Goal: Task Accomplishment & Management: Manage account settings

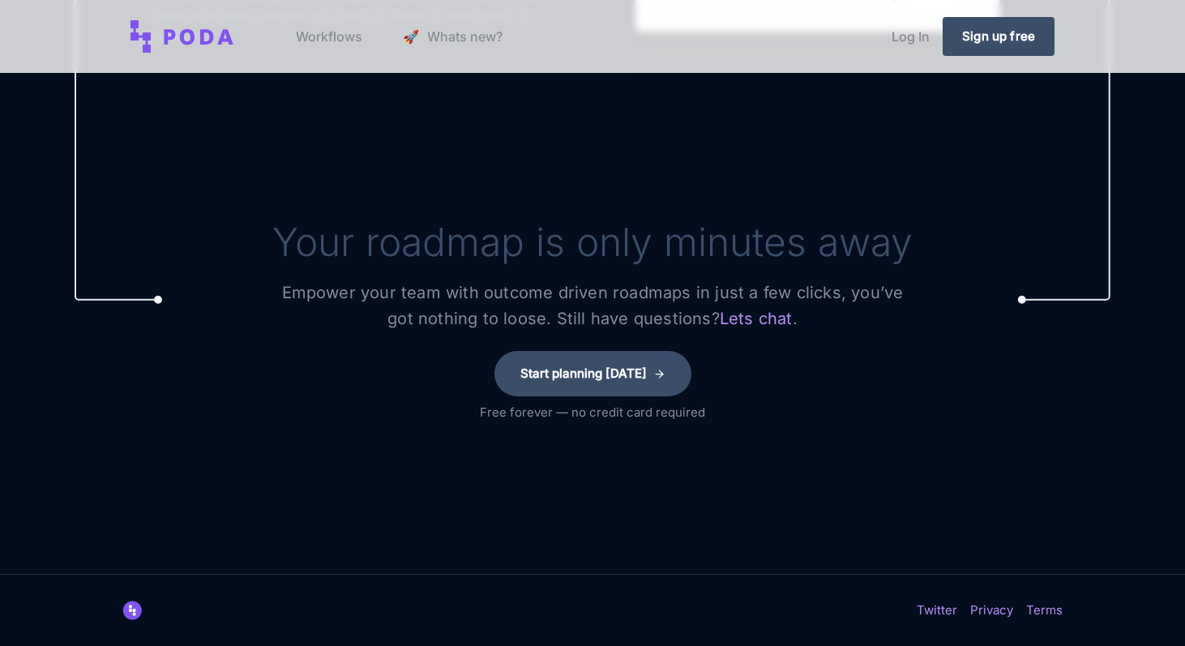
scroll to position [2410, 0]
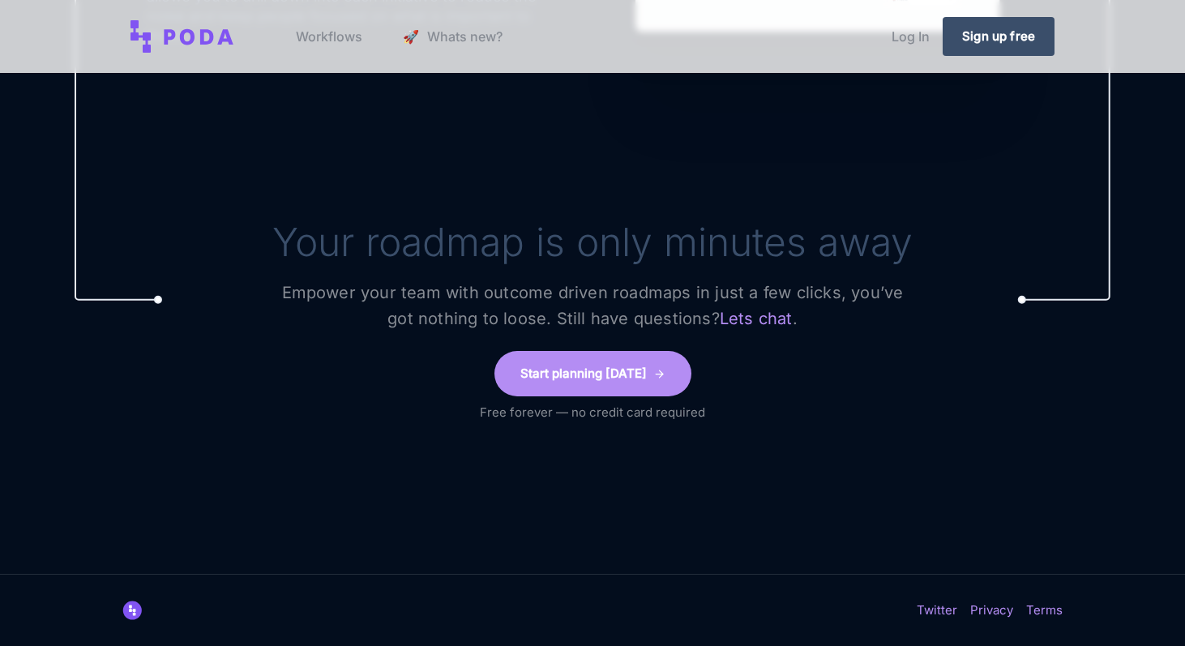
click at [643, 384] on link "Start planning [DATE]" at bounding box center [593, 373] width 197 height 45
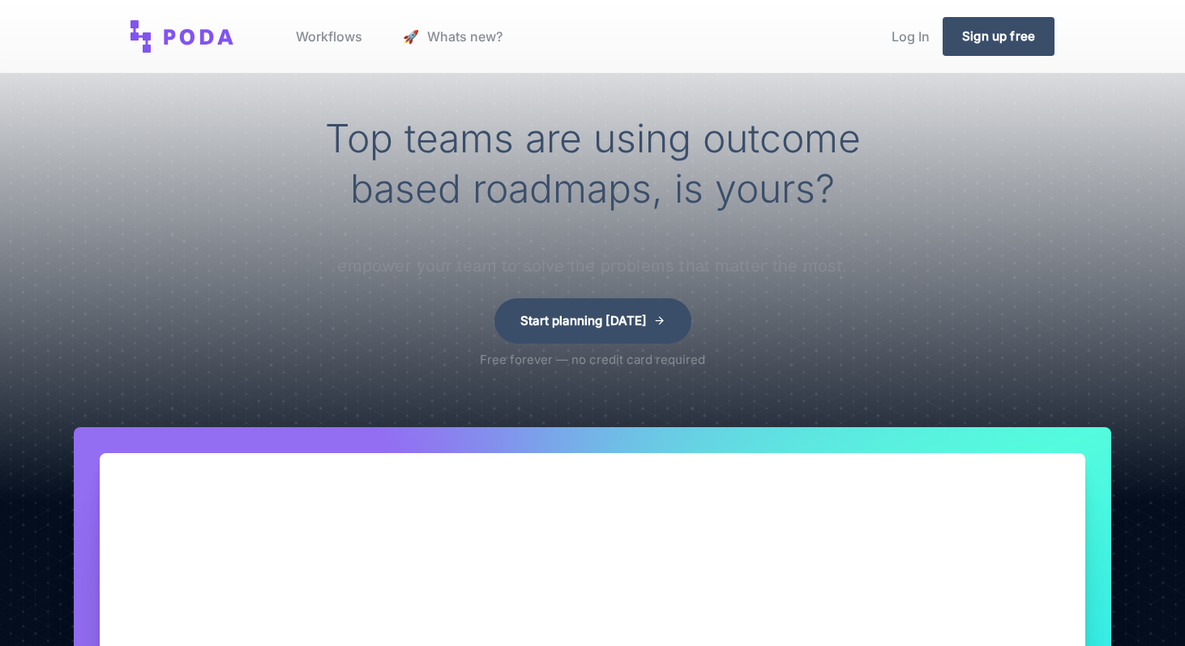
click at [334, 35] on link "Workflows" at bounding box center [329, 37] width 92 height 62
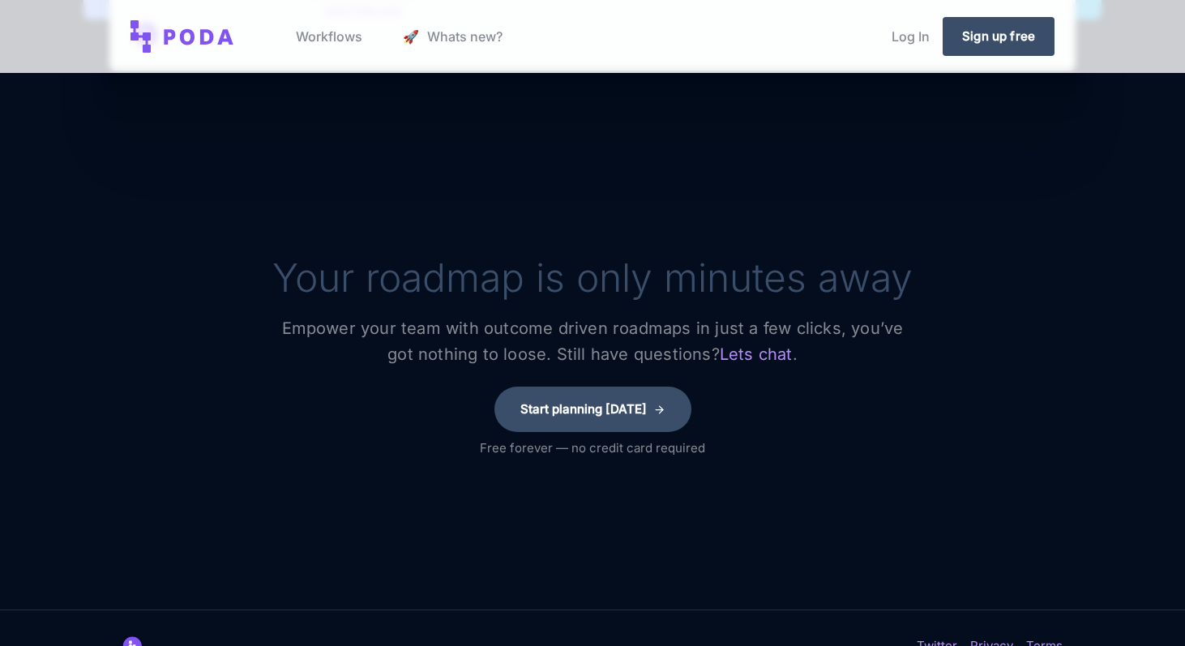
scroll to position [3799, 0]
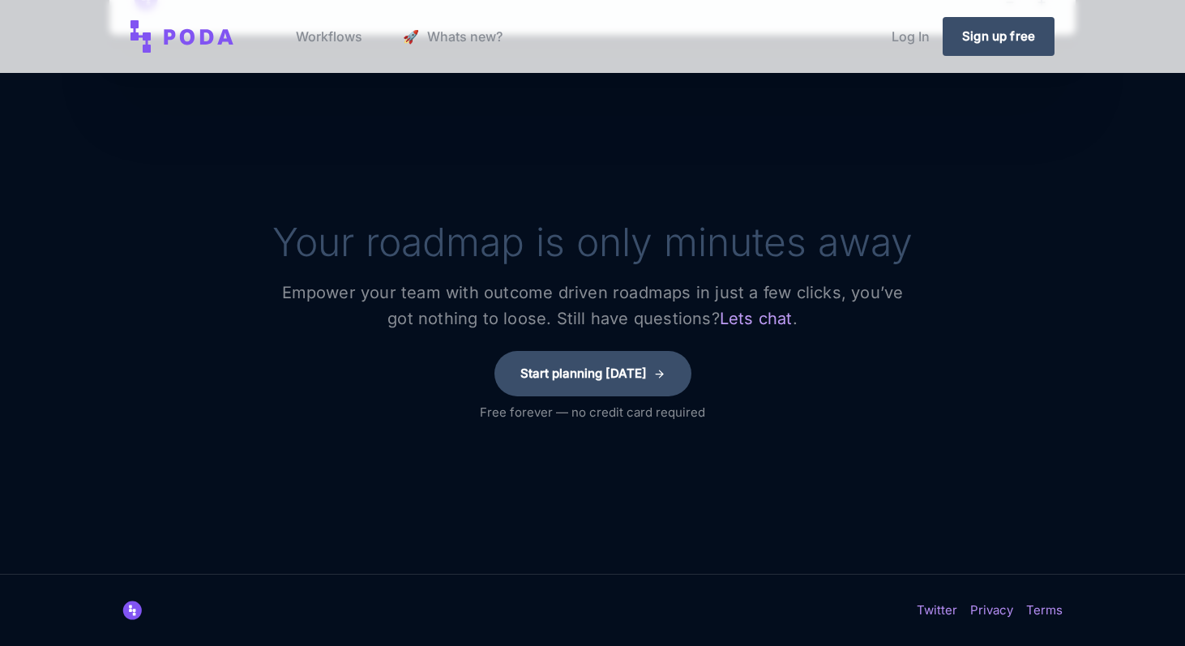
click at [733, 316] on link "Lets chat" at bounding box center [756, 319] width 73 height 26
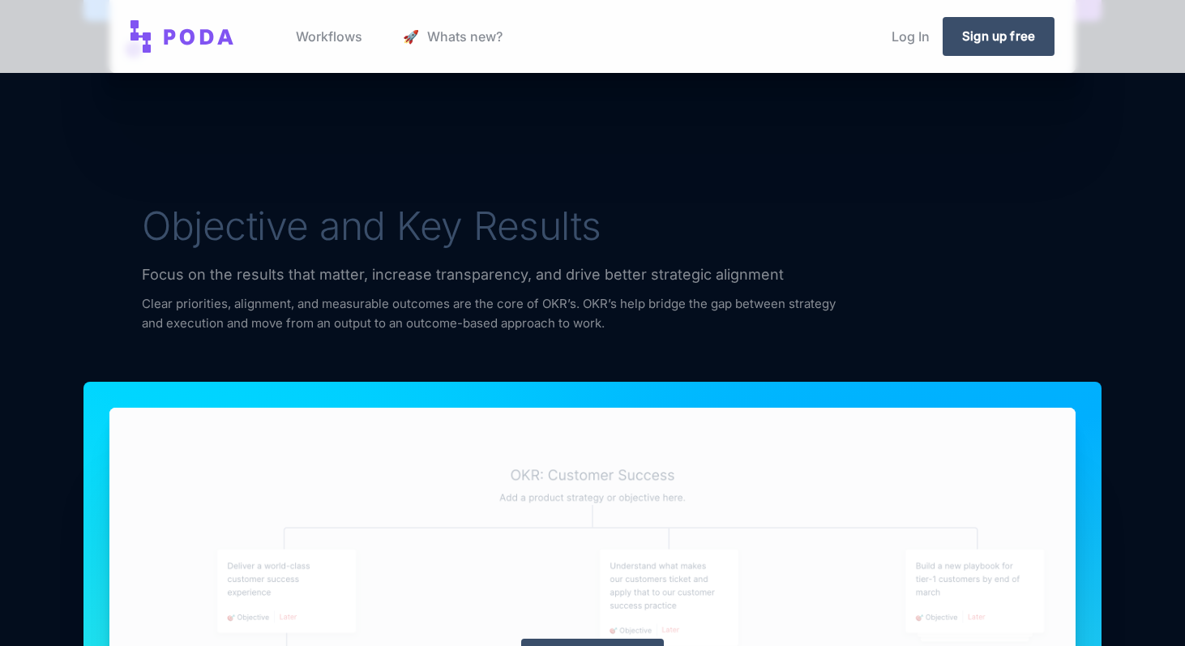
scroll to position [1343, 0]
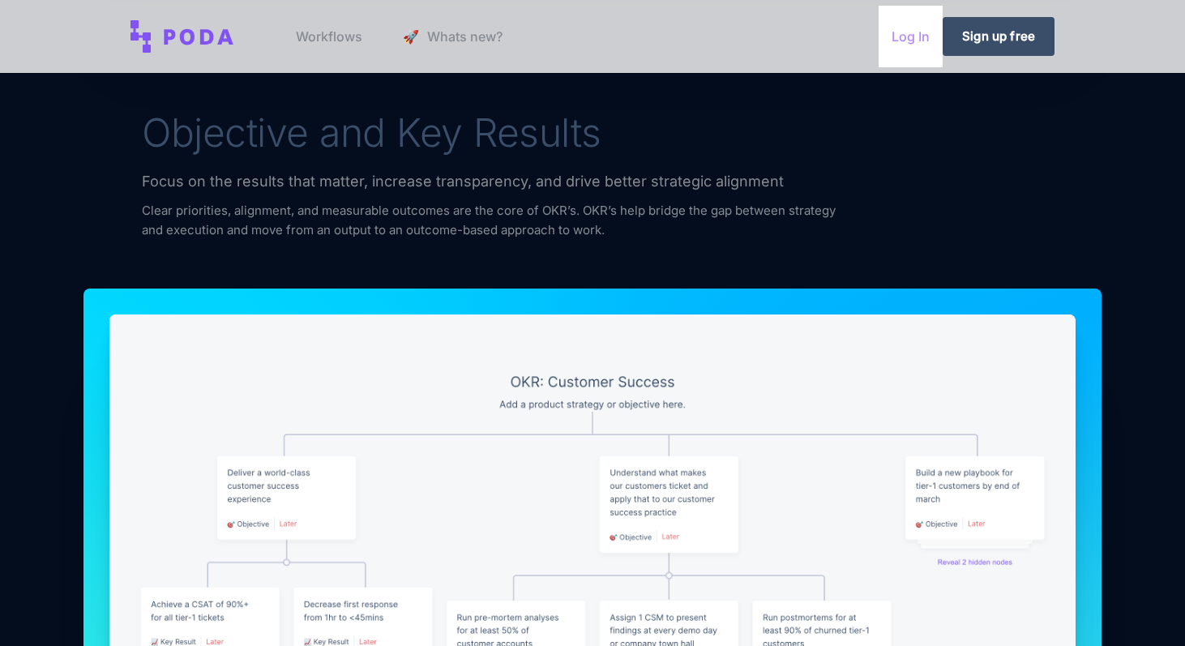
click at [914, 38] on link "Log In" at bounding box center [911, 37] width 64 height 62
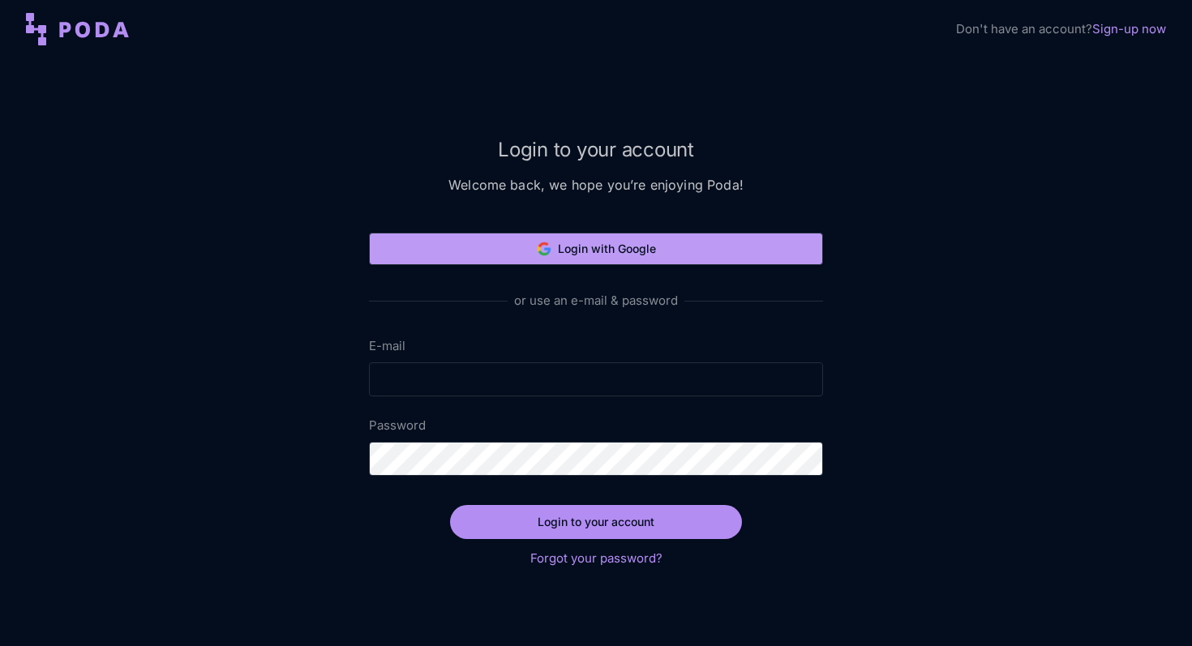
click at [755, 239] on button "Login with Google" at bounding box center [596, 249] width 454 height 32
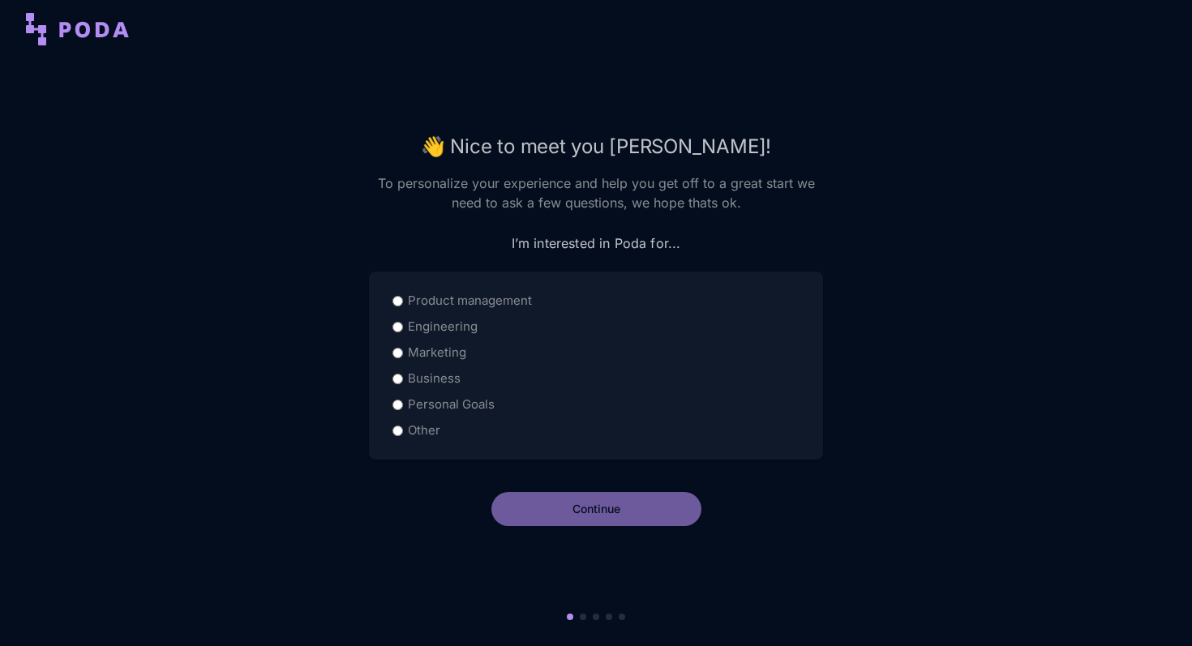
click at [477, 302] on label "Product management" at bounding box center [470, 300] width 124 height 19
click at [403, 302] on input "Product management" at bounding box center [397, 301] width 11 height 11
radio input "true"
click at [621, 515] on button "Continue" at bounding box center [596, 509] width 210 height 34
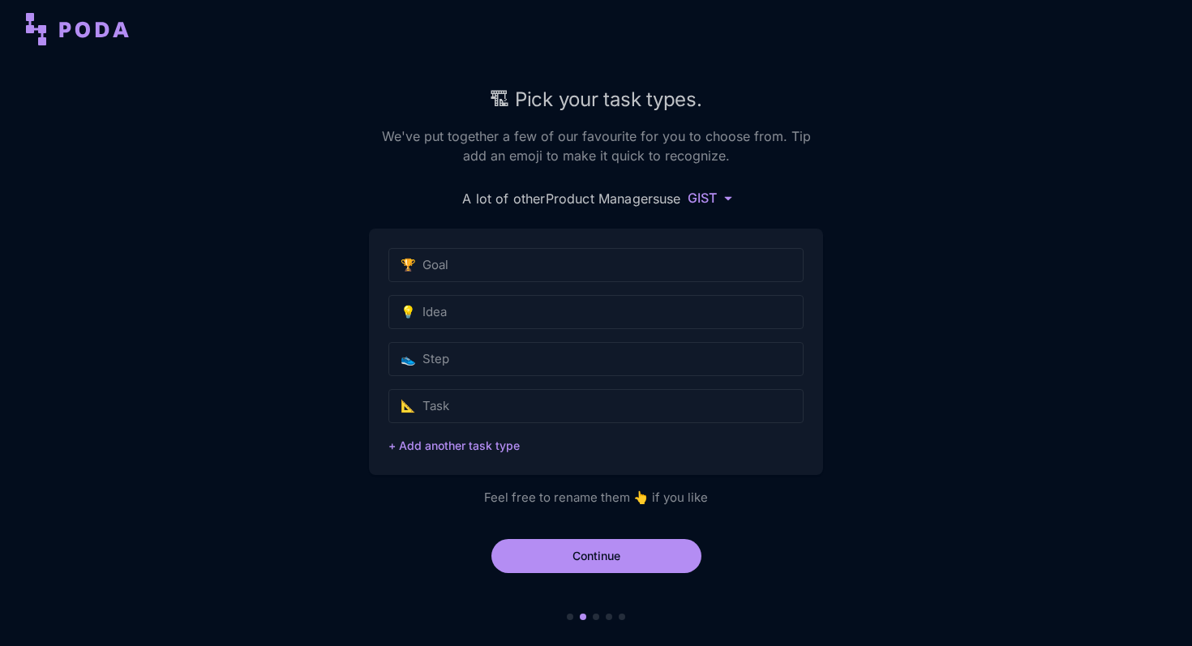
click at [728, 194] on html "🏗 Pick your task types. We've put together a few of our favourite for you to ch…" at bounding box center [596, 323] width 1192 height 646
click at [759, 304] on div "Agile" at bounding box center [712, 311] width 152 height 24
click at [493, 448] on button "+ Add another task type" at bounding box center [453, 445] width 131 height 11
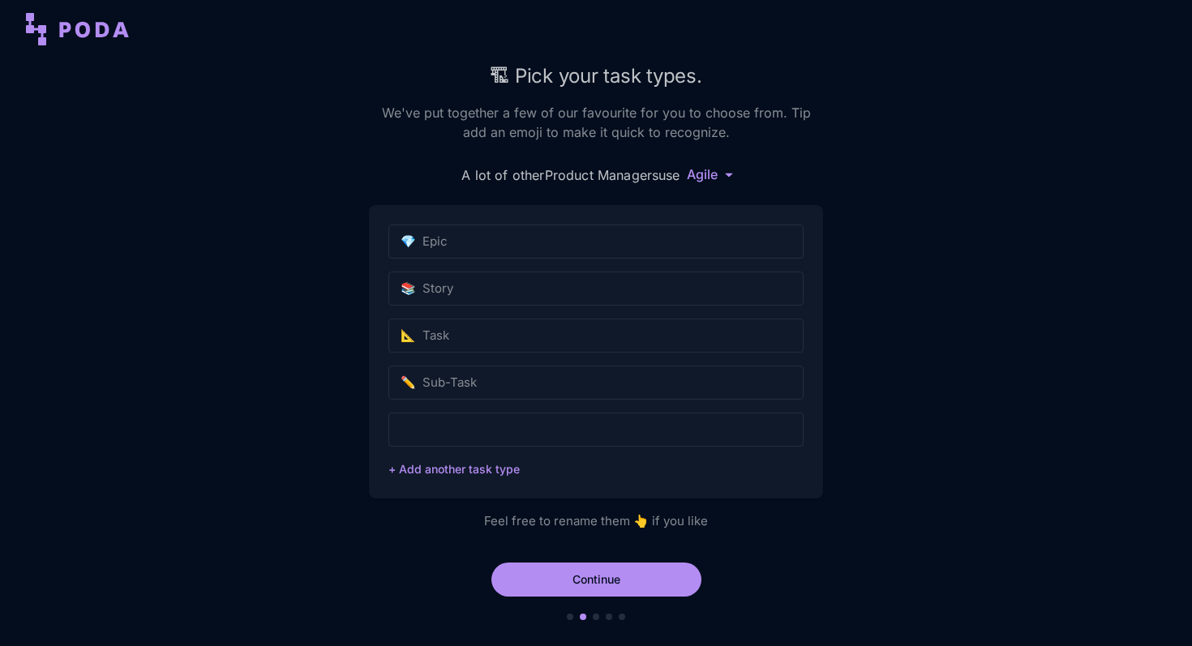
click at [511, 426] on input "text" at bounding box center [595, 430] width 415 height 34
click at [590, 389] on input "✏️ Sub-Task" at bounding box center [595, 383] width 415 height 34
click at [621, 337] on input "📐 Task" at bounding box center [595, 336] width 415 height 34
click at [711, 165] on html "🏗 Pick your task types. We've put together a few of our favourite for you to ch…" at bounding box center [596, 323] width 1192 height 646
click at [709, 206] on div "GIST" at bounding box center [712, 205] width 152 height 24
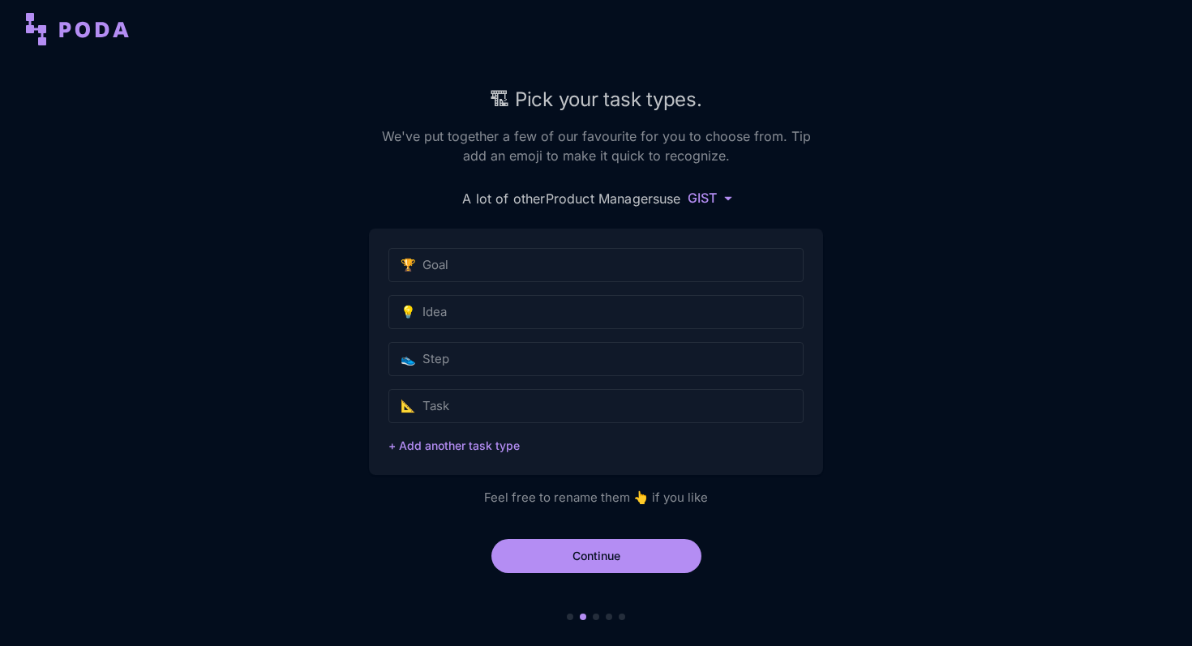
click at [713, 191] on html "🏗 Pick your task types. We've put together a few of our favourite for you to ch…" at bounding box center [596, 323] width 1192 height 646
click at [700, 245] on div "OKRs" at bounding box center [712, 256] width 152 height 24
click at [714, 193] on html "🏗 Pick your task types. We've put together a few of our favourite for you to ch…" at bounding box center [596, 323] width 1192 height 646
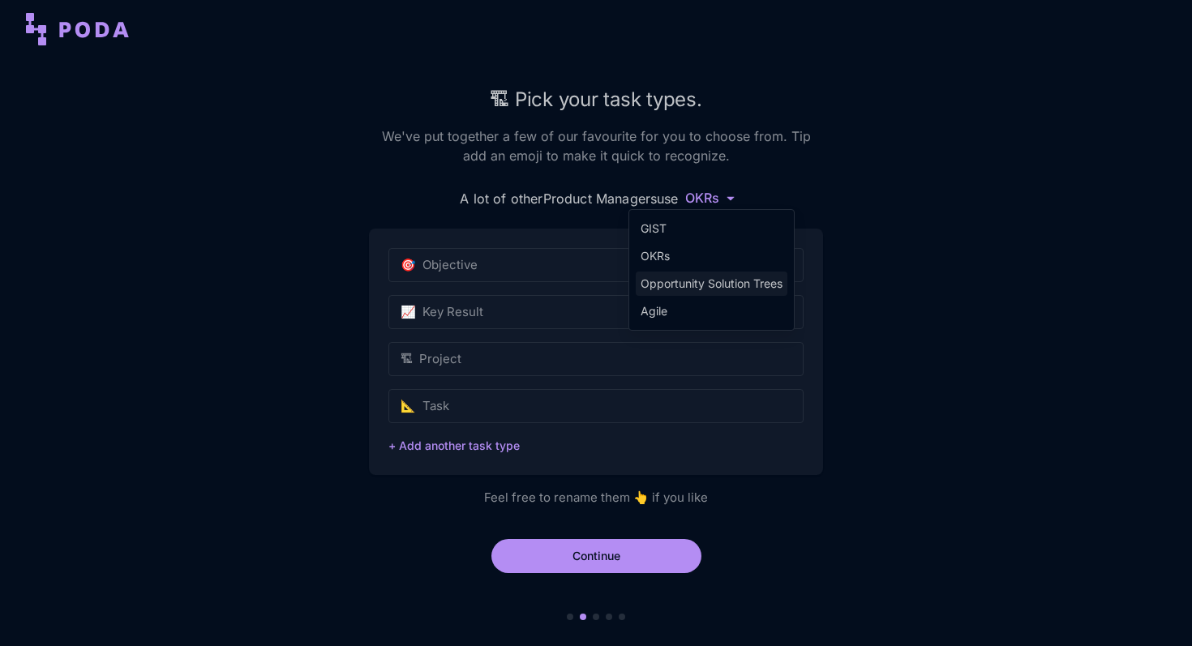
click at [713, 280] on div "Opportunity Solution Trees" at bounding box center [712, 284] width 152 height 24
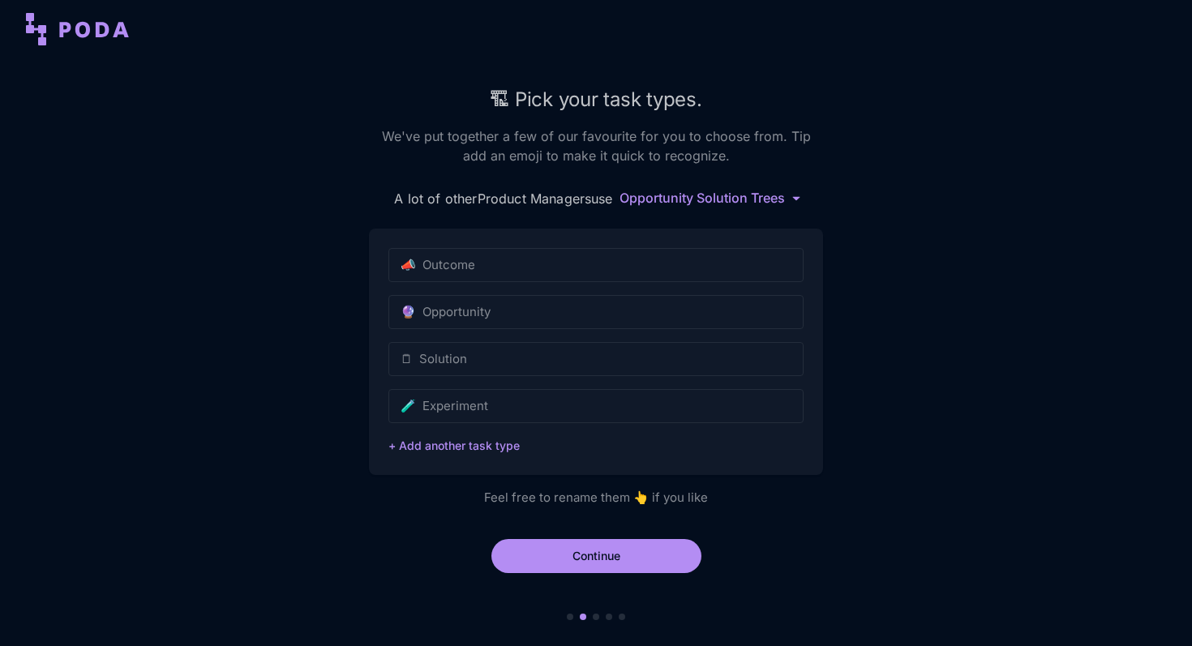
click at [737, 200] on html "🏗 Pick your task types. We've put together a few of our favourite for you to ch…" at bounding box center [596, 323] width 1192 height 646
click at [734, 234] on div "GIST" at bounding box center [712, 228] width 152 height 24
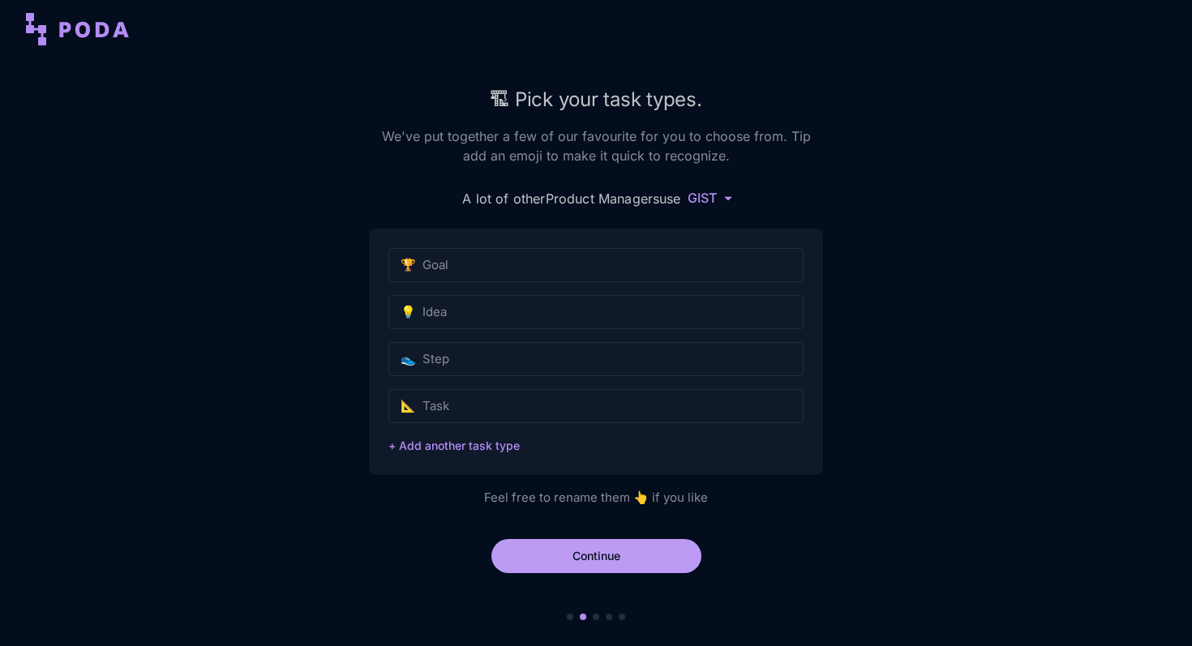
click at [576, 550] on button "Continue" at bounding box center [596, 556] width 210 height 34
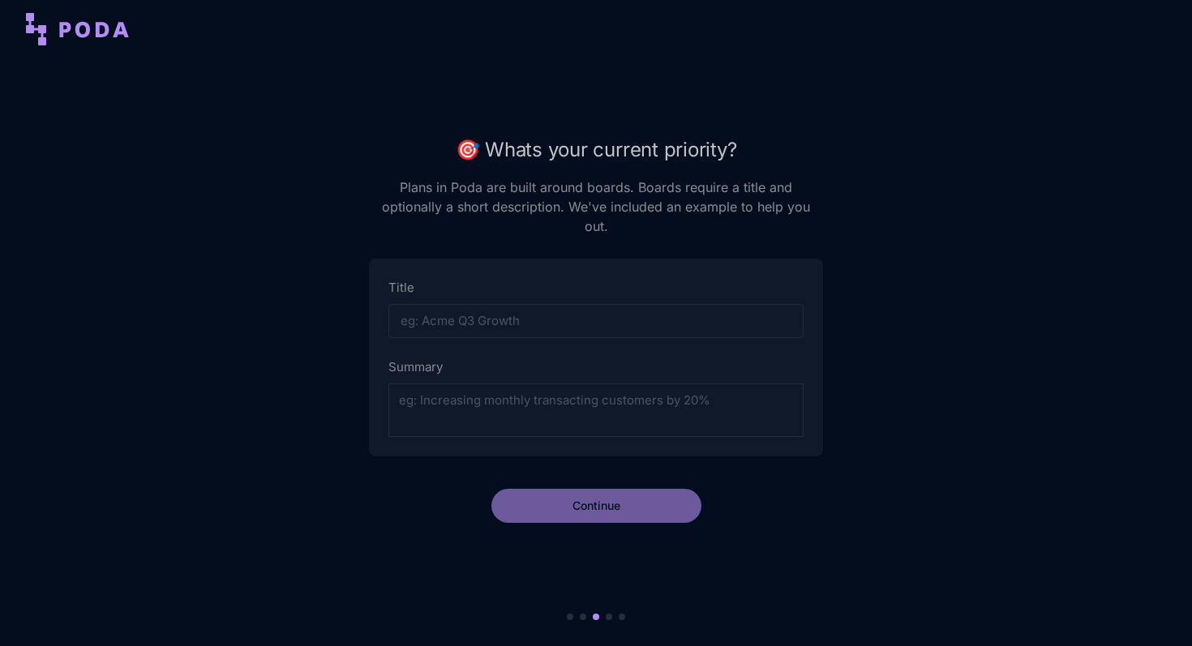
click at [696, 318] on input "Title" at bounding box center [595, 321] width 415 height 34
type input "Release Tracker"
click at [618, 489] on button "Continue" at bounding box center [596, 506] width 210 height 34
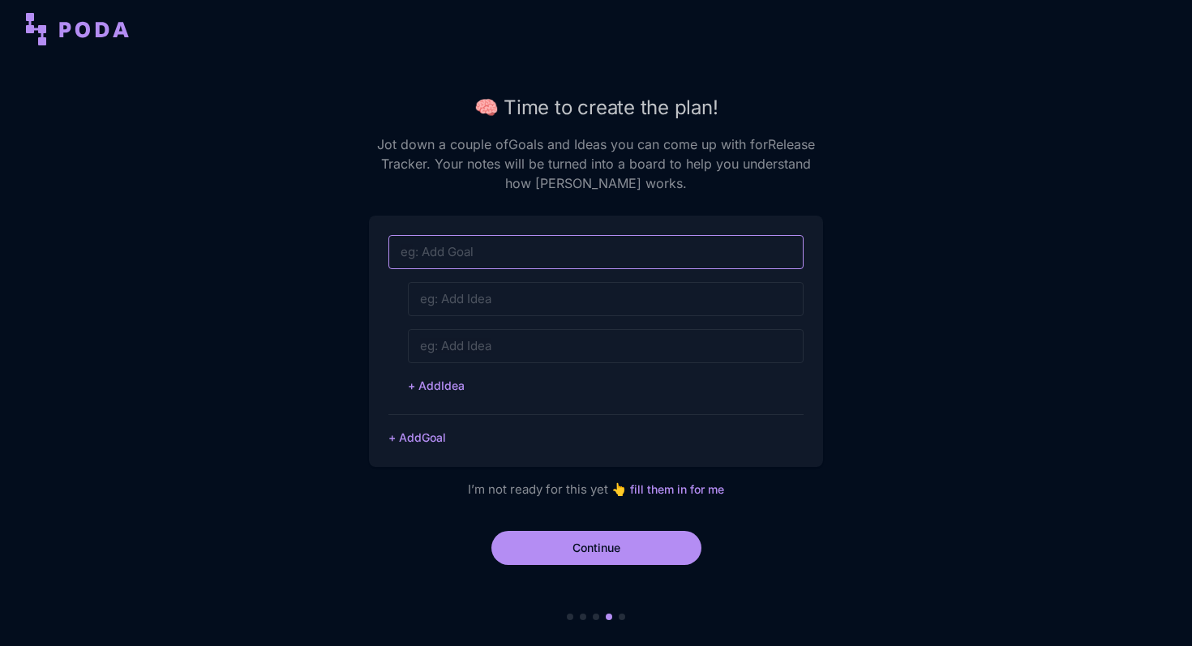
click at [695, 263] on input at bounding box center [595, 252] width 415 height 34
click at [721, 243] on input at bounding box center [595, 252] width 415 height 34
click at [722, 251] on input at bounding box center [595, 252] width 415 height 34
type input "S"
type input "CRM | Secondary Customer (Alternate address)"
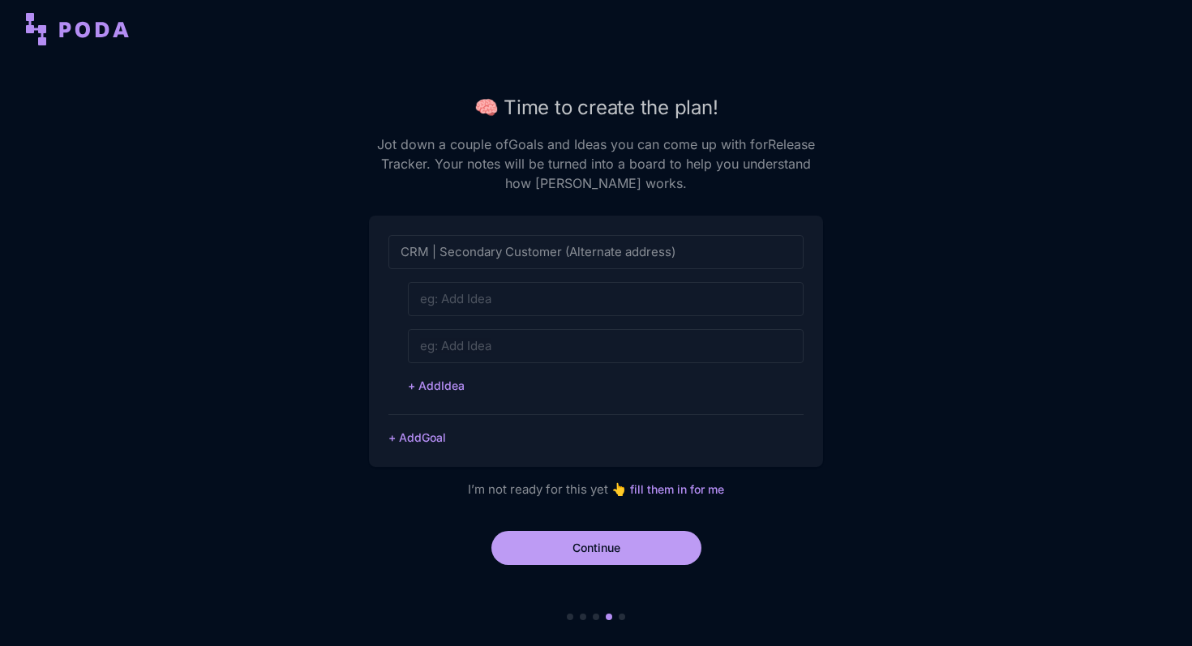
click at [654, 533] on button "Continue" at bounding box center [596, 548] width 210 height 34
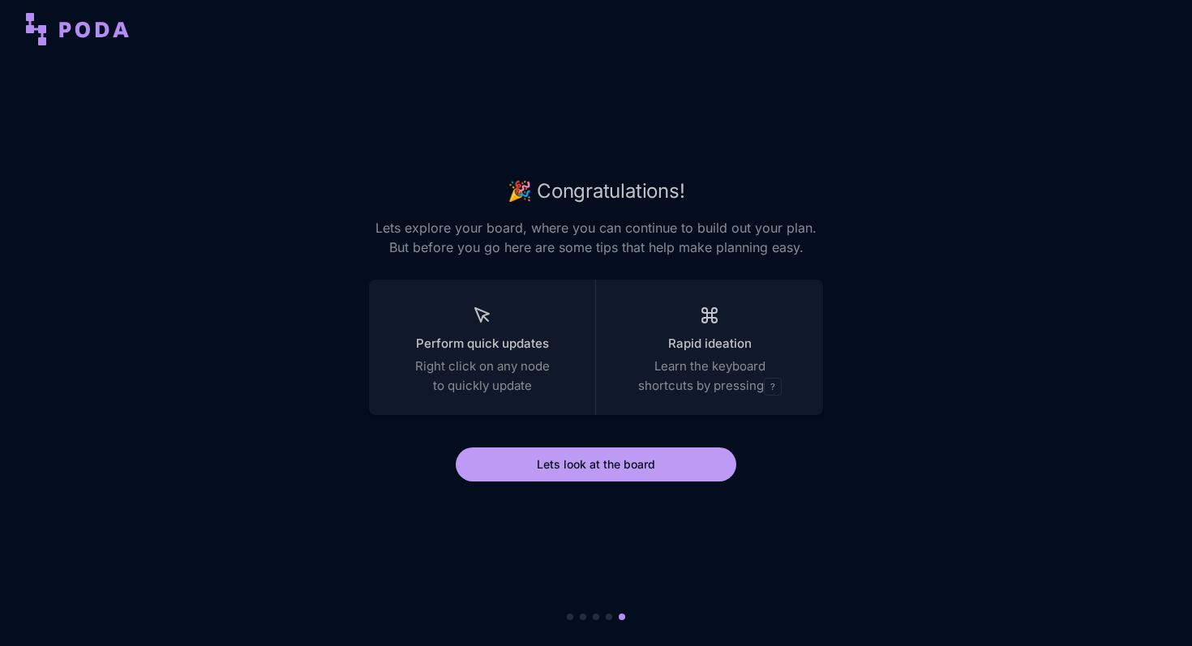
click at [597, 477] on button "Lets look at the board" at bounding box center [596, 464] width 280 height 34
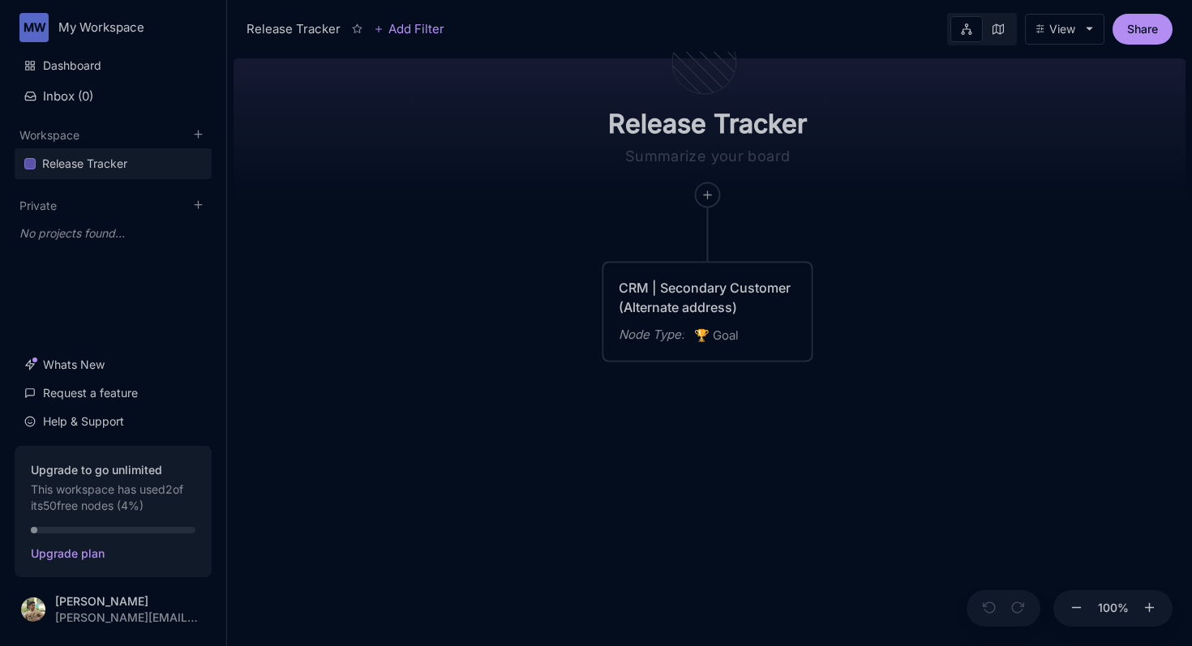
click at [1074, 30] on button "View" at bounding box center [1064, 29] width 79 height 31
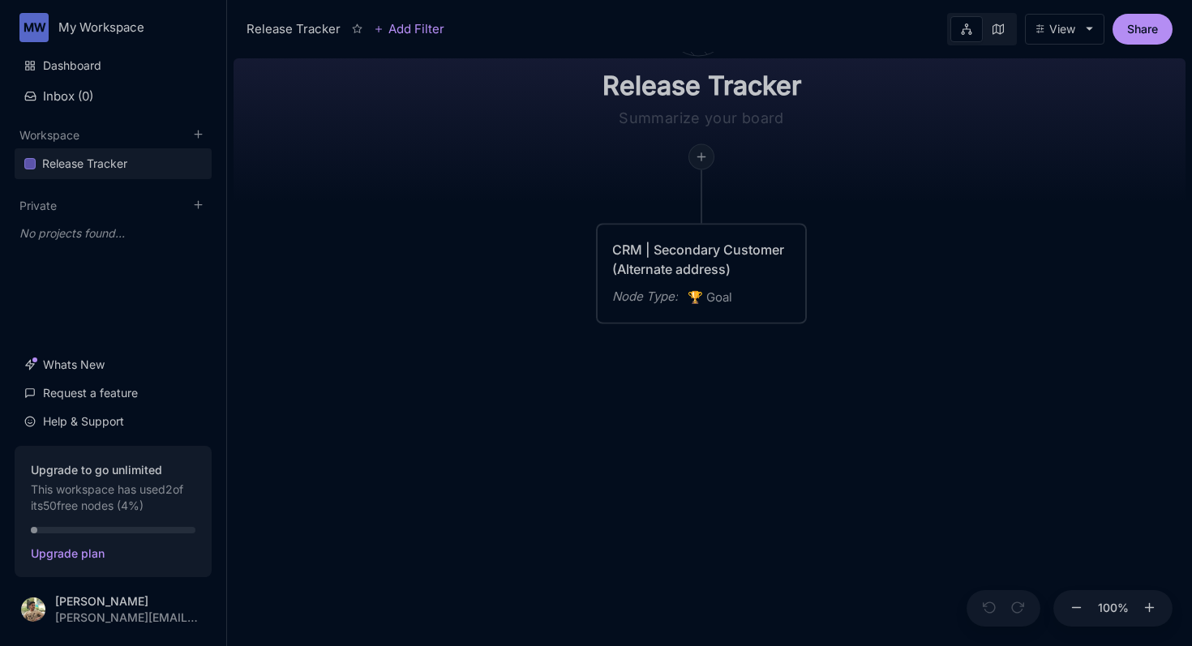
click at [698, 152] on icon at bounding box center [701, 157] width 13 height 13
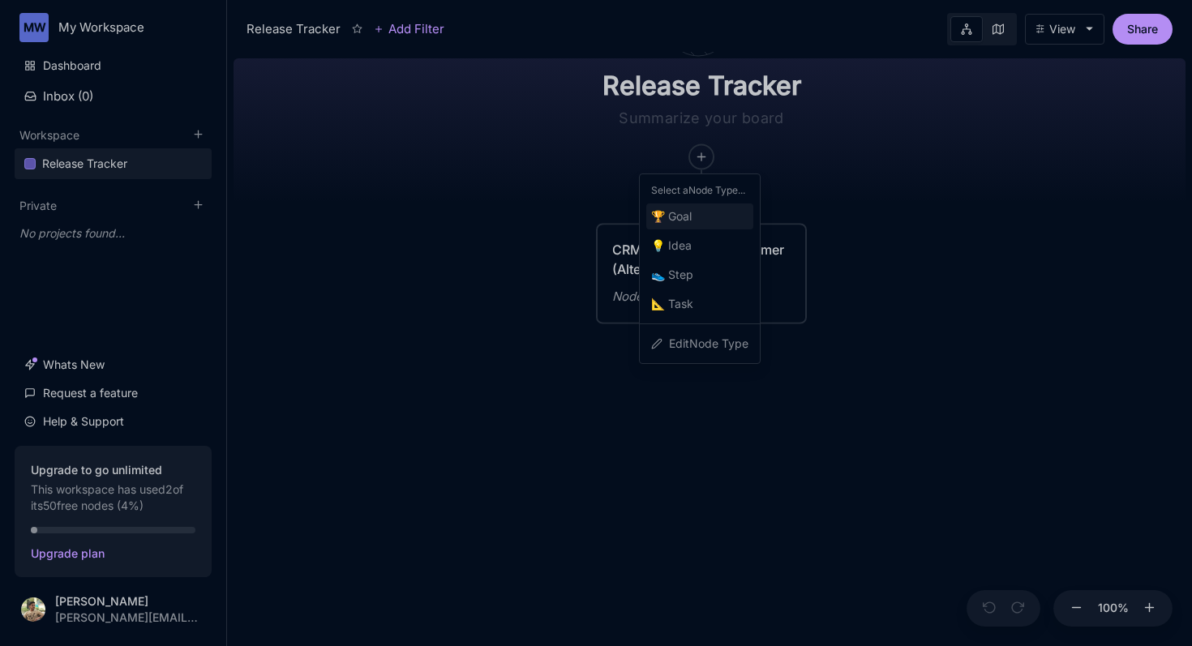
click at [716, 223] on div "🏆 Goal" at bounding box center [699, 216] width 107 height 26
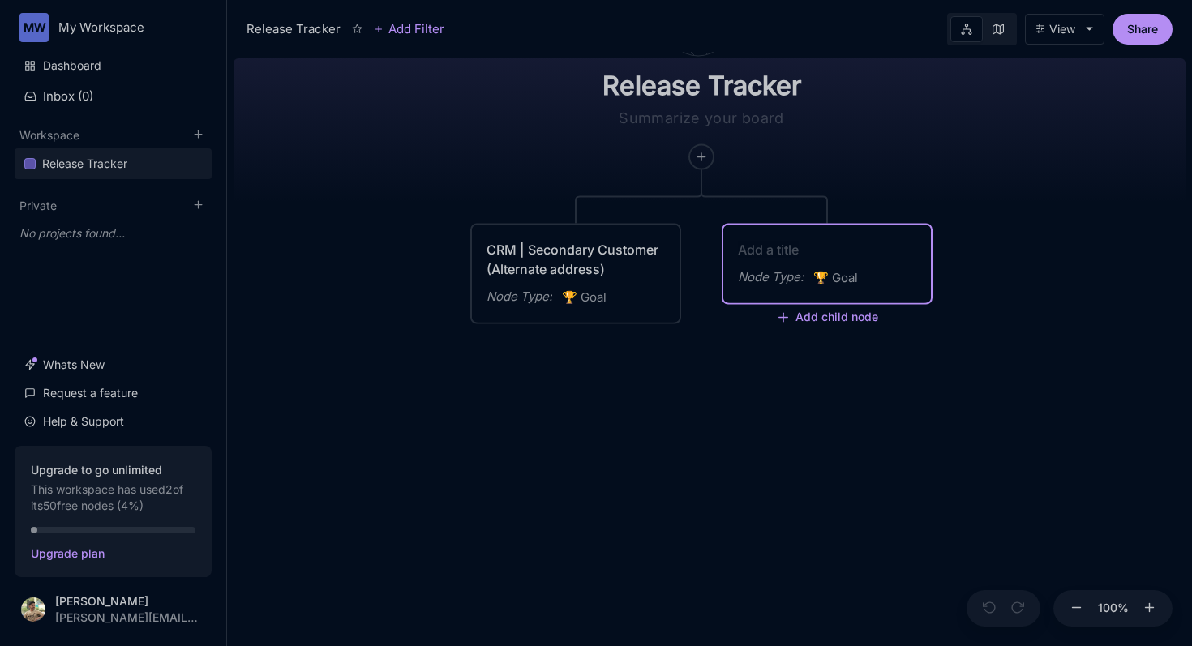
click at [927, 157] on div "Release Tracker CRM | Secondary Customer (Alternate address) Node Type : 🏆 Goal…" at bounding box center [709, 349] width 952 height 594
click at [789, 230] on div "Node Type : 🏆 Goal" at bounding box center [827, 254] width 208 height 58
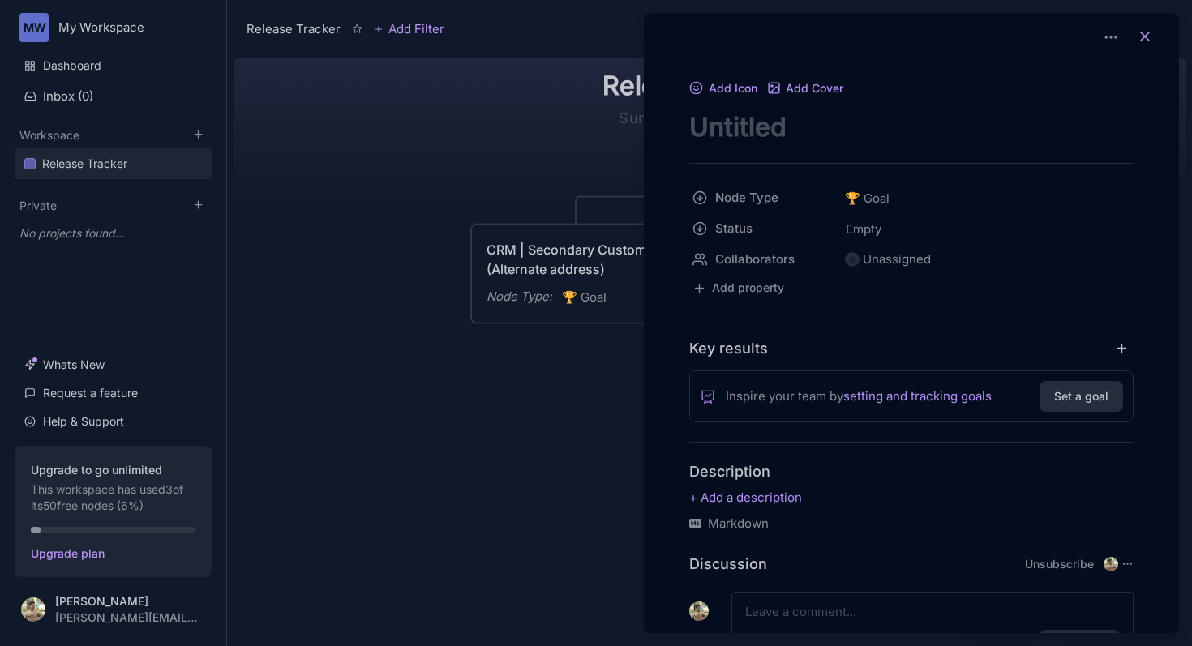
click at [1139, 32] on icon at bounding box center [1145, 36] width 16 height 16
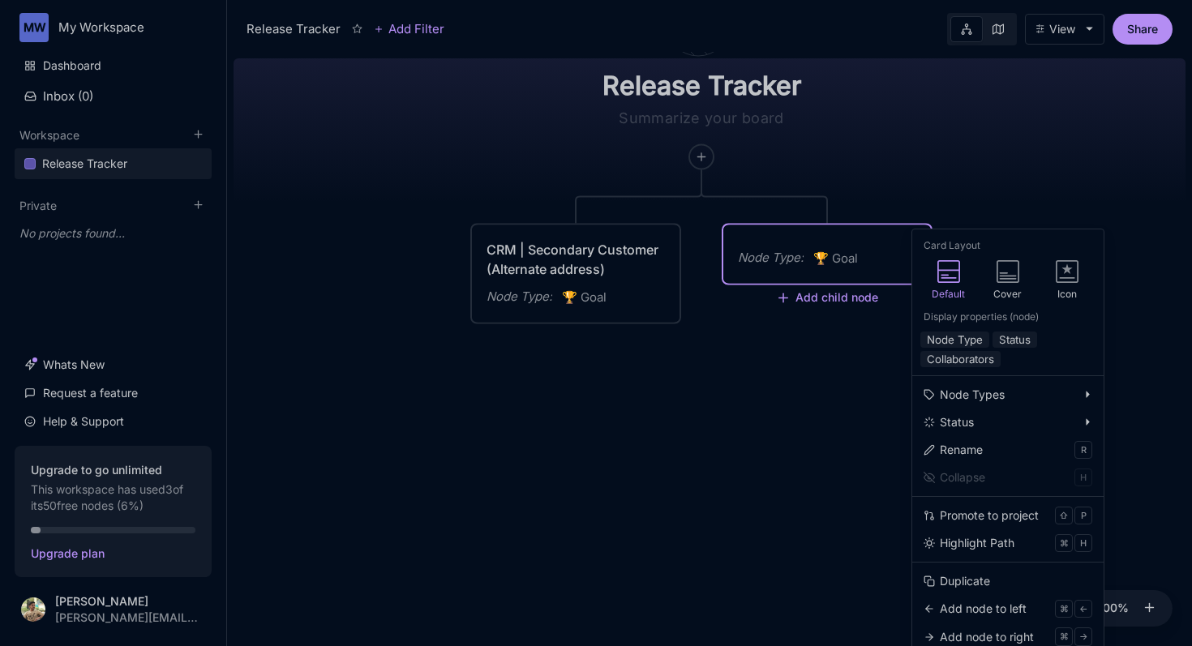
click at [741, 199] on div "Release Tracker CRM | Secondary Customer (Alternate address) Node Type : 🏆 Goal…" at bounding box center [709, 349] width 952 height 594
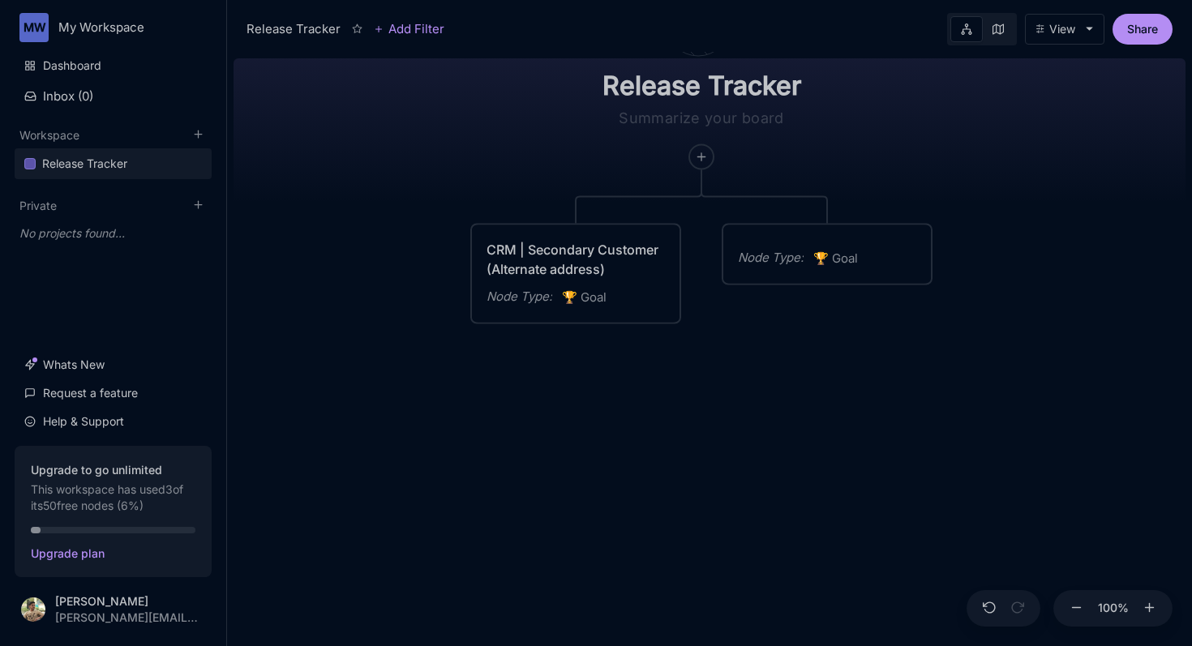
click at [741, 199] on div "Release Tracker CRM | Secondary Customer (Alternate address) Node Type : 🏆 Goal…" at bounding box center [709, 349] width 952 height 594
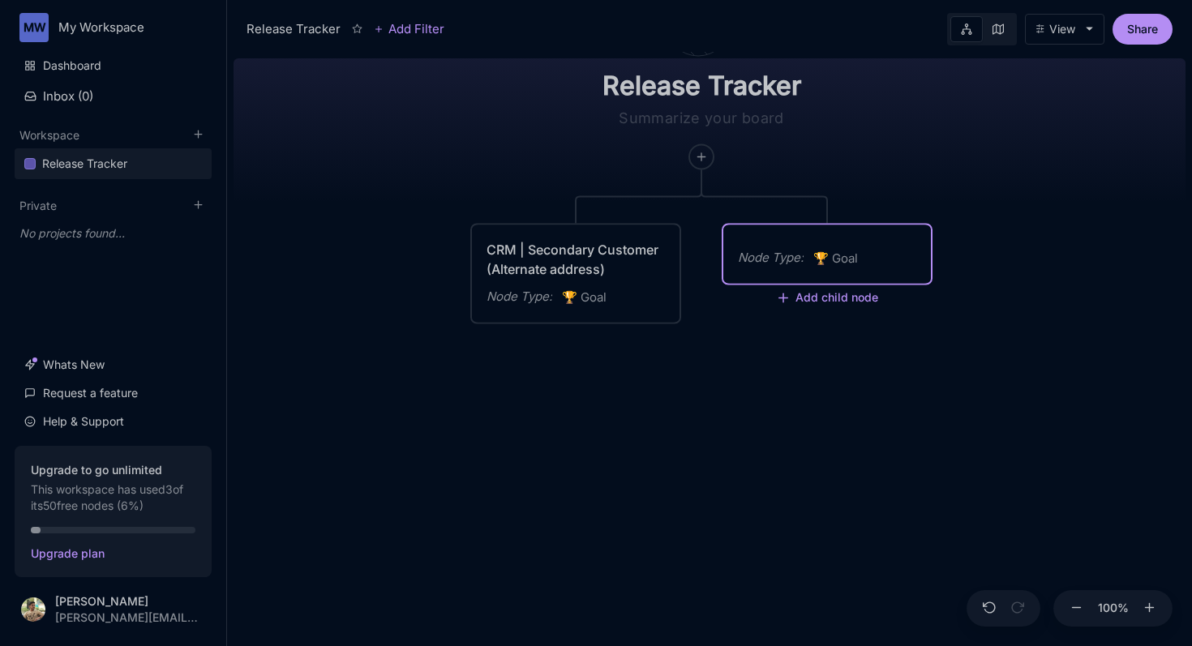
click at [725, 227] on div "Node Type : 🏆 Goal" at bounding box center [827, 254] width 208 height 58
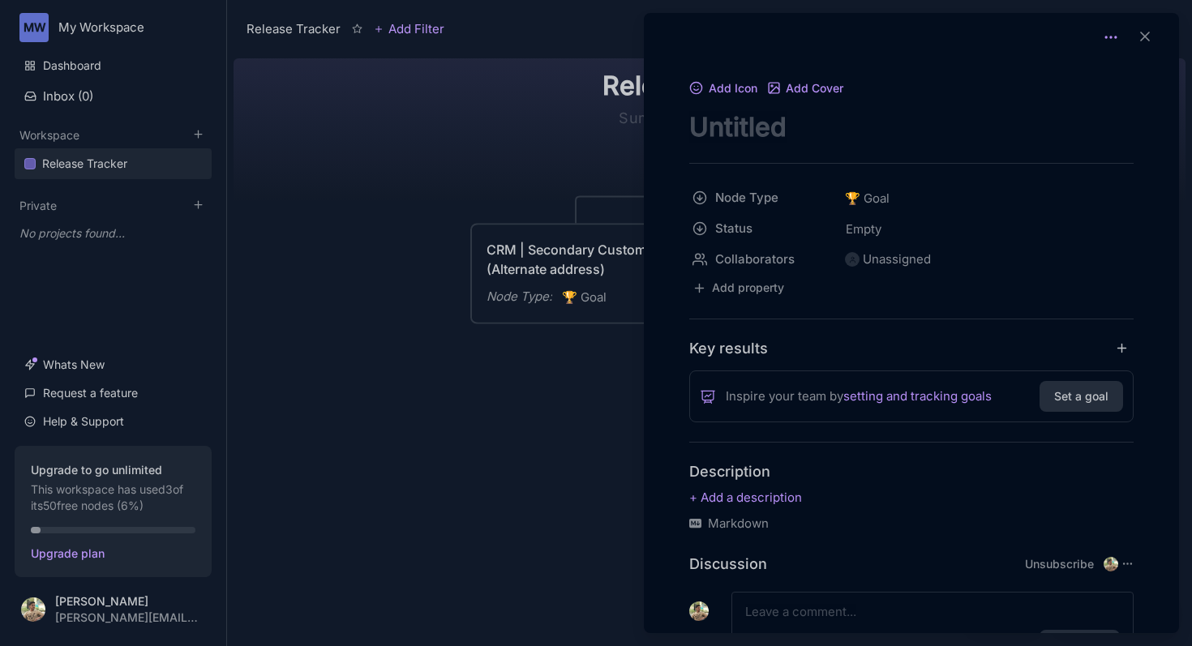
click at [1107, 38] on icon at bounding box center [1111, 37] width 16 height 16
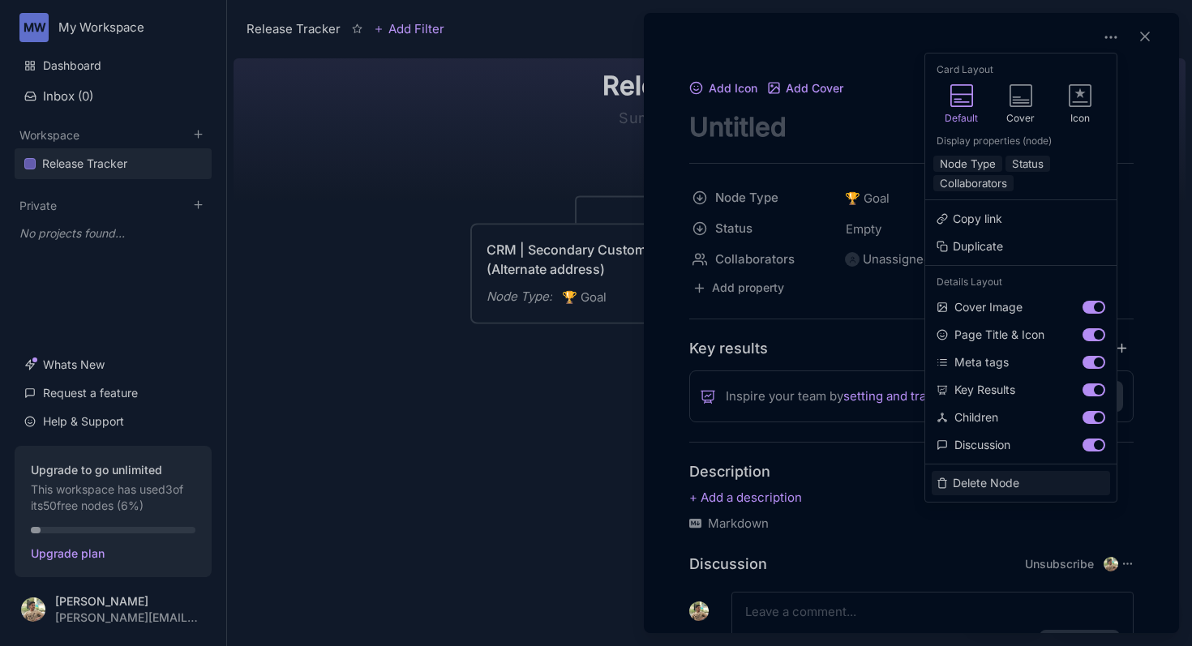
click at [1009, 484] on button "Delete Node" at bounding box center [1020, 483] width 178 height 24
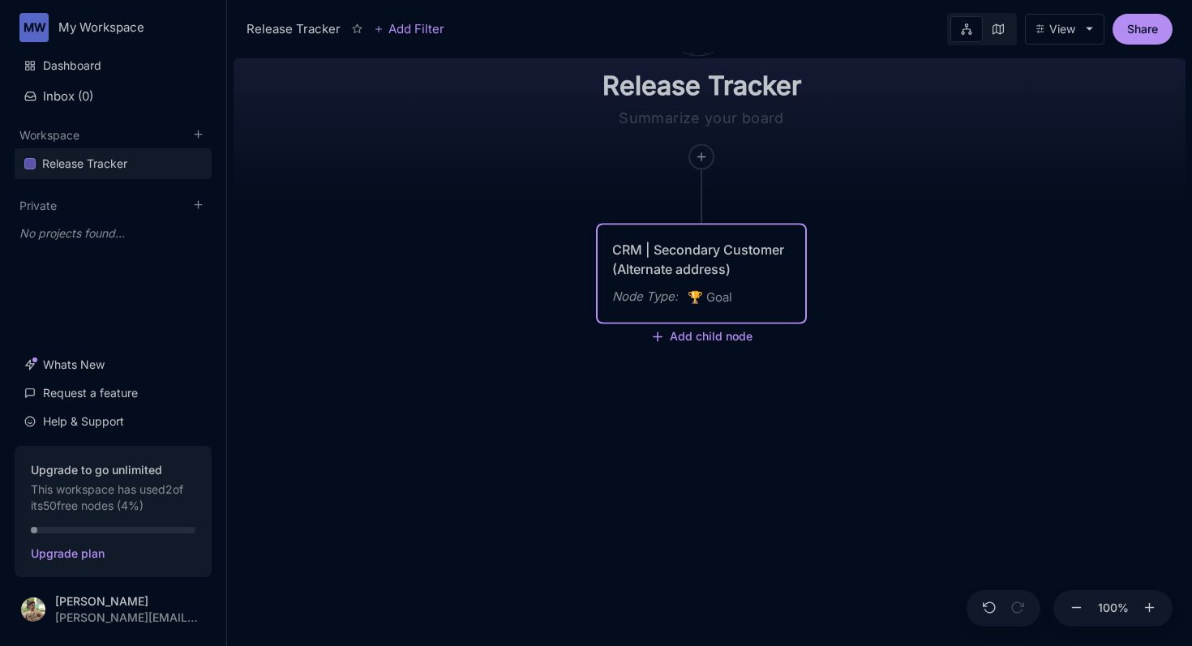
click at [664, 254] on div "CRM | Secondary Customer (Alternate address)" at bounding box center [701, 259] width 178 height 39
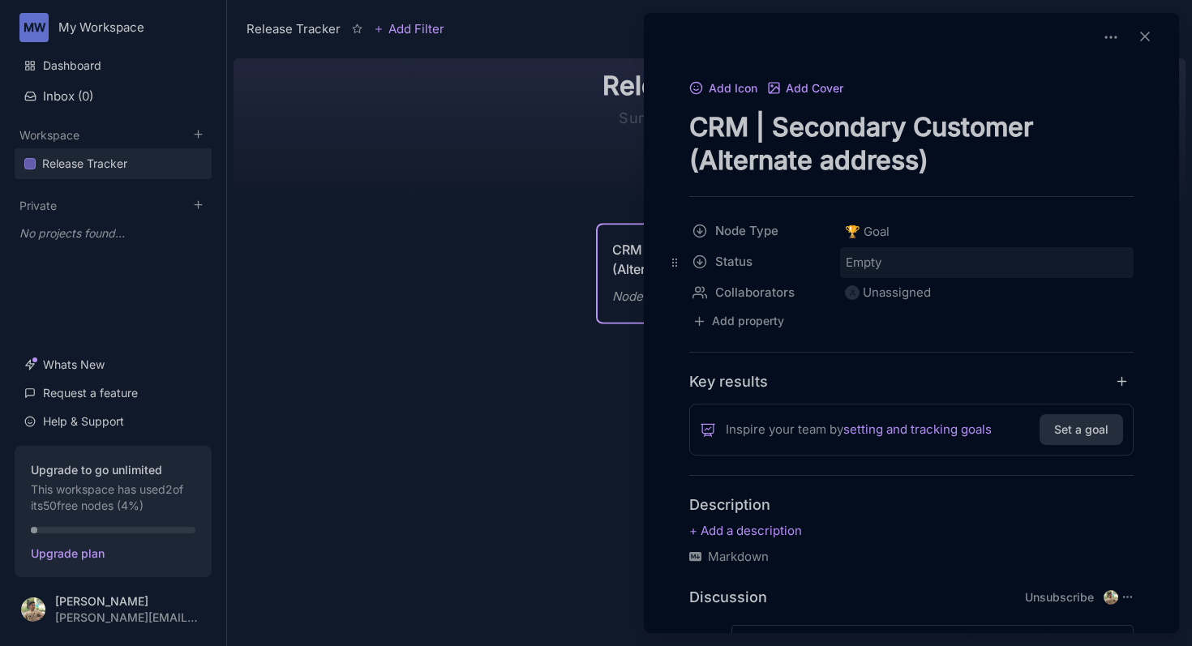
click at [886, 259] on div "Empty" at bounding box center [987, 262] width 284 height 21
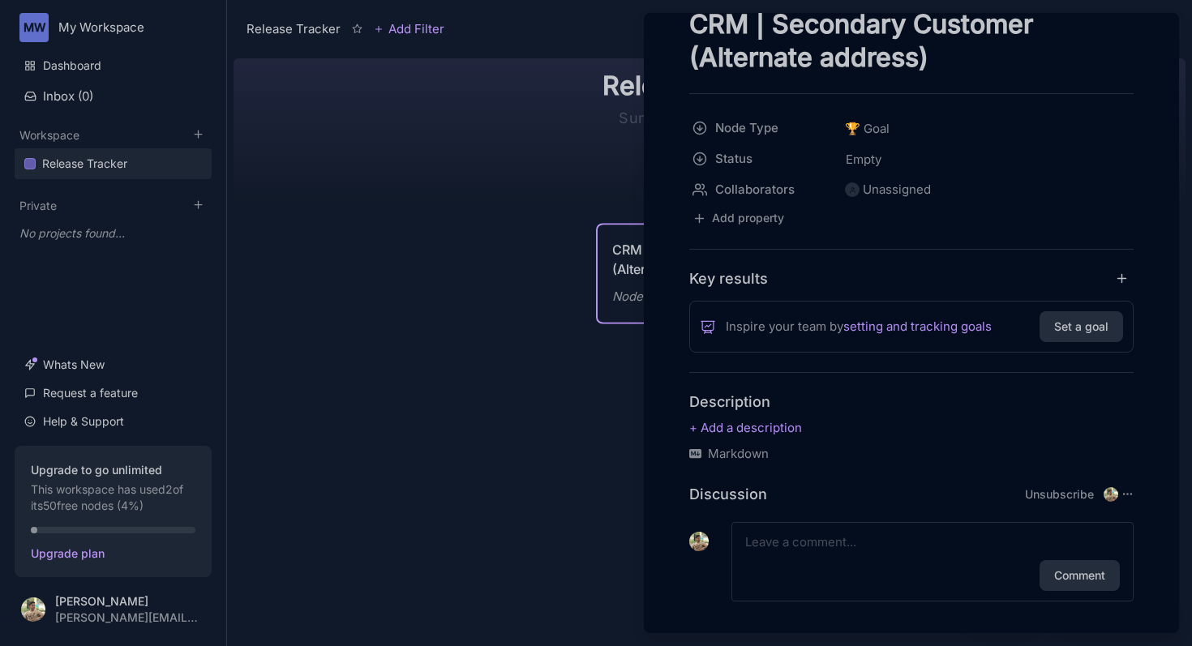
scroll to position [117, 0]
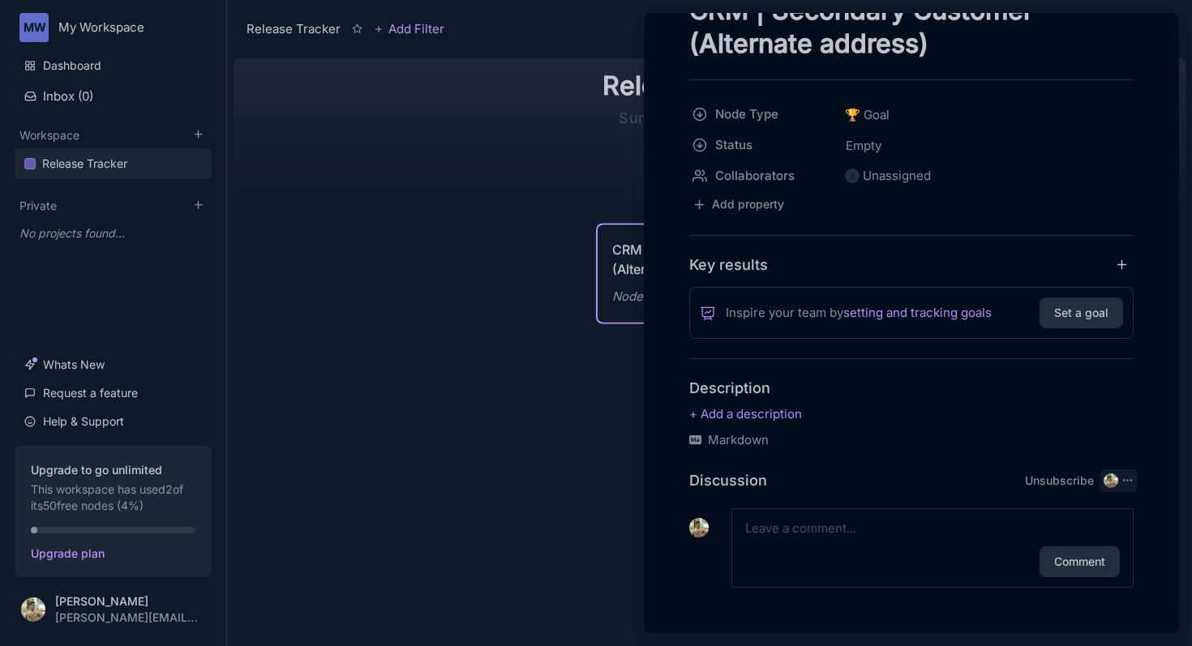
click at [1122, 482] on icon at bounding box center [1127, 480] width 12 height 12
click at [1002, 542] on input "Kalmesh Gurav" at bounding box center [1006, 538] width 11 height 11
checkbox input "false"
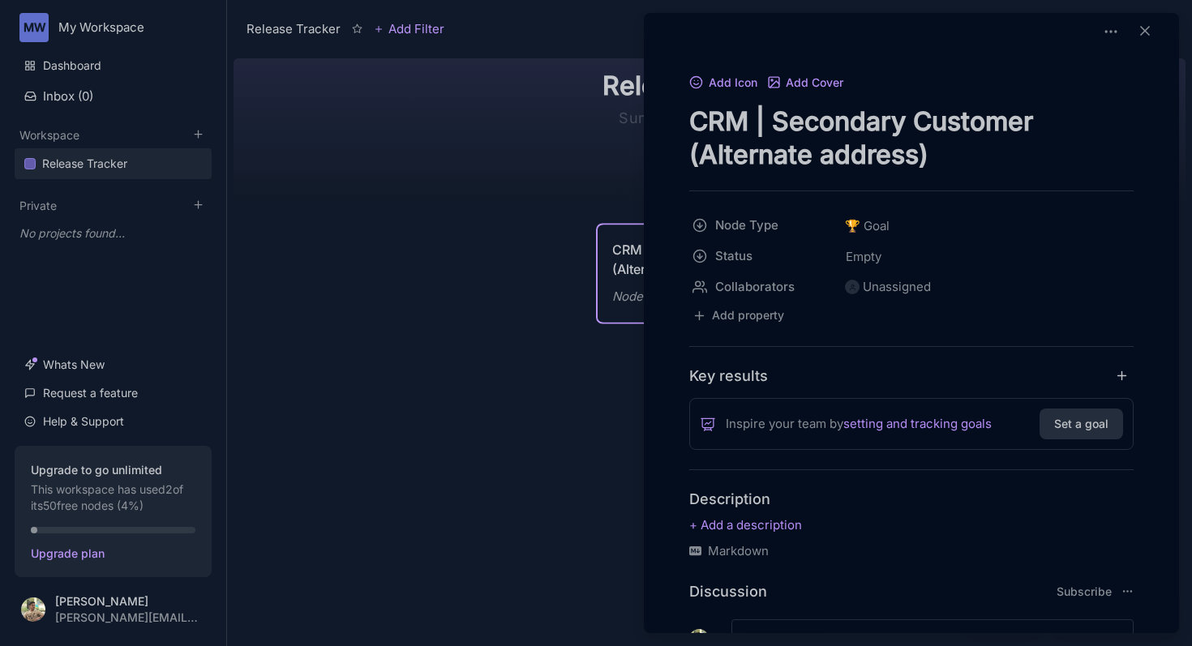
scroll to position [0, 0]
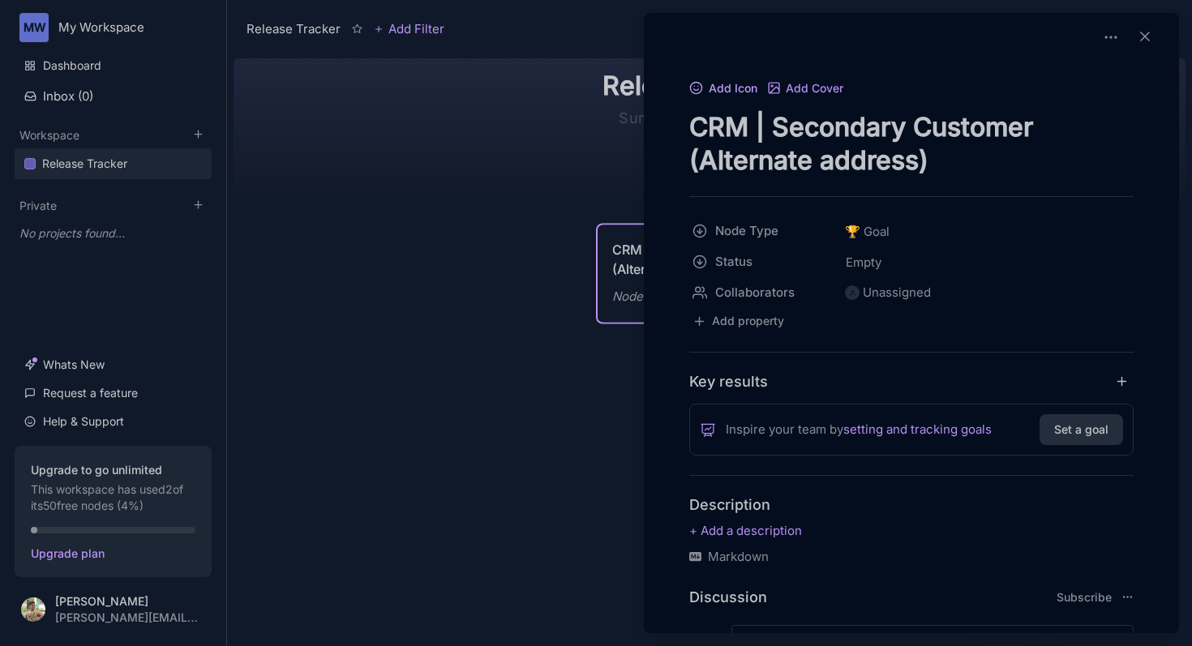
click at [731, 90] on button "Add Icon" at bounding box center [723, 89] width 68 height 15
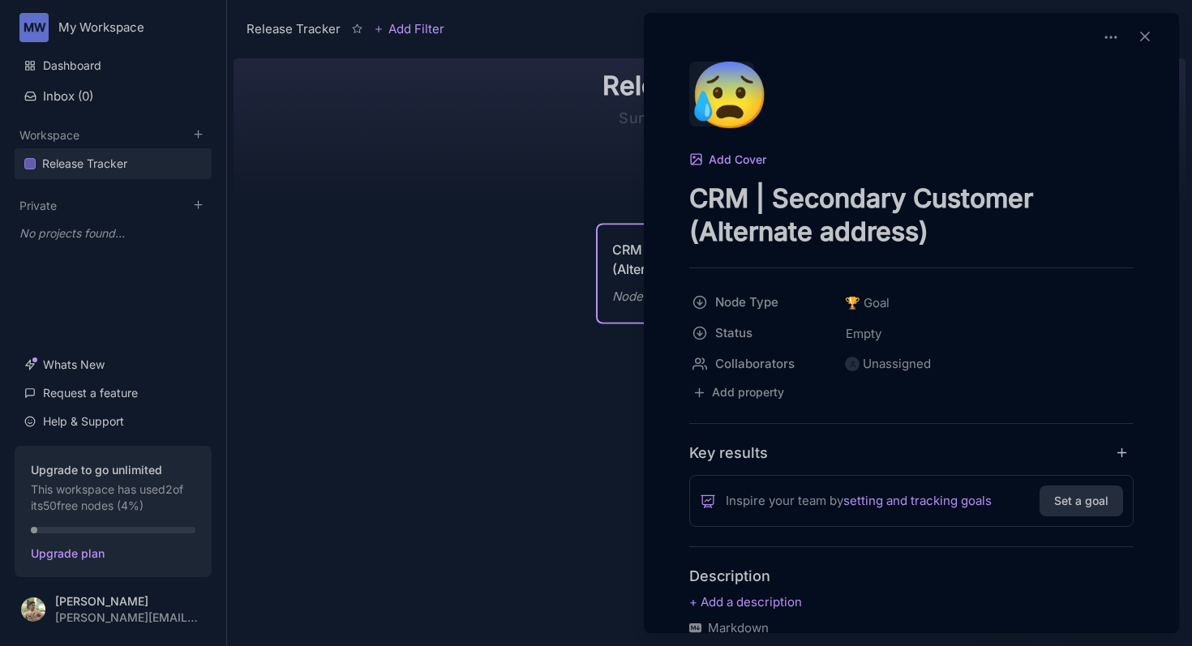
click at [730, 83] on div "😰" at bounding box center [721, 94] width 65 height 65
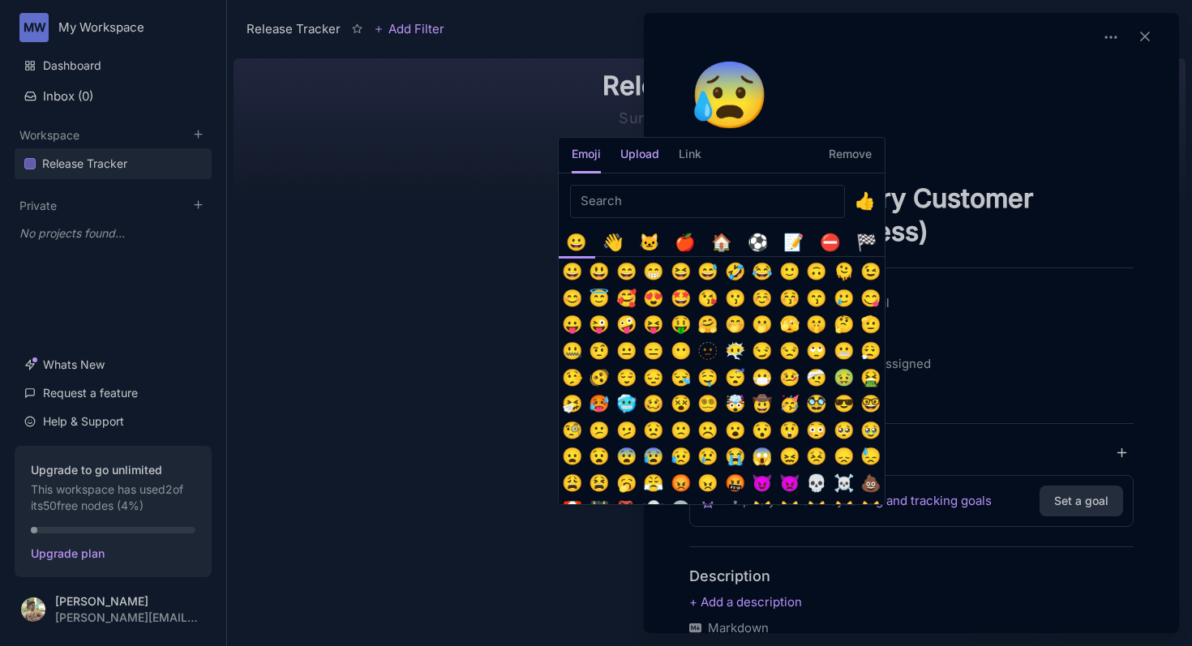
click at [639, 154] on h5 "Upload" at bounding box center [639, 159] width 39 height 28
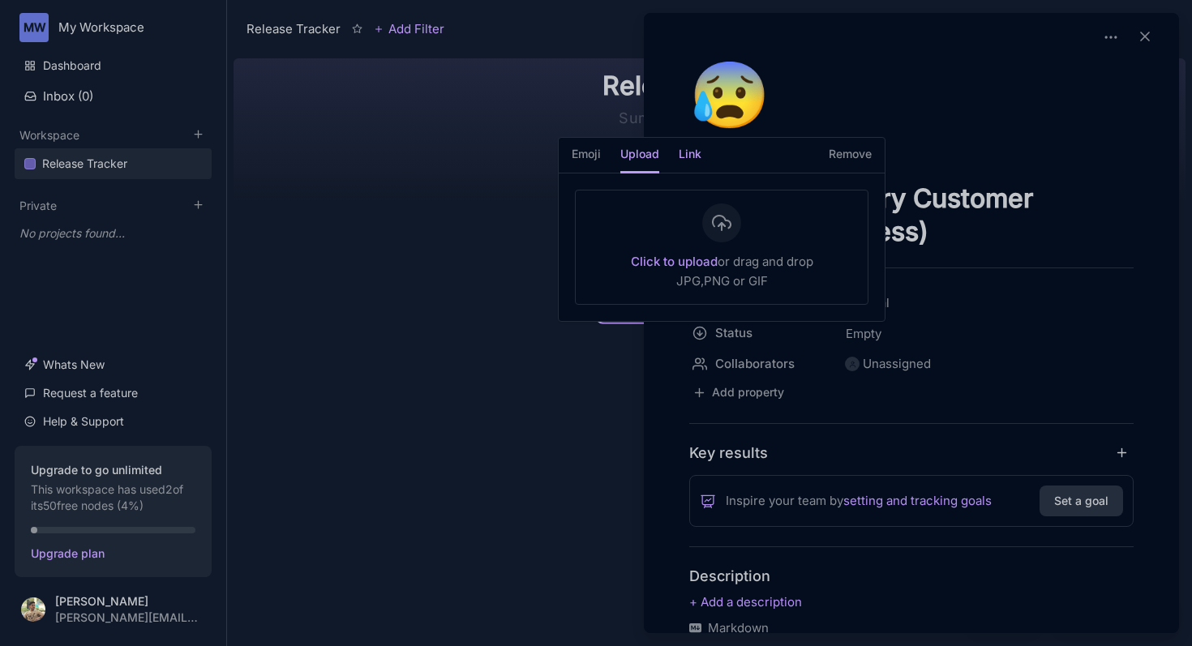
click at [679, 152] on h5 "Link" at bounding box center [690, 159] width 23 height 28
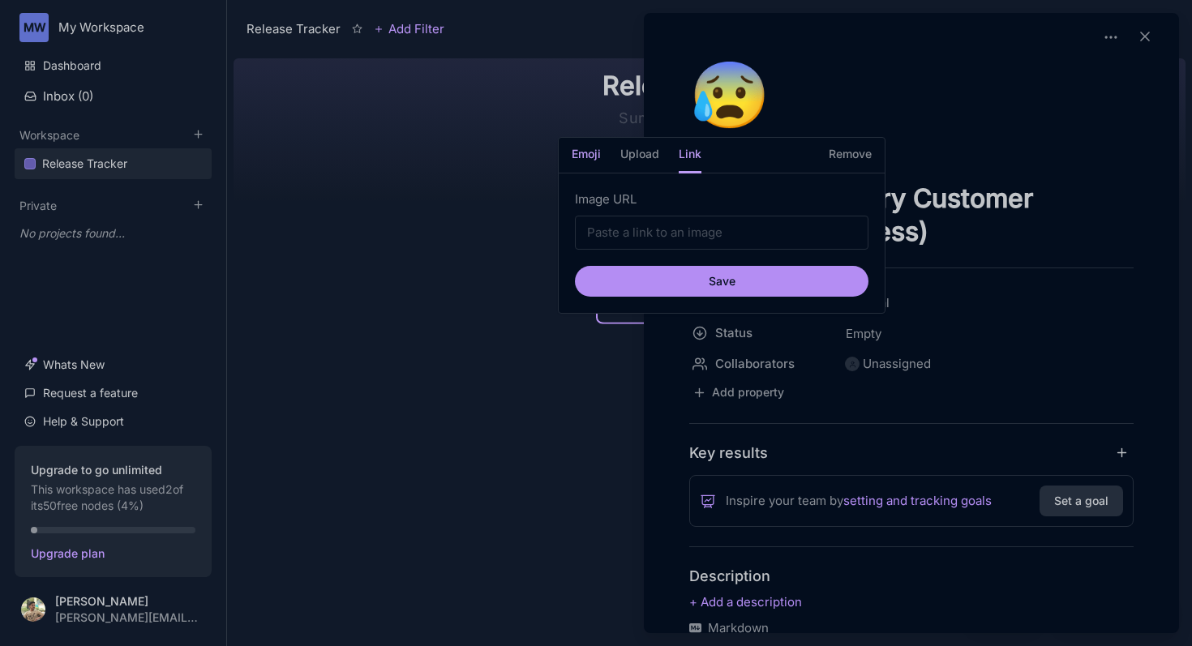
click at [584, 156] on h5 "Emoji" at bounding box center [586, 159] width 29 height 28
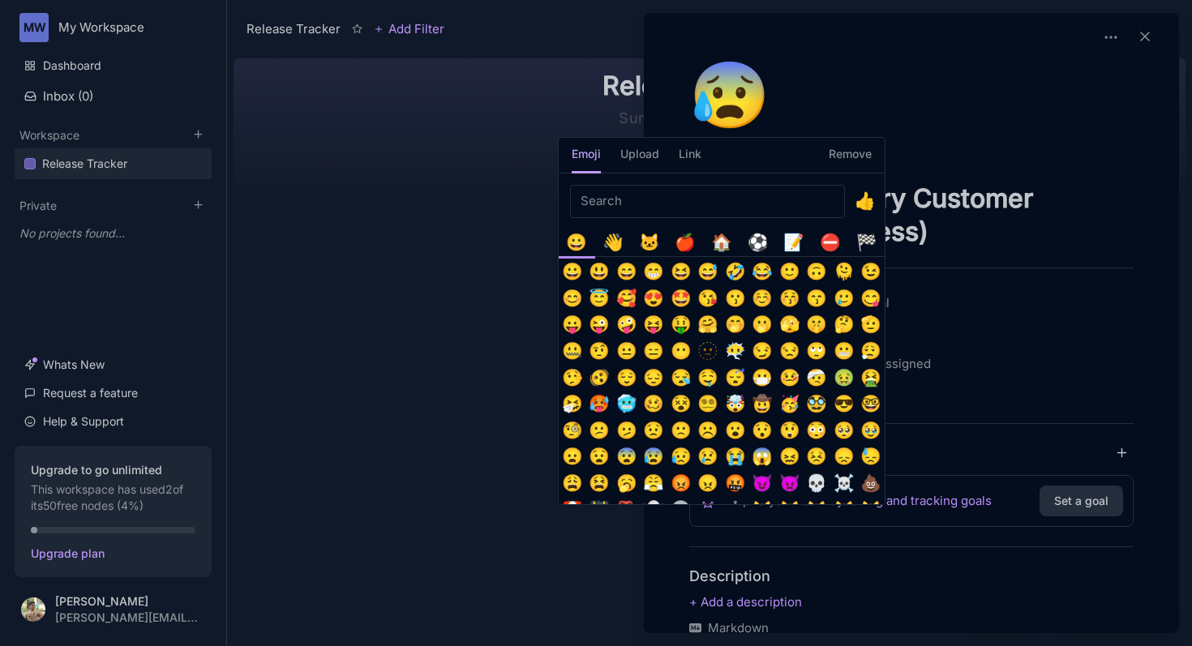
click at [636, 201] on input "Emoji picker" at bounding box center [707, 201] width 275 height 33
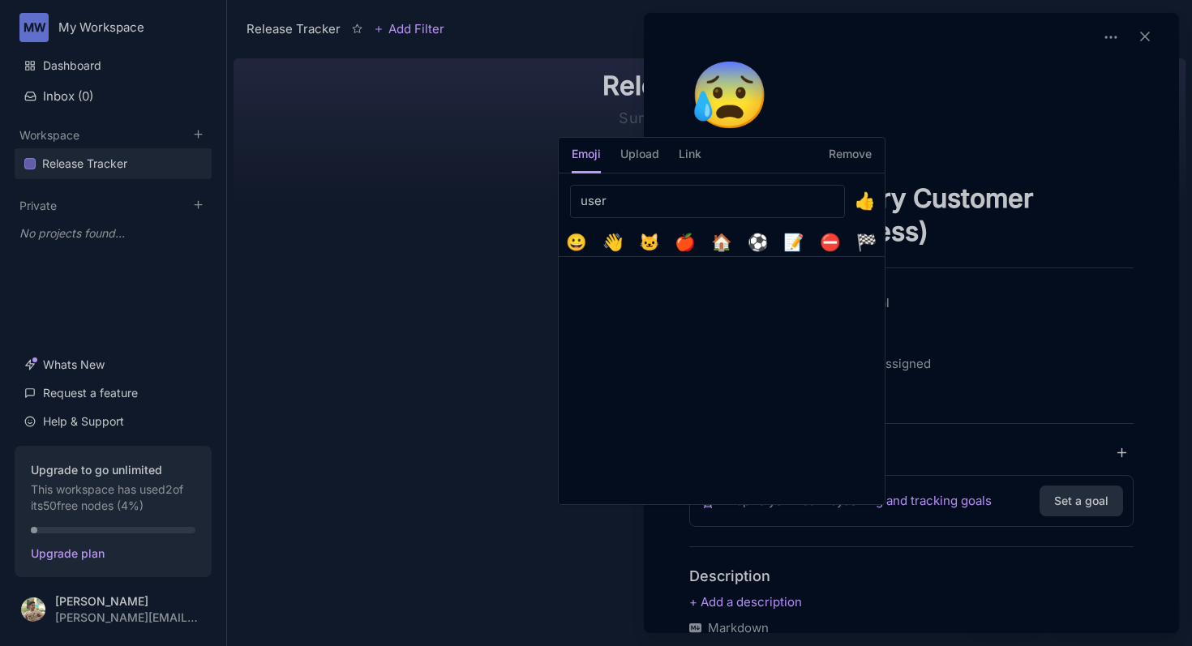
click at [674, 203] on input "user" at bounding box center [707, 201] width 275 height 33
type input "user"
click at [577, 241] on div "😀" at bounding box center [576, 242] width 27 height 27
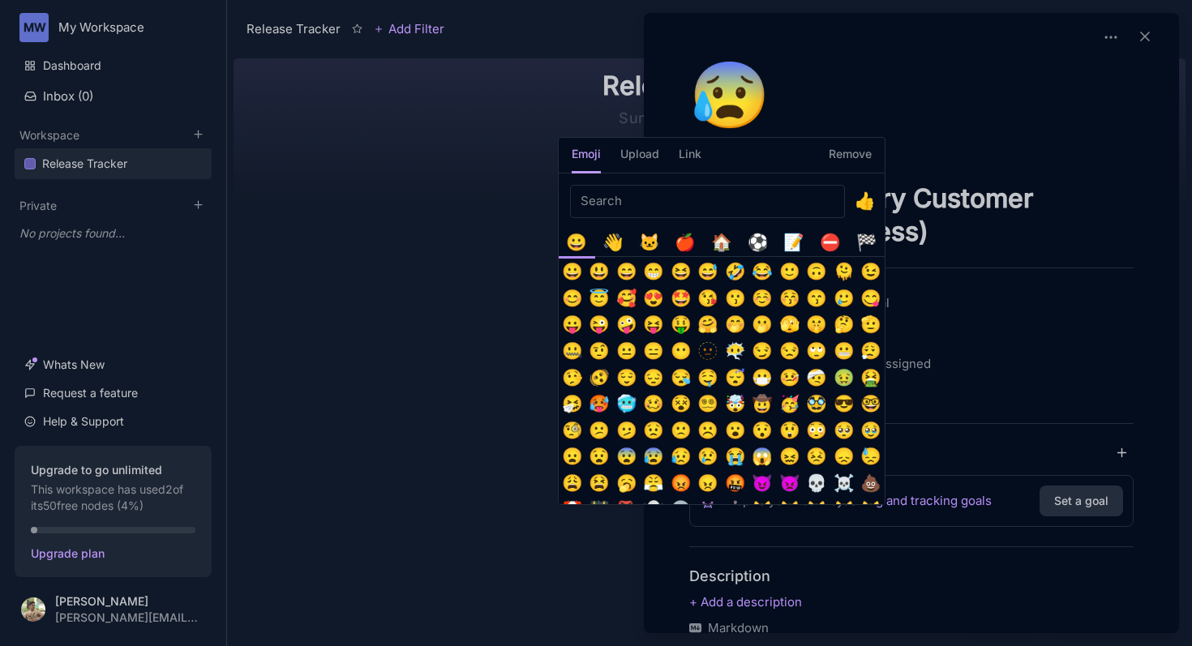
scroll to position [125, 0]
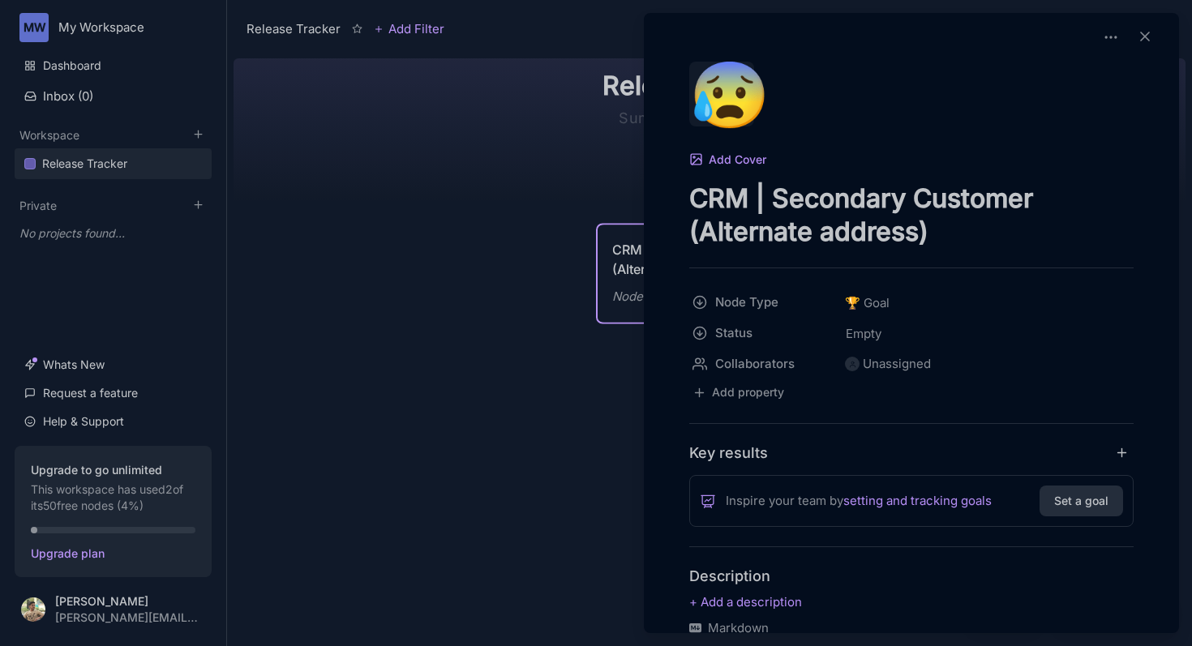
click at [724, 89] on div "😰" at bounding box center [721, 94] width 65 height 65
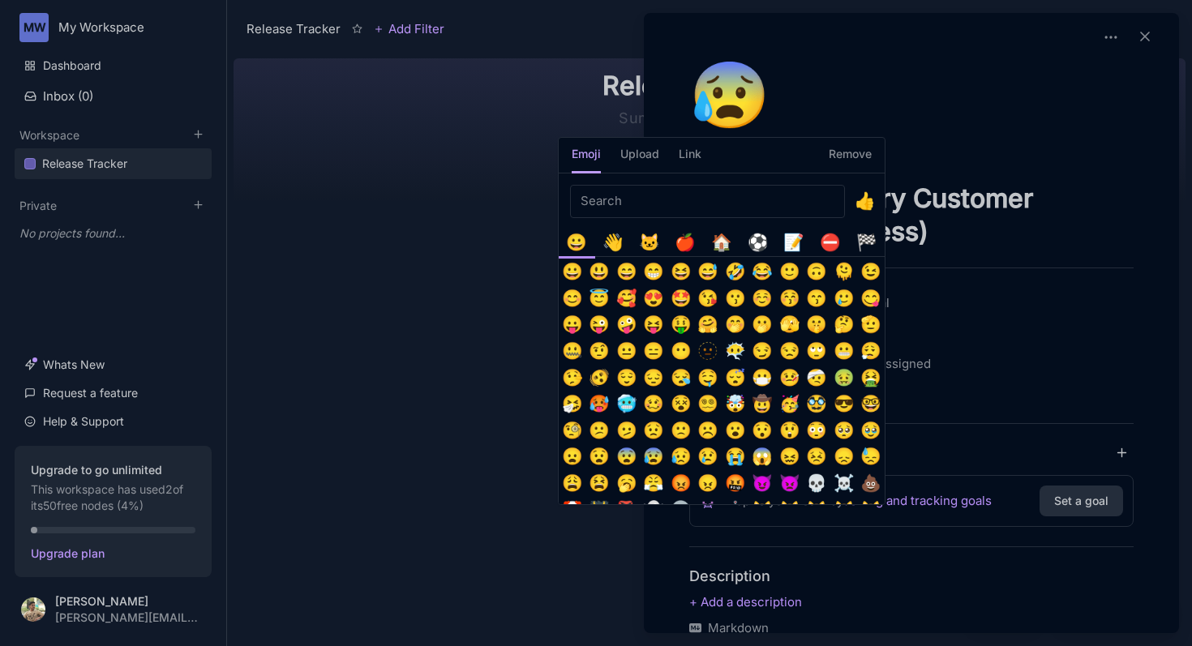
click at [846, 153] on h5 "Remove" at bounding box center [850, 159] width 43 height 28
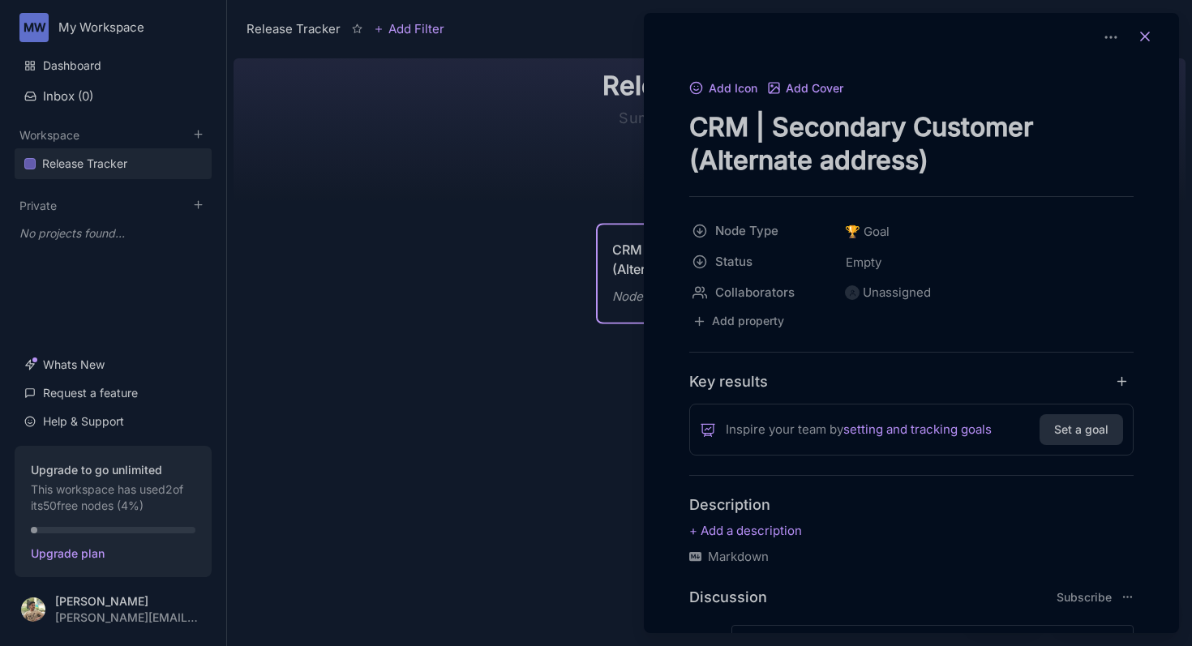
click at [1137, 33] on icon at bounding box center [1145, 36] width 16 height 16
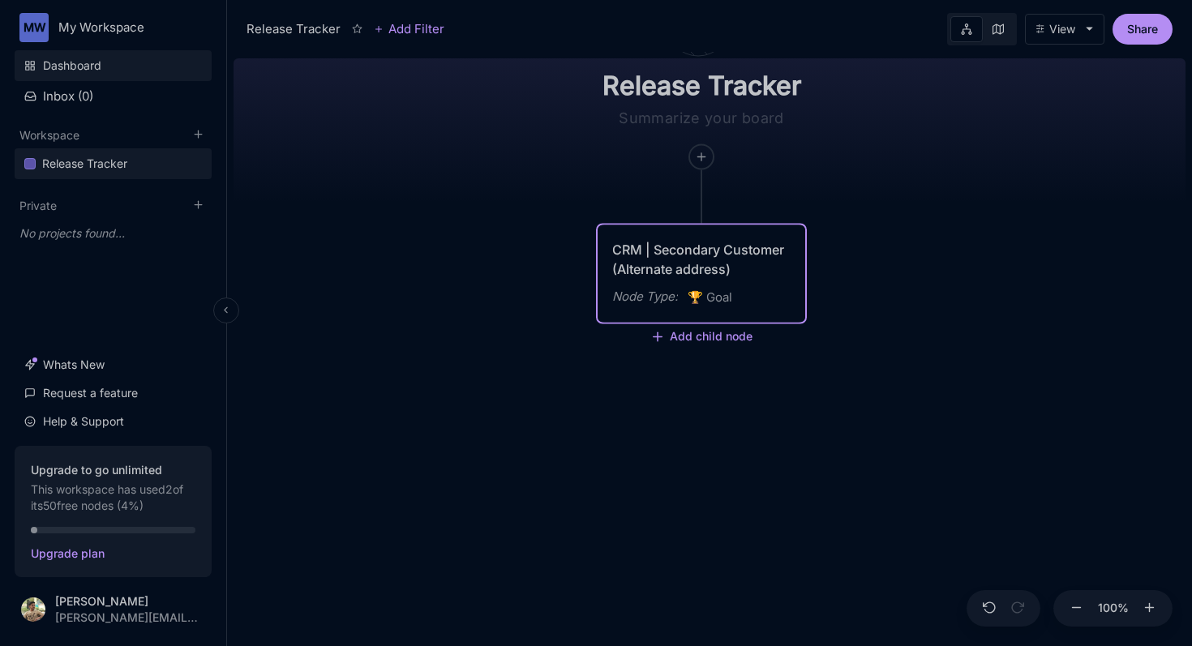
click at [122, 58] on link "Dashboard" at bounding box center [113, 65] width 197 height 31
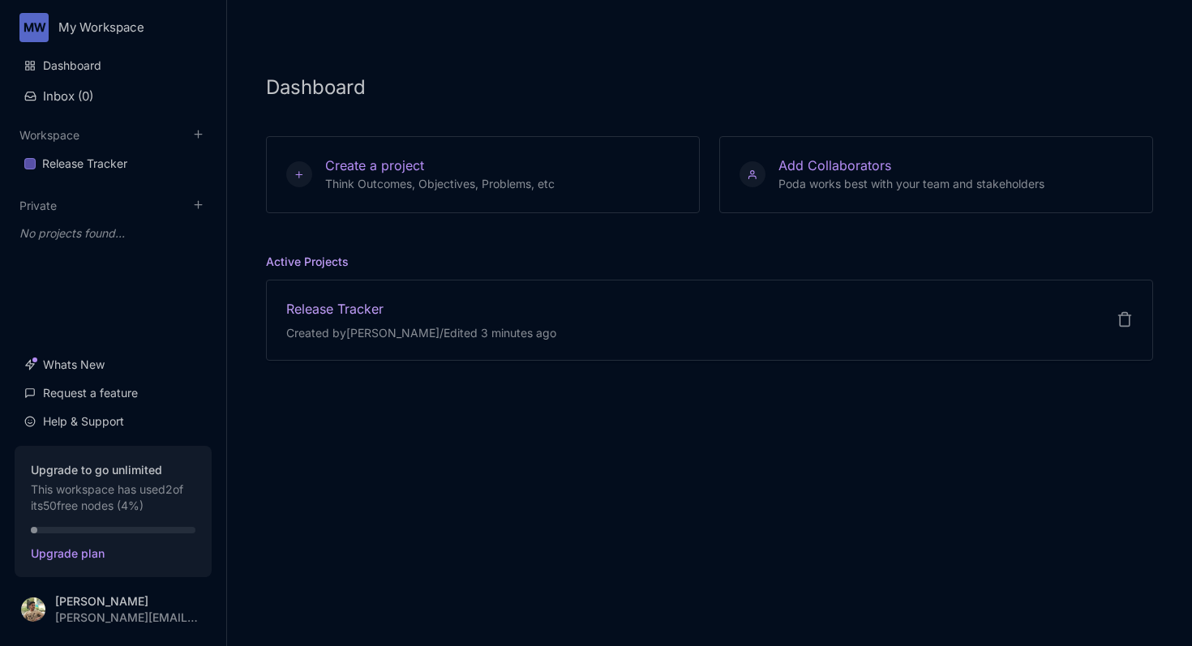
click at [358, 310] on div "Release Tracker" at bounding box center [421, 309] width 270 height 18
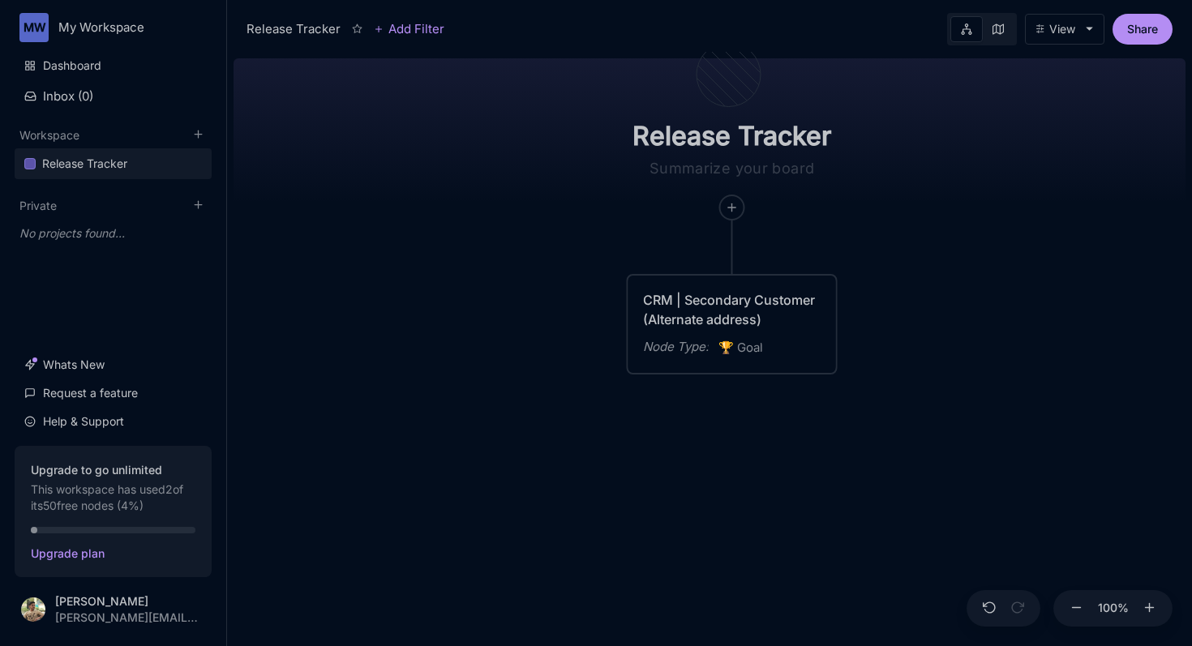
click at [726, 375] on div "Release Tracker CRM | Secondary Customer (Alternate address) Node Type : 🏆 Goal" at bounding box center [709, 349] width 952 height 594
click at [736, 294] on div "CRM | Secondary Customer (Alternate address)" at bounding box center [732, 309] width 178 height 39
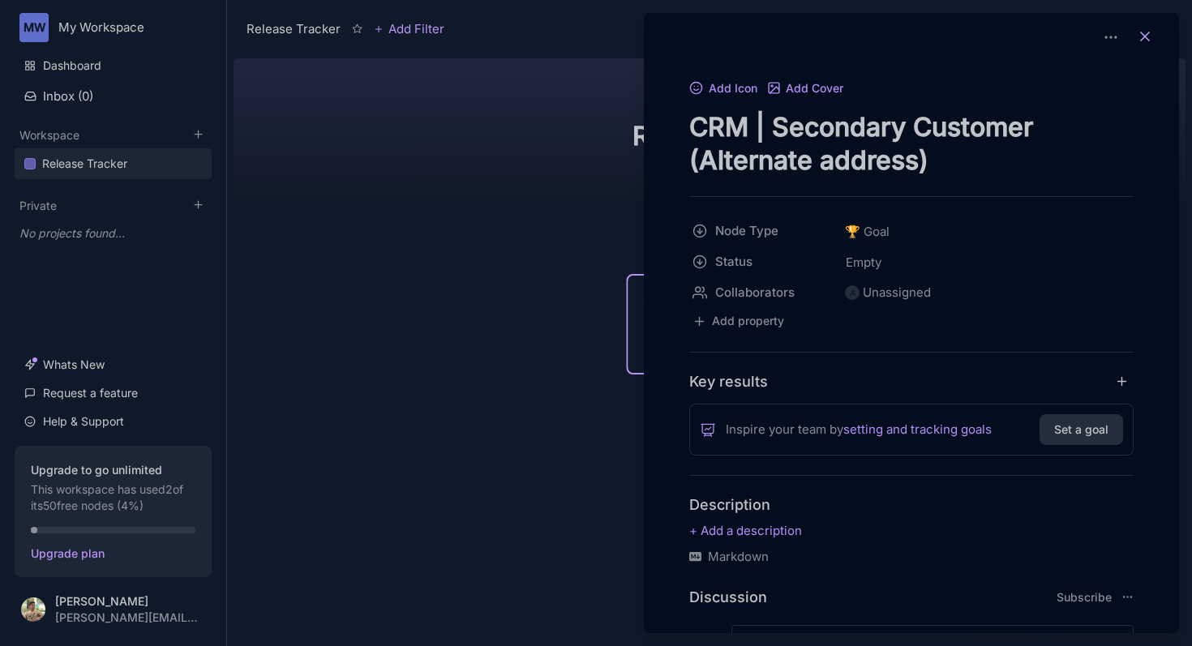
click at [1127, 44] on button at bounding box center [1145, 37] width 36 height 23
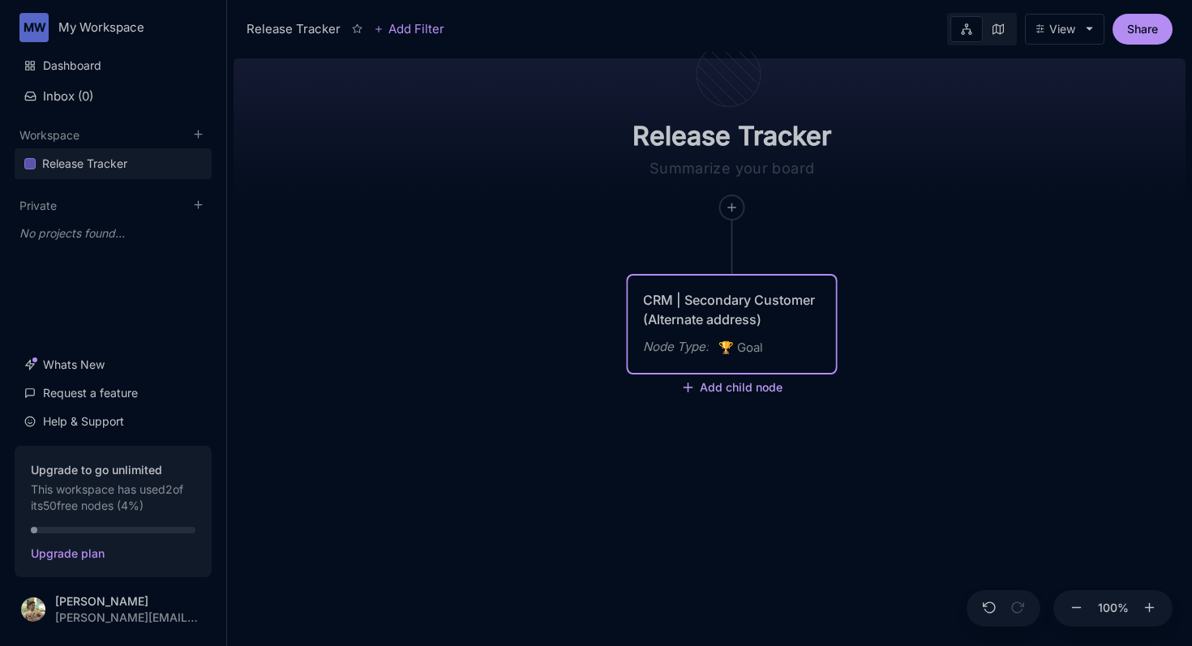
click at [764, 389] on button "Add child node" at bounding box center [732, 388] width 102 height 15
click at [736, 568] on span "Edit Node Type" at bounding box center [739, 569] width 79 height 19
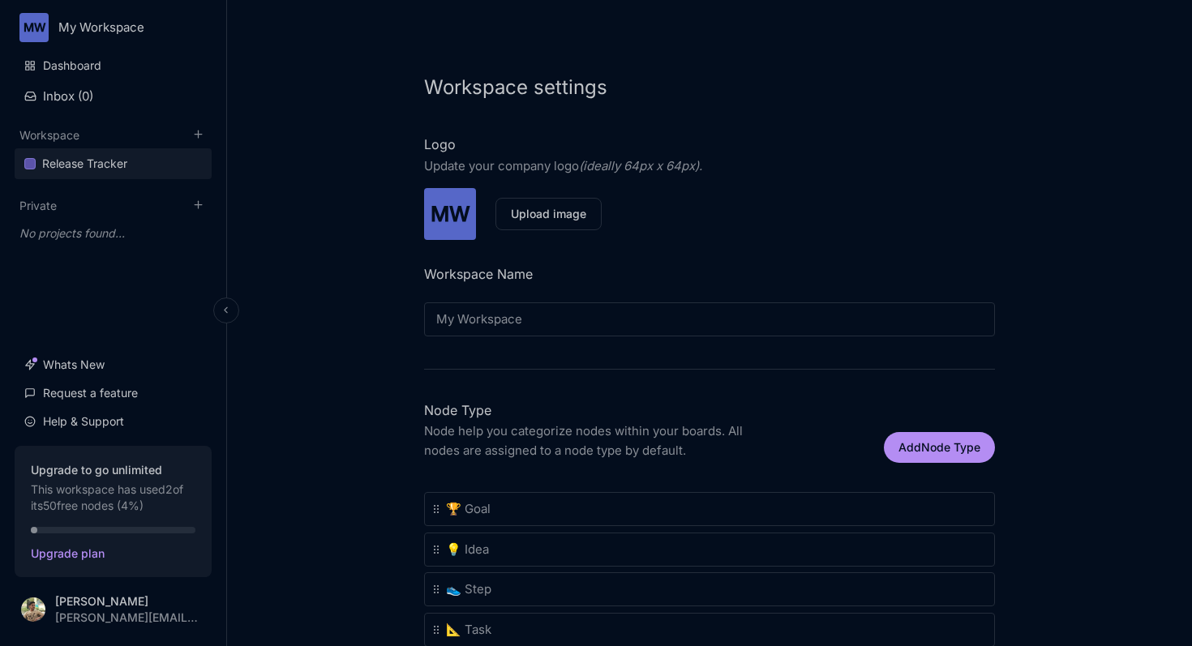
click at [62, 156] on div "Release Tracker" at bounding box center [84, 163] width 85 height 19
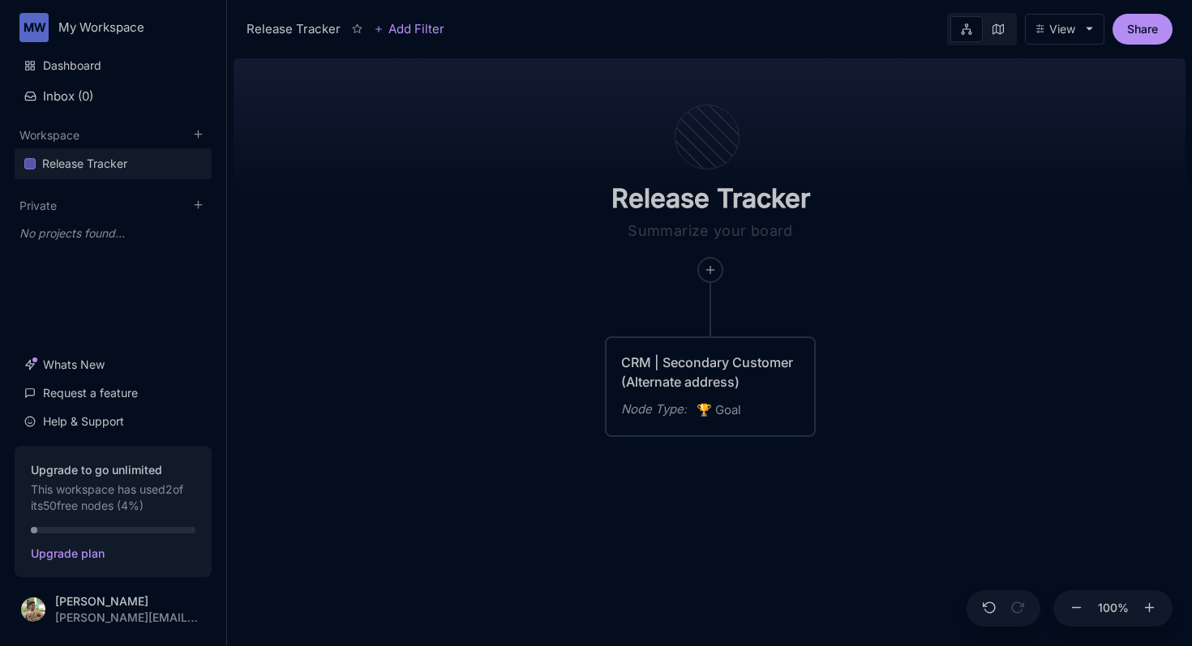
click at [696, 350] on div "CRM | Secondary Customer (Alternate address) Node Type : 🏆 Goal" at bounding box center [710, 386] width 208 height 97
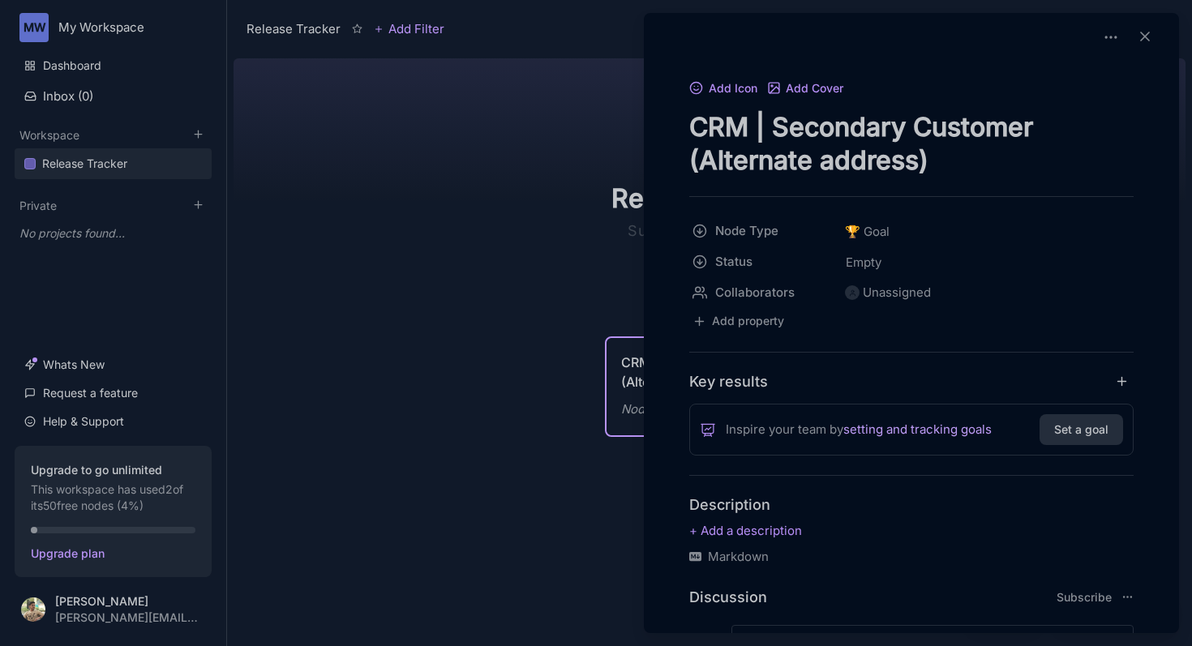
click at [881, 431] on link "setting and tracking goals" at bounding box center [917, 429] width 148 height 19
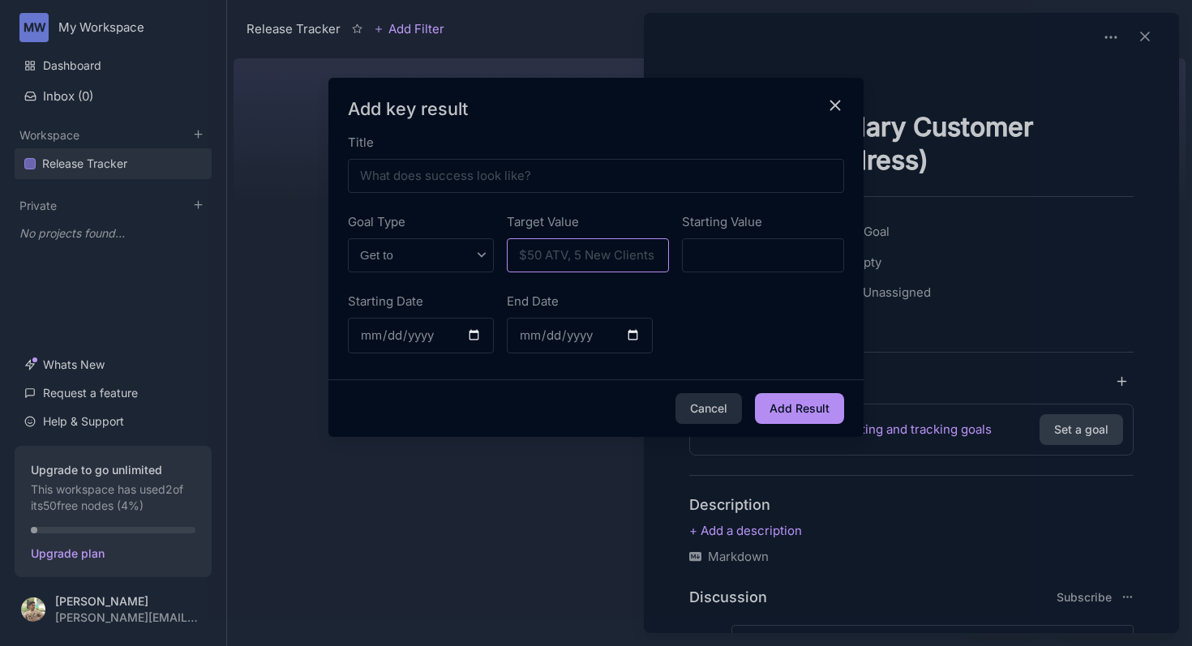
click at [546, 260] on input "Target Value" at bounding box center [588, 255] width 162 height 34
click at [442, 256] on select "Get to Stay above Stay below No target" at bounding box center [421, 255] width 146 height 34
click at [446, 198] on form "Title Goal Type Get to Stay above Stay below No target Target Value Starting Va…" at bounding box center [596, 285] width 496 height 304
click at [461, 171] on input "Title" at bounding box center [596, 176] width 496 height 34
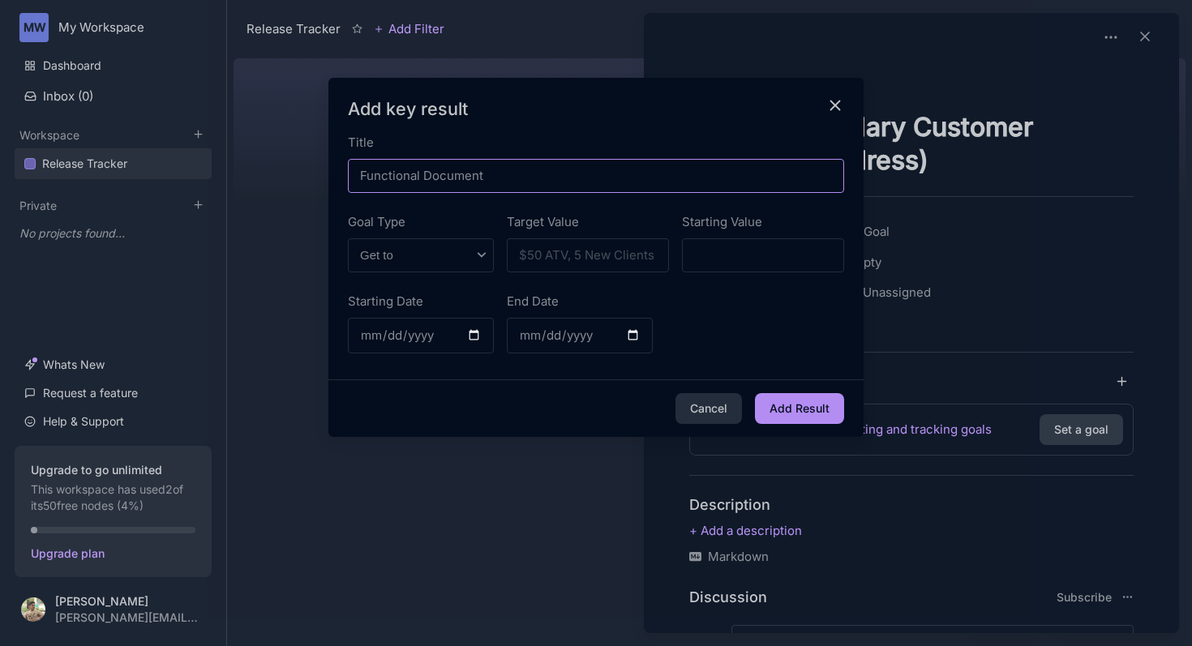
type input "Functional Document"
click at [453, 253] on select "Get to Stay above Stay below No target" at bounding box center [421, 255] width 146 height 34
click at [348, 238] on select "Get to Stay above Stay below No target" at bounding box center [421, 255] width 146 height 34
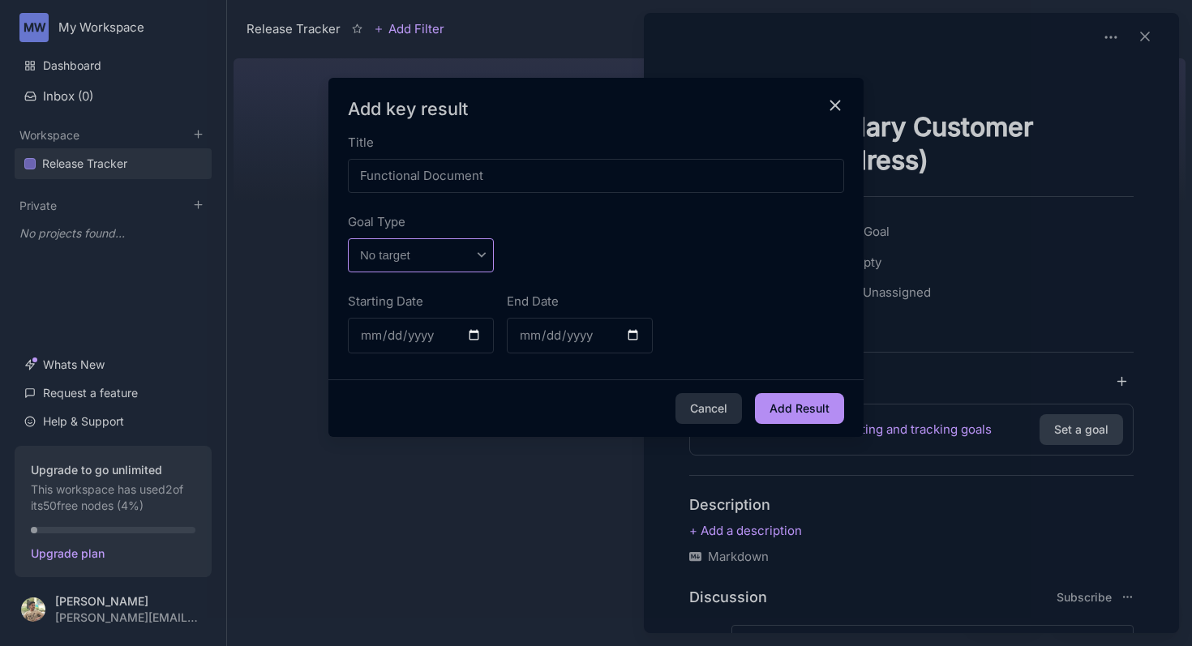
click at [480, 260] on select "Get to Stay above Stay below No target" at bounding box center [421, 255] width 146 height 34
select select "get-to"
click at [348, 238] on select "Get to Stay above Stay below No target" at bounding box center [421, 255] width 146 height 34
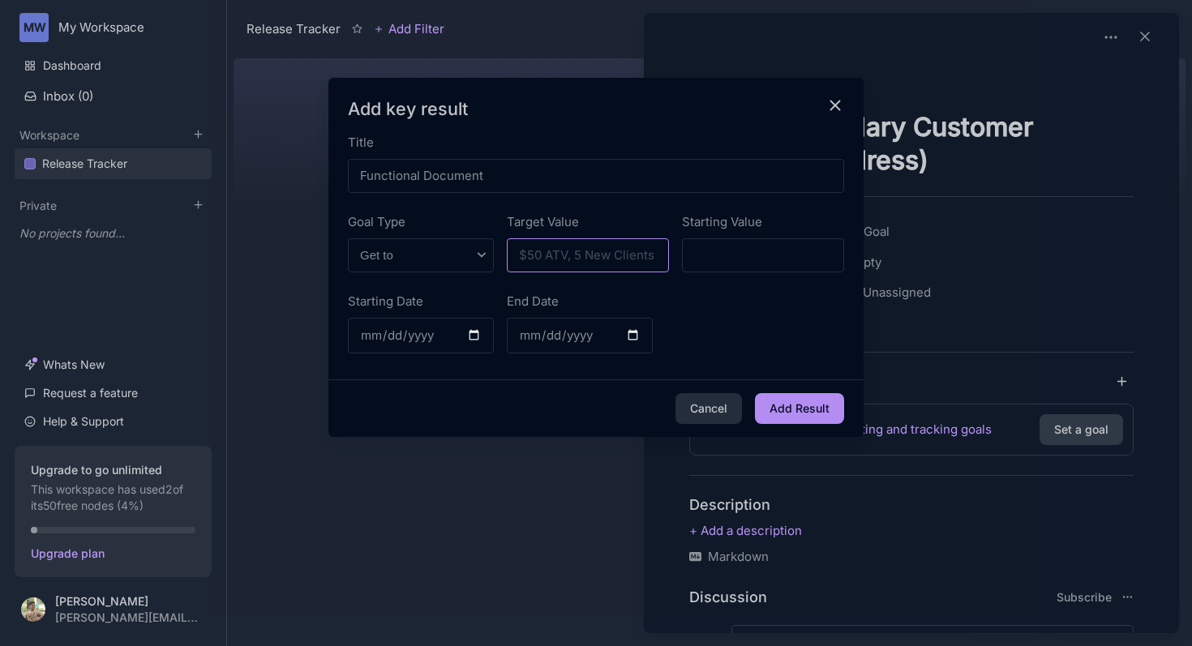
click at [589, 246] on input "Target Value" at bounding box center [588, 255] width 162 height 34
type input "5"
click at [755, 262] on input "Starting Value" at bounding box center [763, 255] width 162 height 34
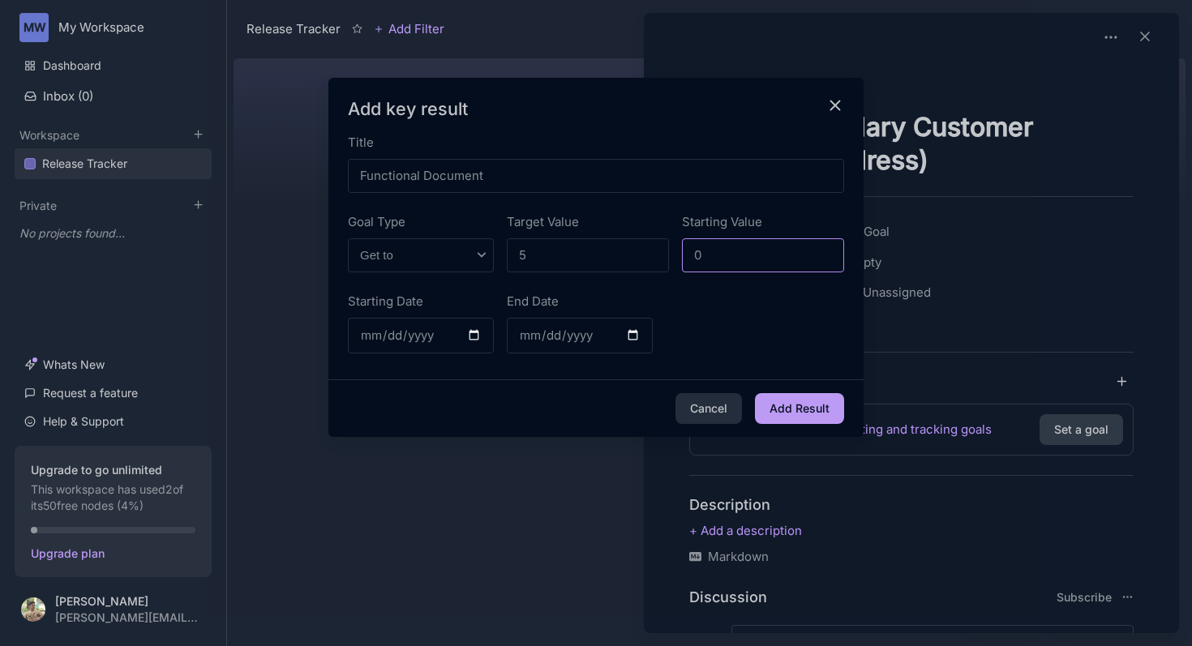
type input "0"
click at [814, 402] on button "Add Result" at bounding box center [799, 408] width 89 height 31
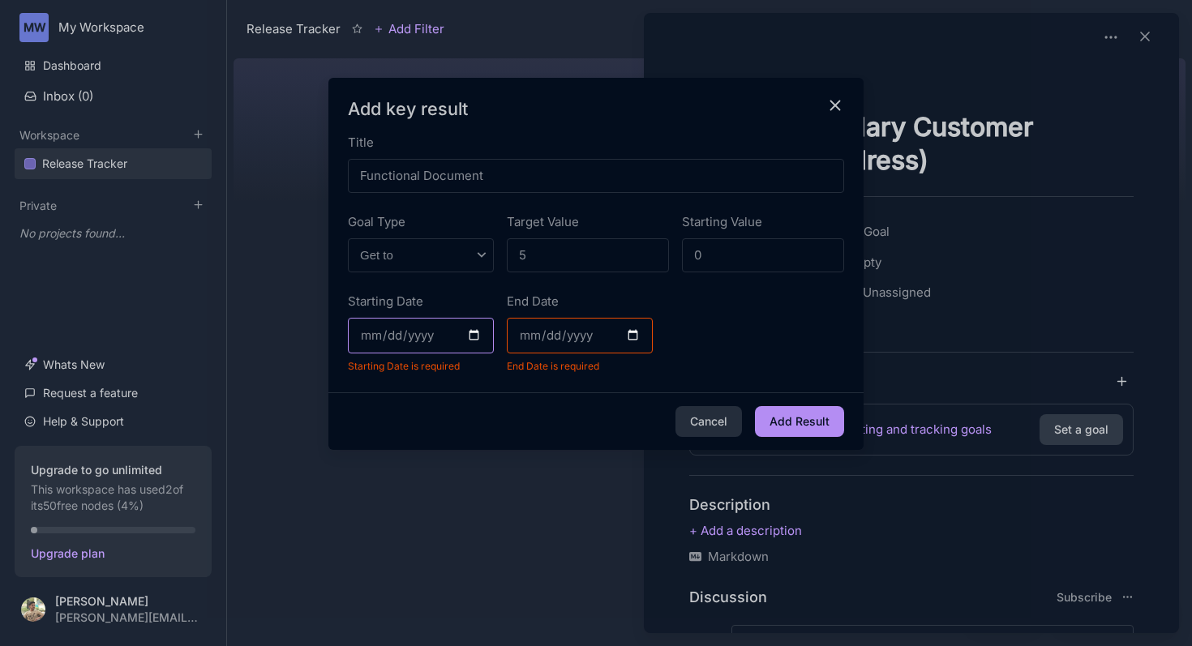
click at [477, 336] on input "Starting Date" at bounding box center [421, 336] width 146 height 36
type input "2025-08-23"
click at [633, 337] on input "End Date" at bounding box center [580, 336] width 146 height 36
type input "2025-08-31"
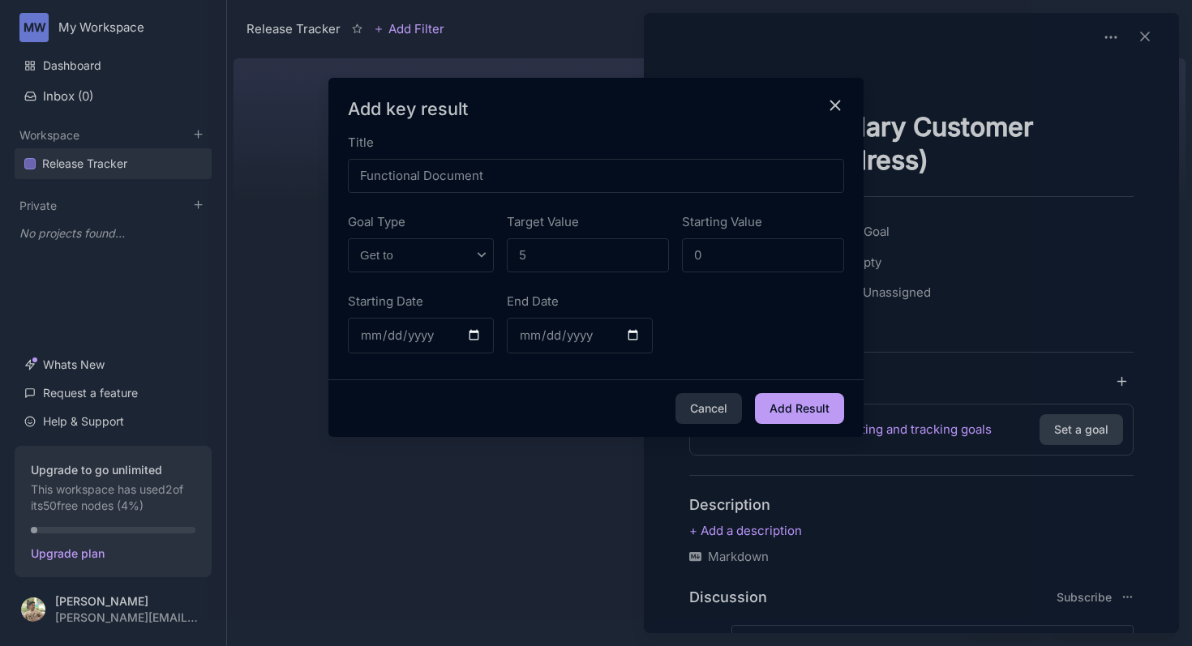
click at [796, 421] on button "Add Result" at bounding box center [799, 408] width 89 height 31
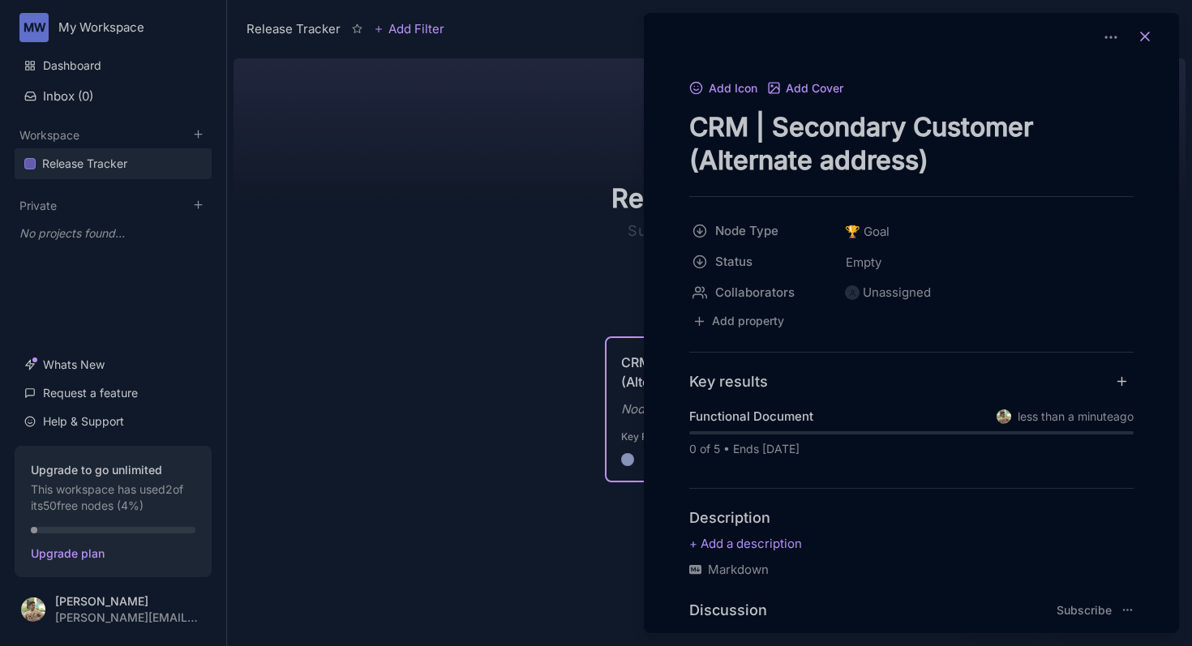
click at [1137, 32] on icon at bounding box center [1145, 36] width 16 height 16
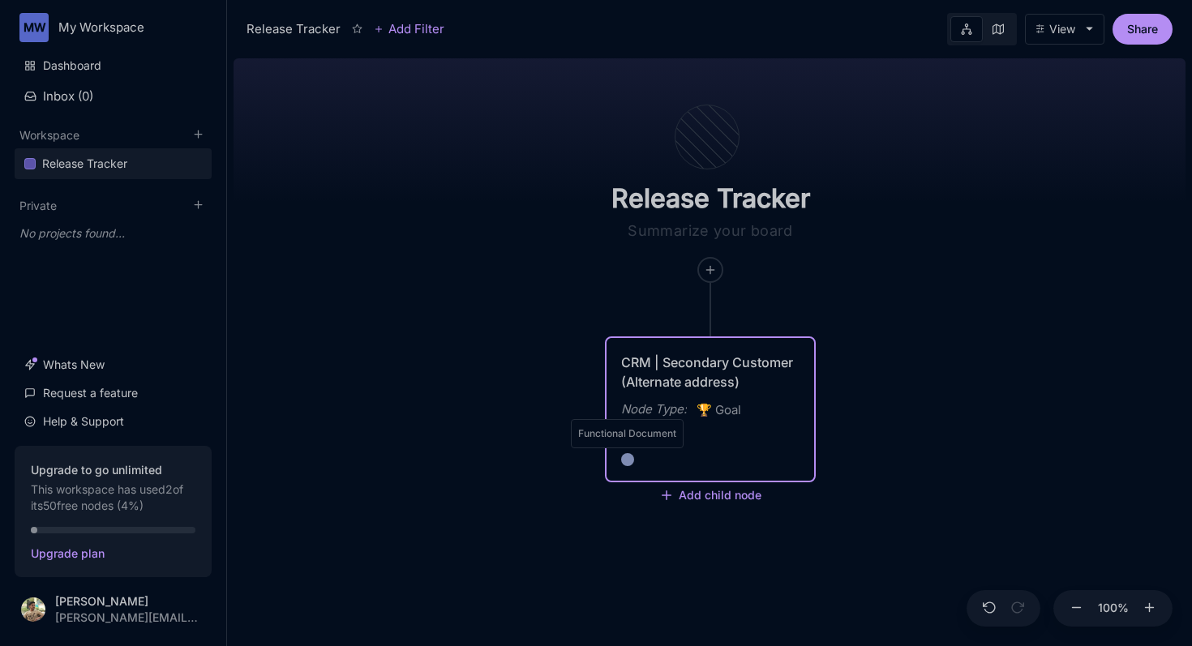
click at [627, 460] on div at bounding box center [627, 459] width 13 height 13
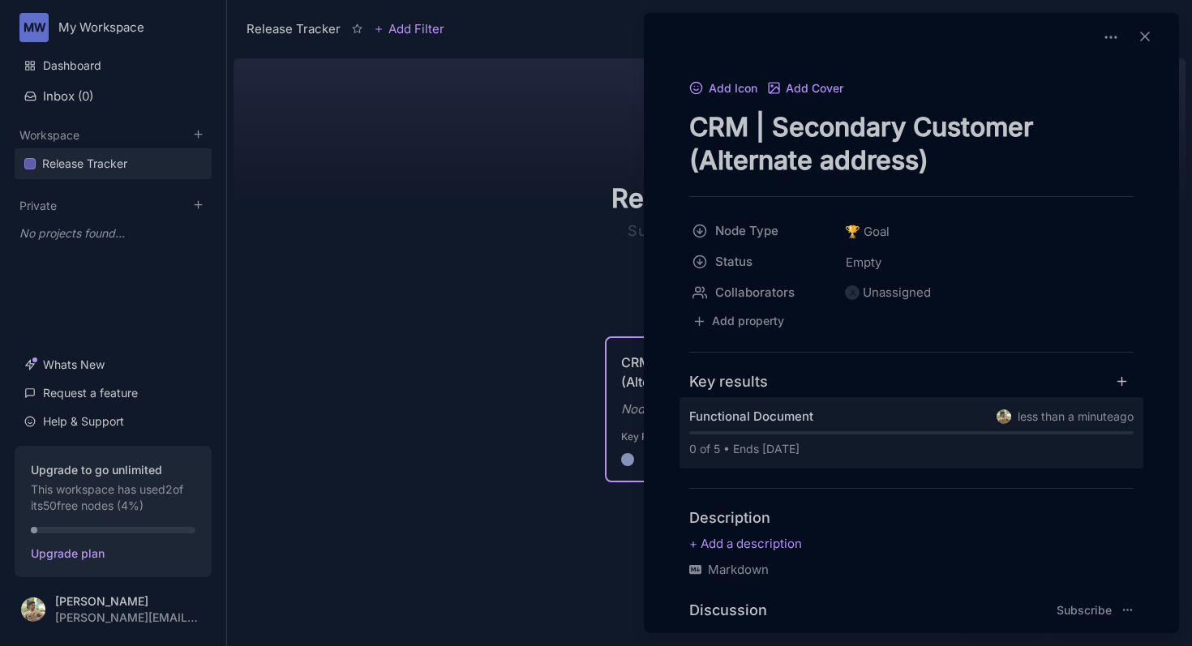
click at [865, 430] on div "Functional Document less than a minute ago 0 of 5 • Ends in 8 days" at bounding box center [911, 432] width 464 height 71
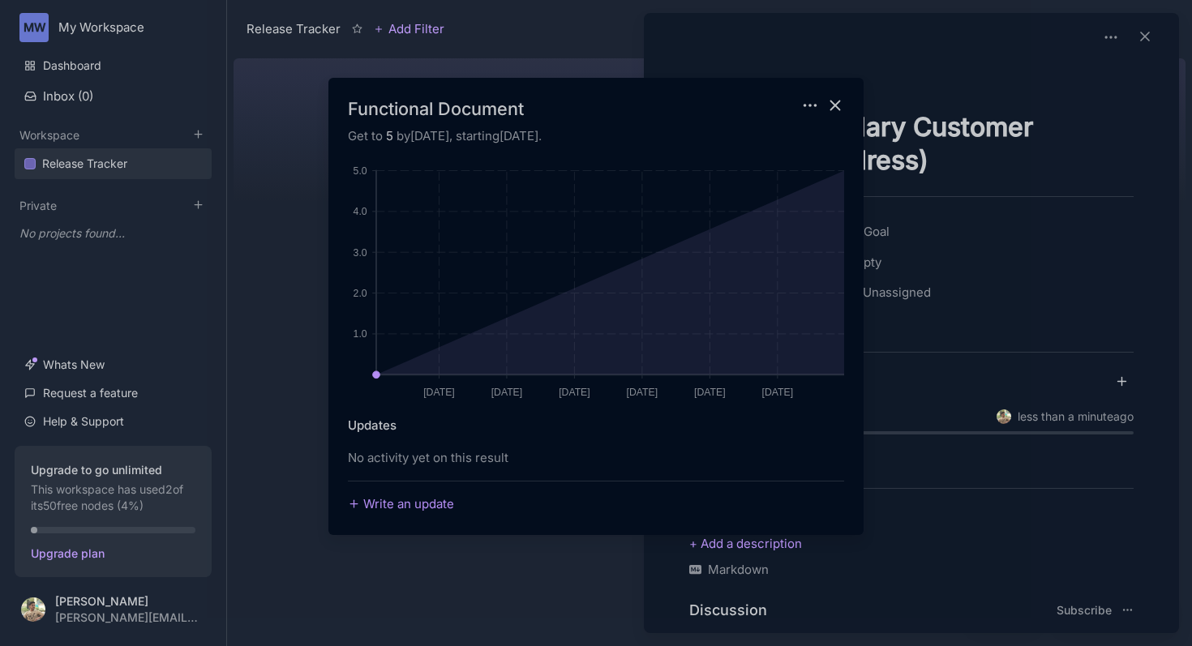
click at [832, 105] on icon "close modal" at bounding box center [835, 105] width 19 height 19
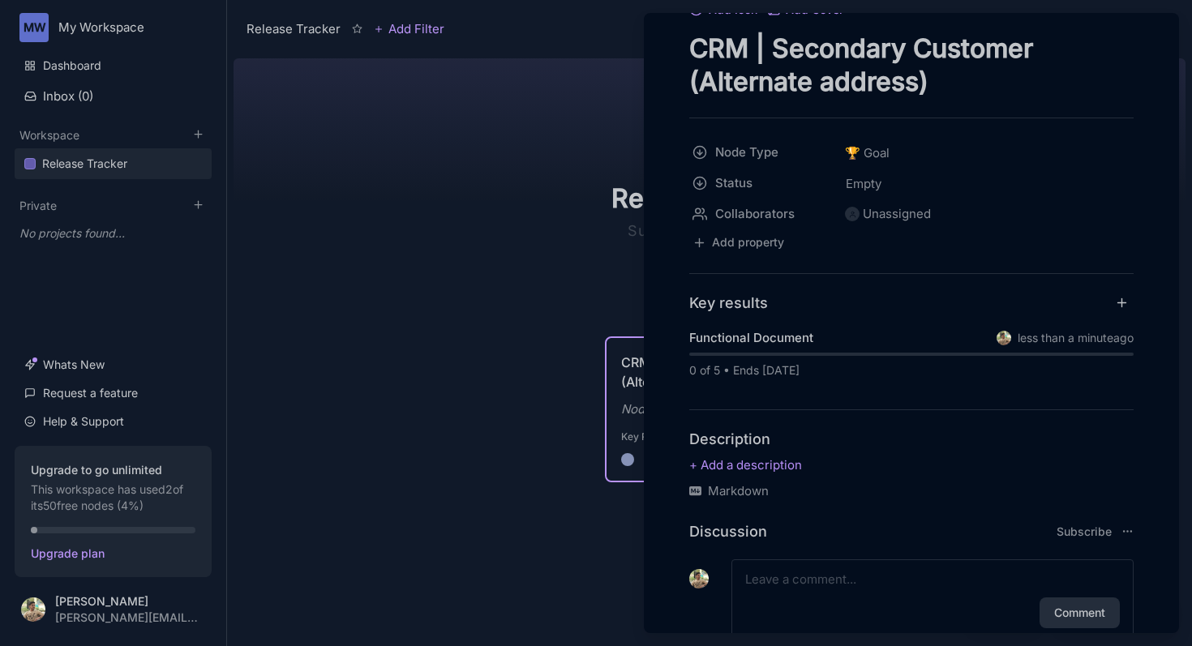
scroll to position [72, 0]
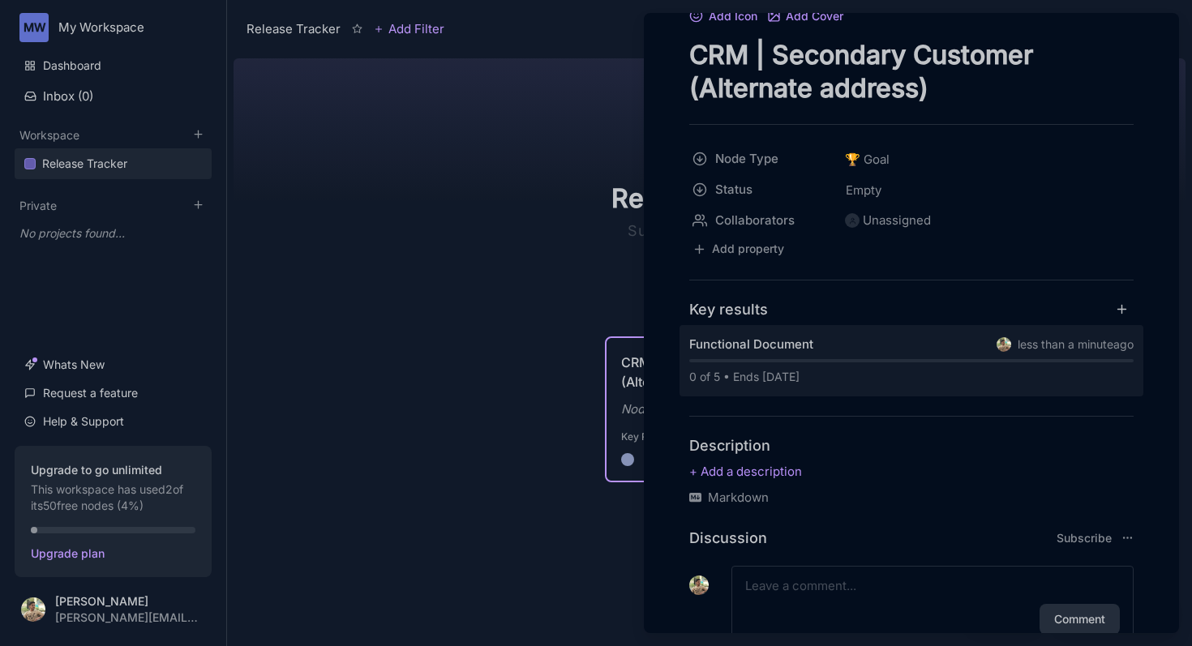
click at [783, 360] on progress at bounding box center [911, 360] width 444 height 3
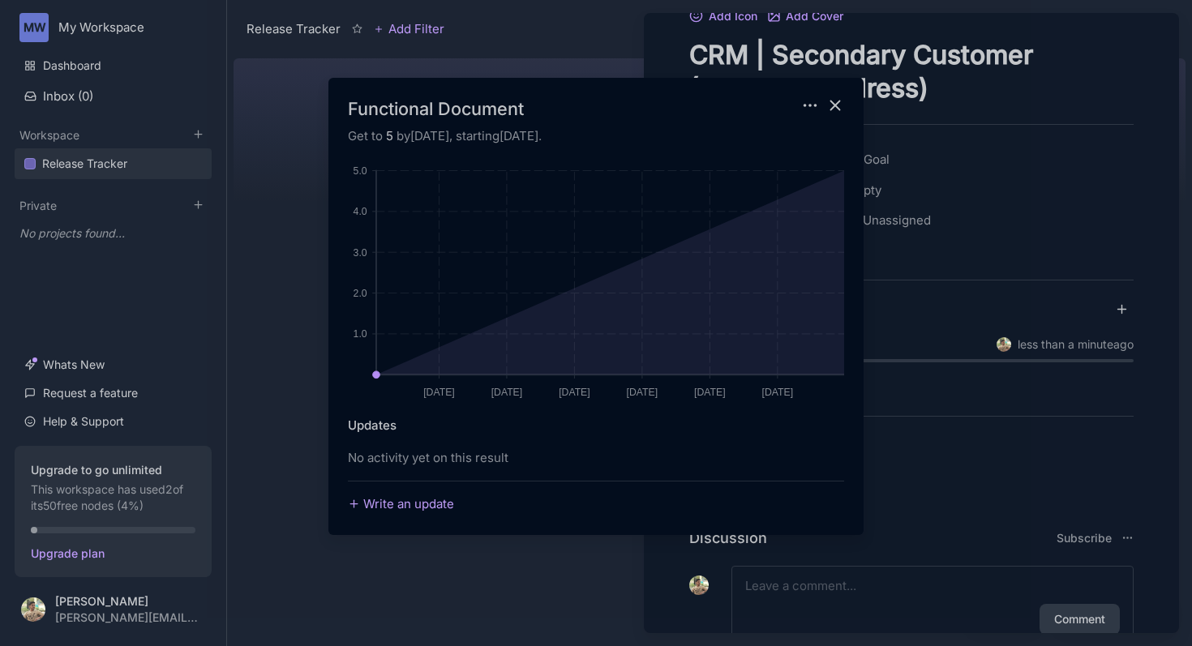
click at [417, 505] on link "Write an update" at bounding box center [401, 504] width 106 height 19
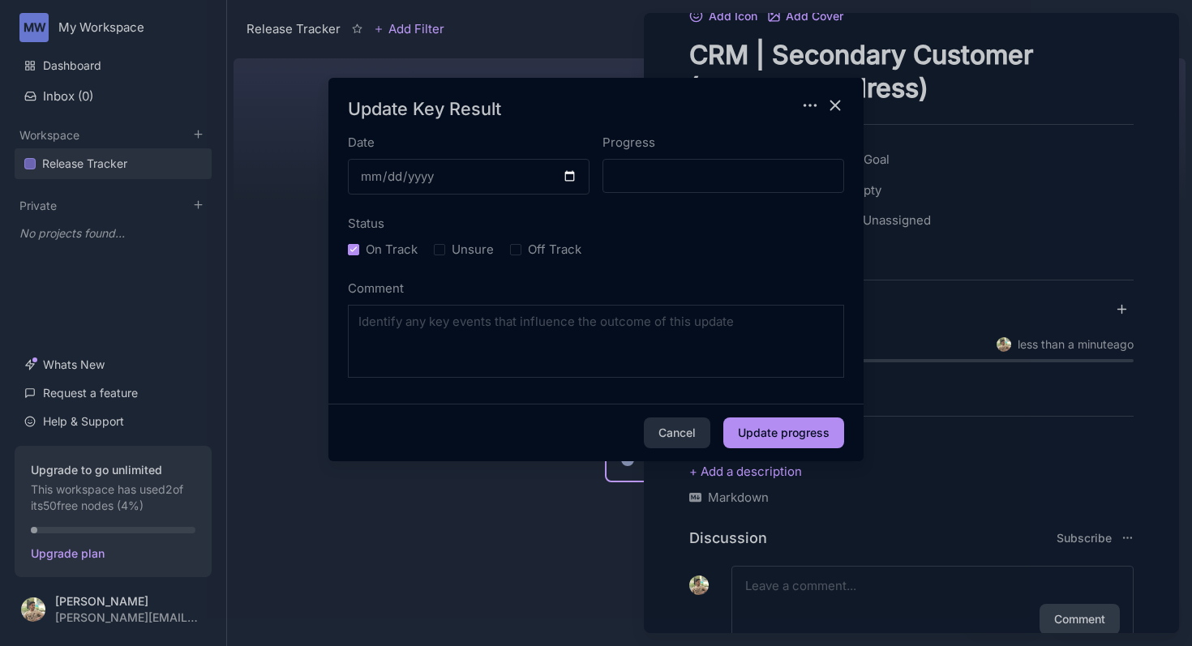
click at [456, 250] on span "Unsure" at bounding box center [473, 249] width 42 height 19
click at [445, 250] on input "Unsure" at bounding box center [439, 249] width 11 height 11
radio input "true"
click at [529, 241] on span "Off Track" at bounding box center [555, 249] width 54 height 19
click at [521, 244] on input "Off Track" at bounding box center [515, 249] width 11 height 11
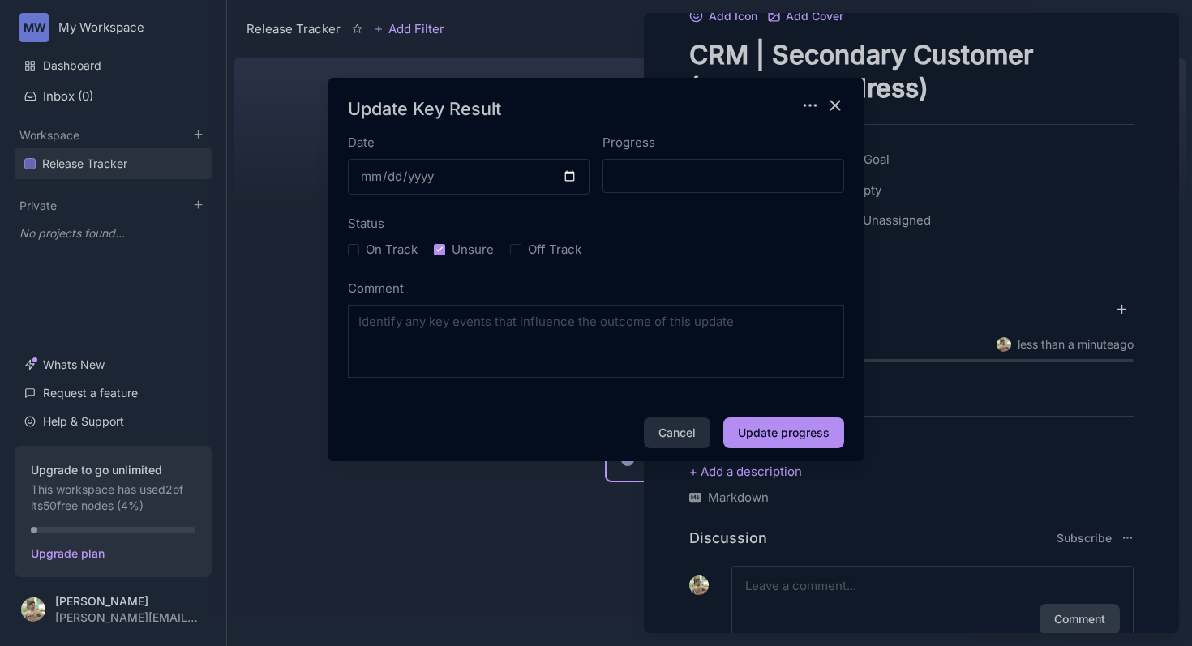
radio input "true"
click at [669, 174] on input "Progress" at bounding box center [723, 176] width 242 height 34
type input "4"
type input "7"
click at [779, 434] on button "Update progress" at bounding box center [783, 432] width 121 height 31
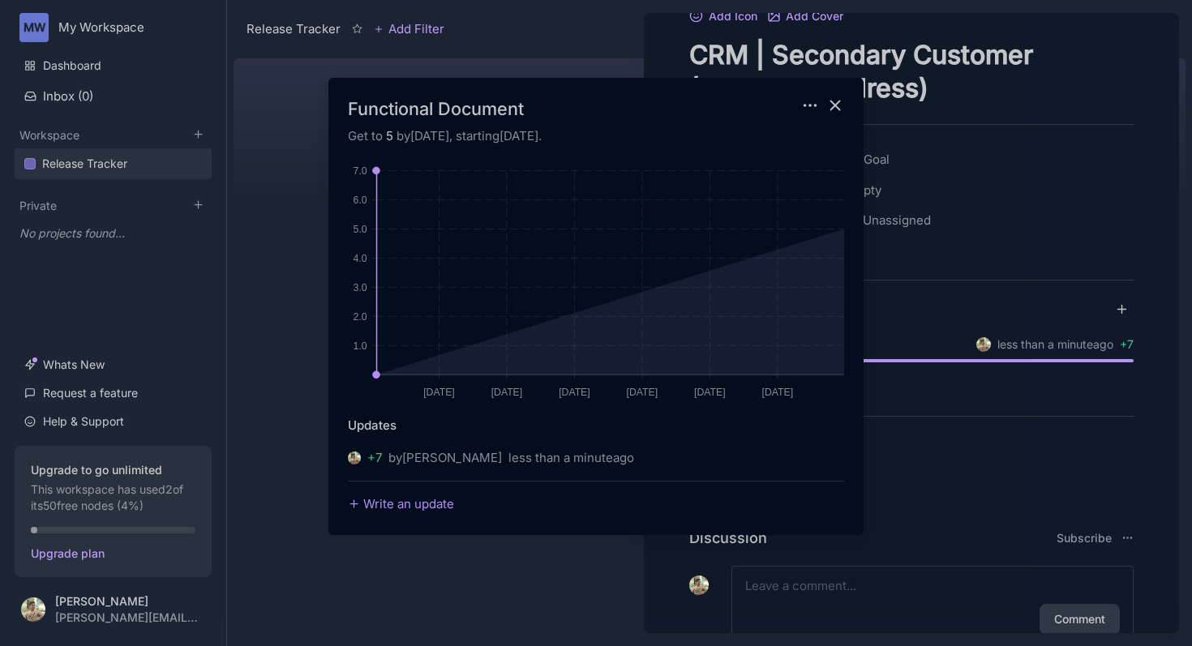
click at [826, 101] on icon "close modal" at bounding box center [835, 105] width 19 height 19
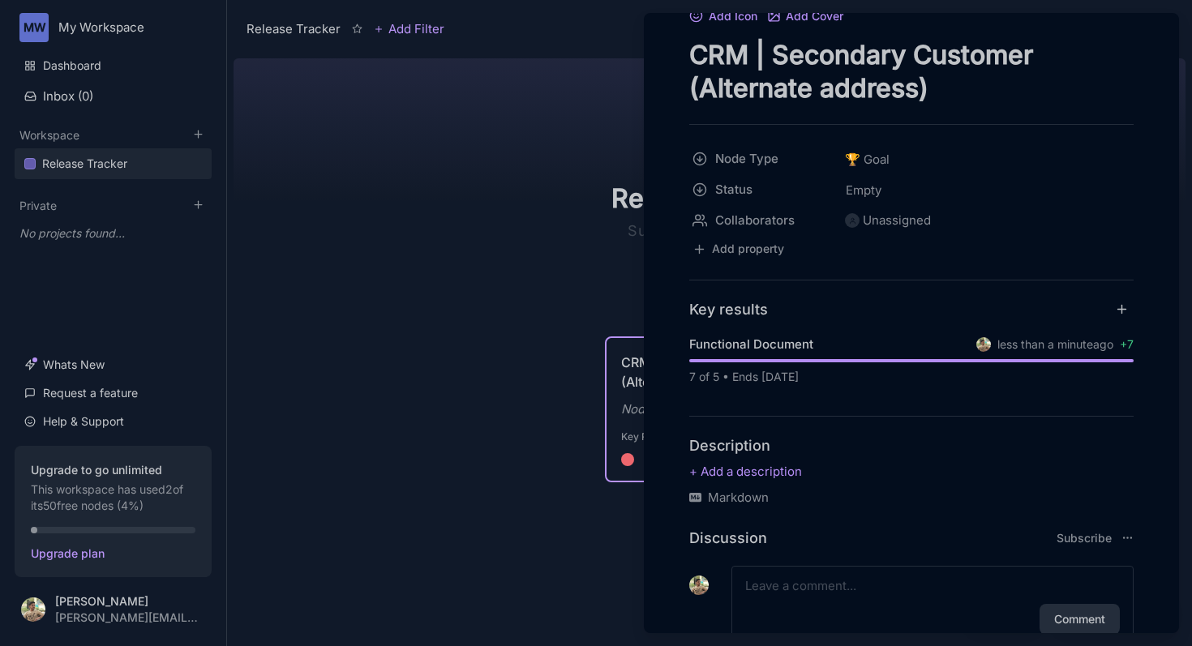
scroll to position [0, 0]
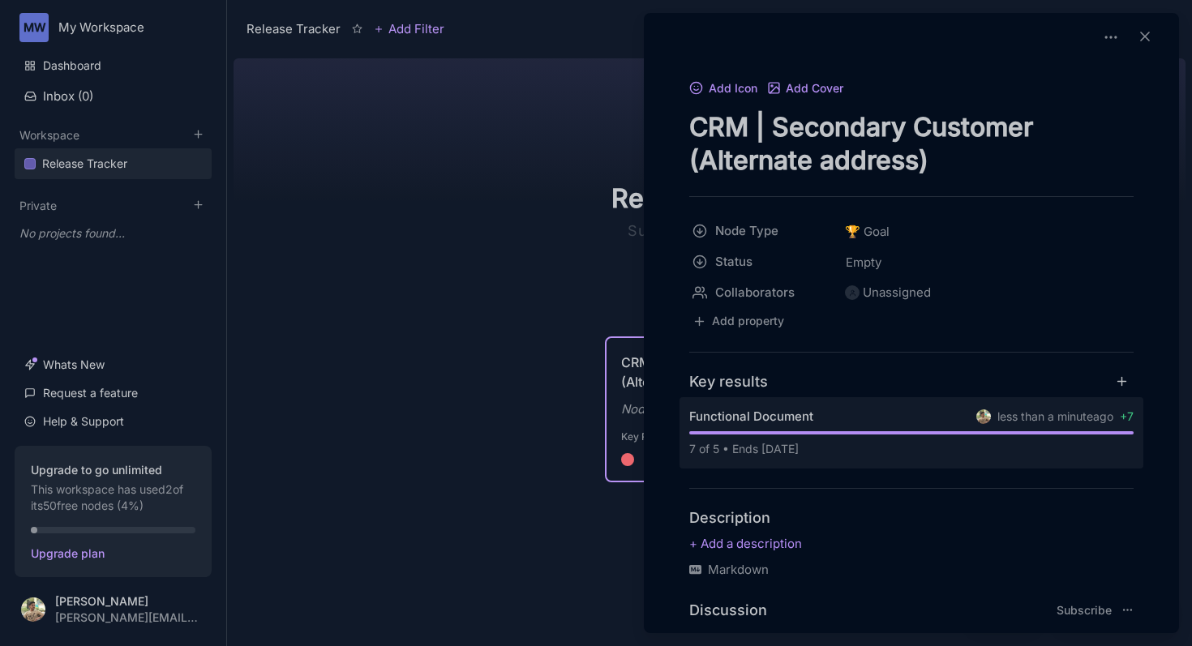
click at [833, 399] on div "Functional Document less than a minute ago + 7 7 of 5 • Ends in 8 days" at bounding box center [911, 432] width 464 height 71
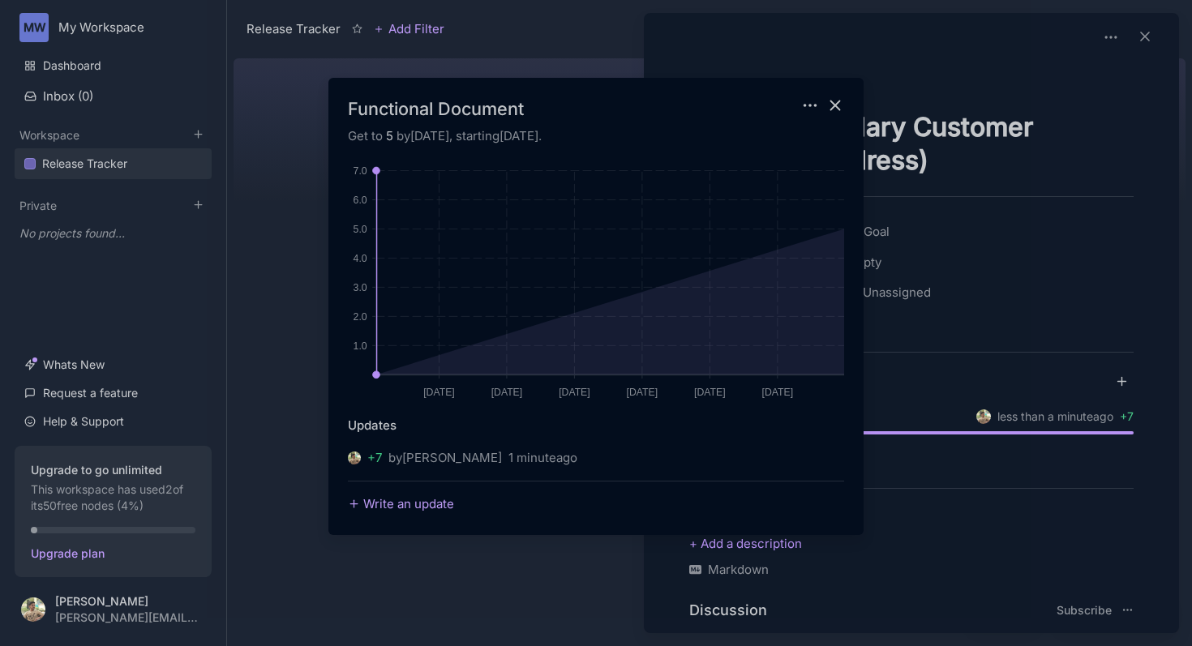
click at [389, 504] on link "Write an update" at bounding box center [401, 504] width 106 height 19
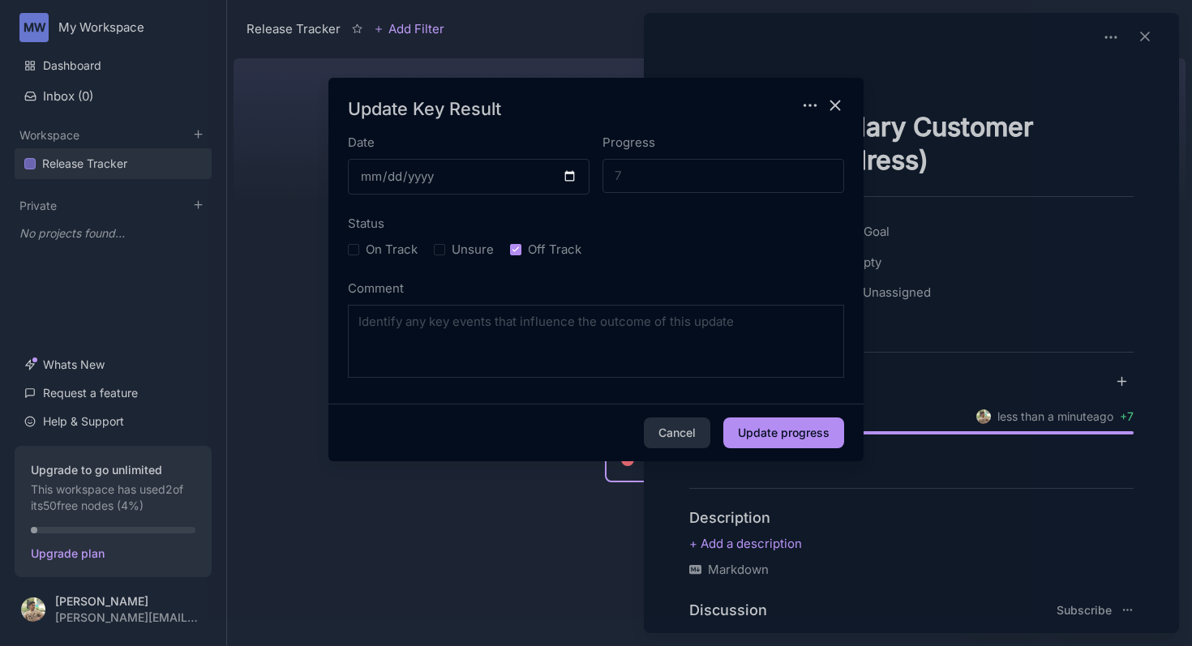
click at [381, 250] on span "On Track" at bounding box center [392, 249] width 52 height 19
click at [359, 250] on input "On Track" at bounding box center [353, 249] width 11 height 11
radio input "true"
click at [816, 437] on button "Update progress" at bounding box center [783, 432] width 121 height 31
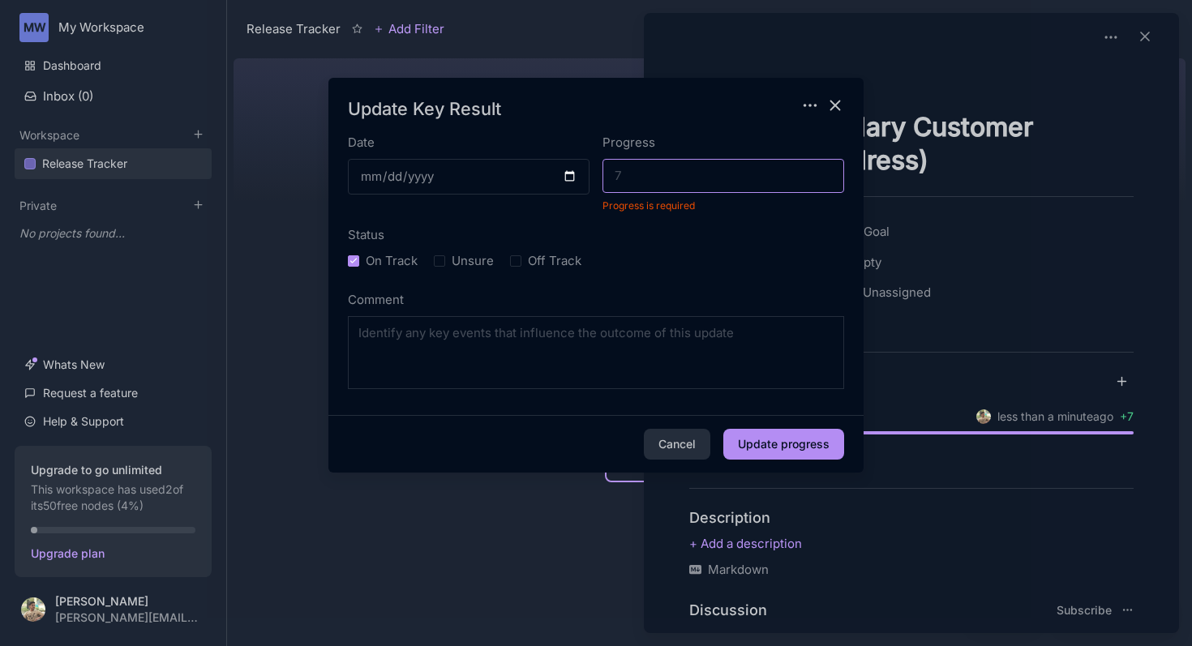
click at [759, 175] on input "Progress" at bounding box center [723, 176] width 242 height 34
type input "7"
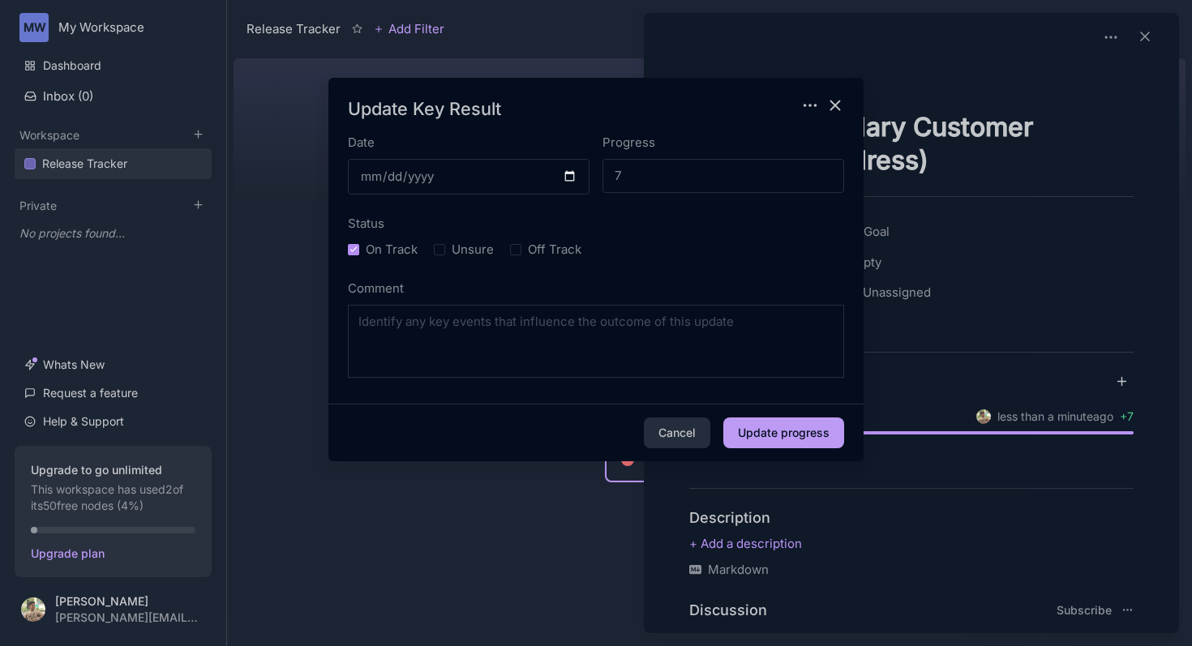
click at [775, 431] on button "Update progress" at bounding box center [783, 432] width 121 height 31
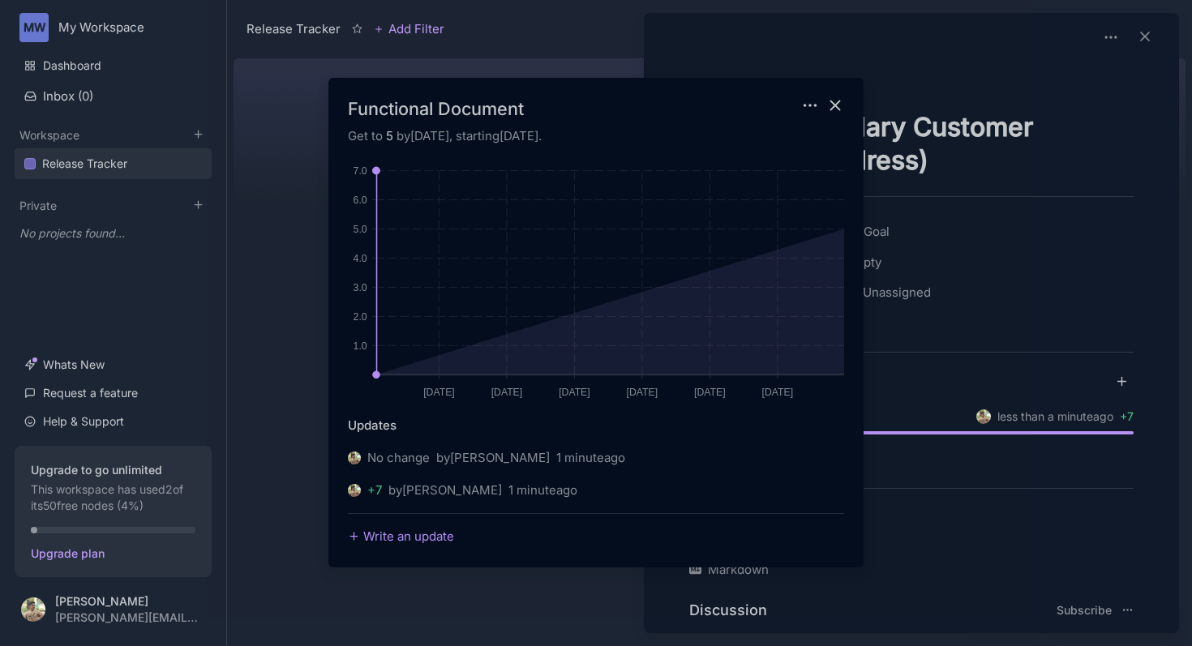
click at [836, 109] on icon "close modal" at bounding box center [835, 105] width 19 height 19
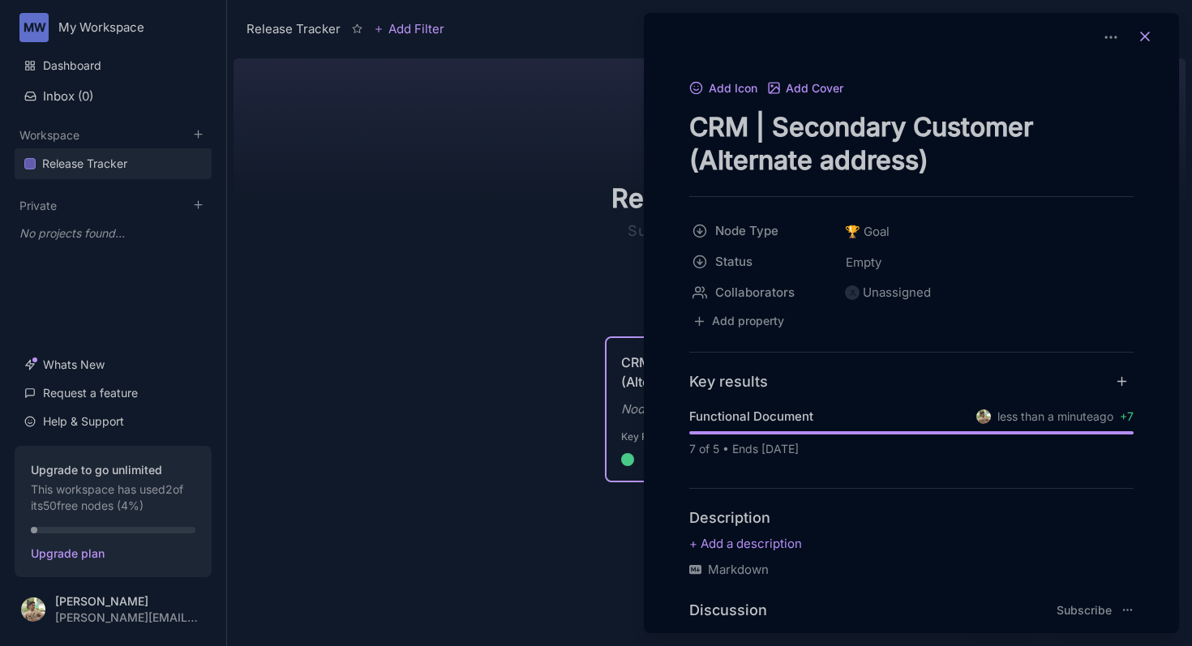
click at [1146, 37] on button at bounding box center [1145, 37] width 36 height 23
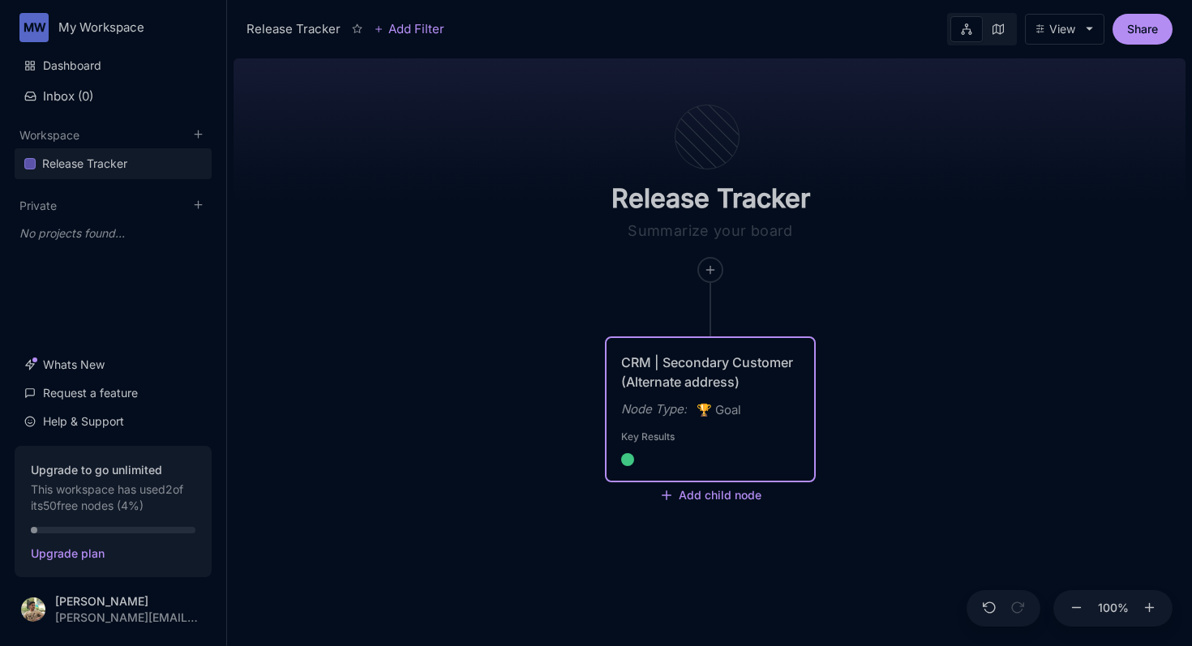
click at [994, 28] on icon at bounding box center [997, 29] width 11 height 11
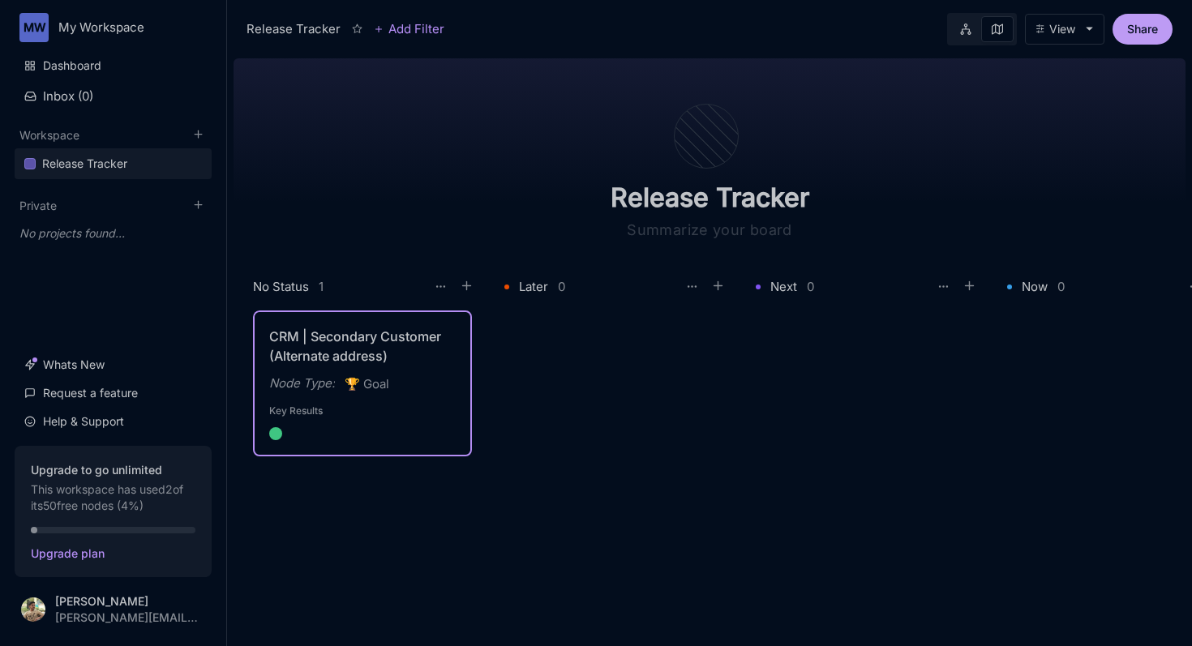
click at [1153, 32] on button "Share" at bounding box center [1142, 29] width 60 height 31
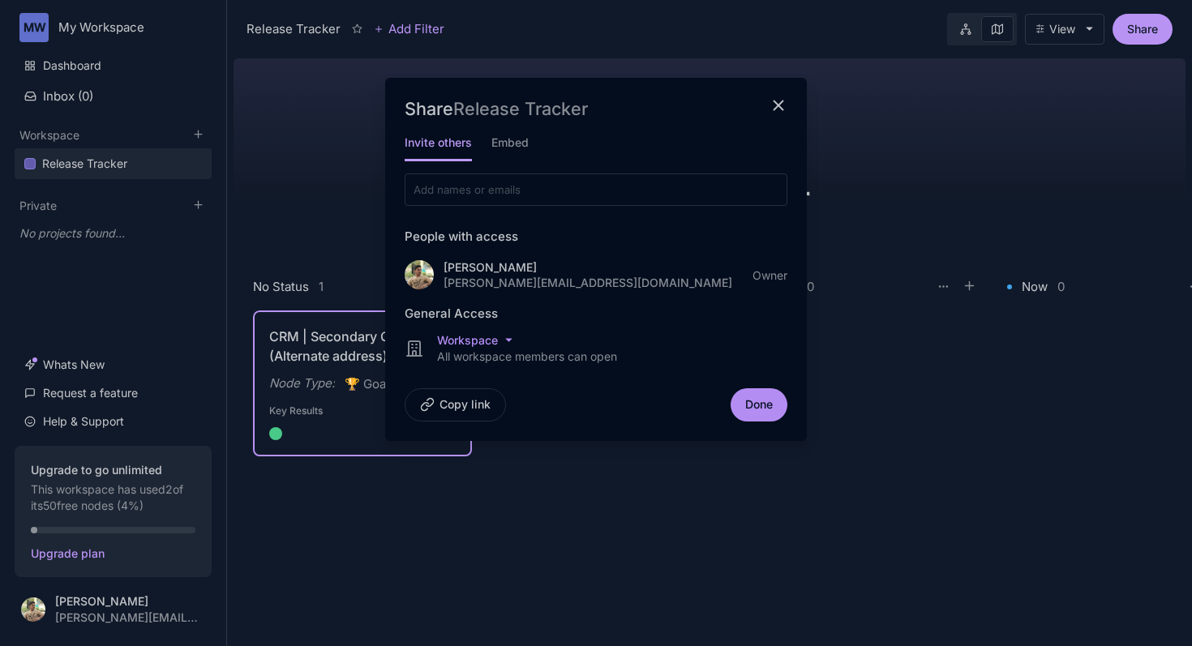
click at [778, 107] on line "close modal" at bounding box center [777, 105] width 9 height 9
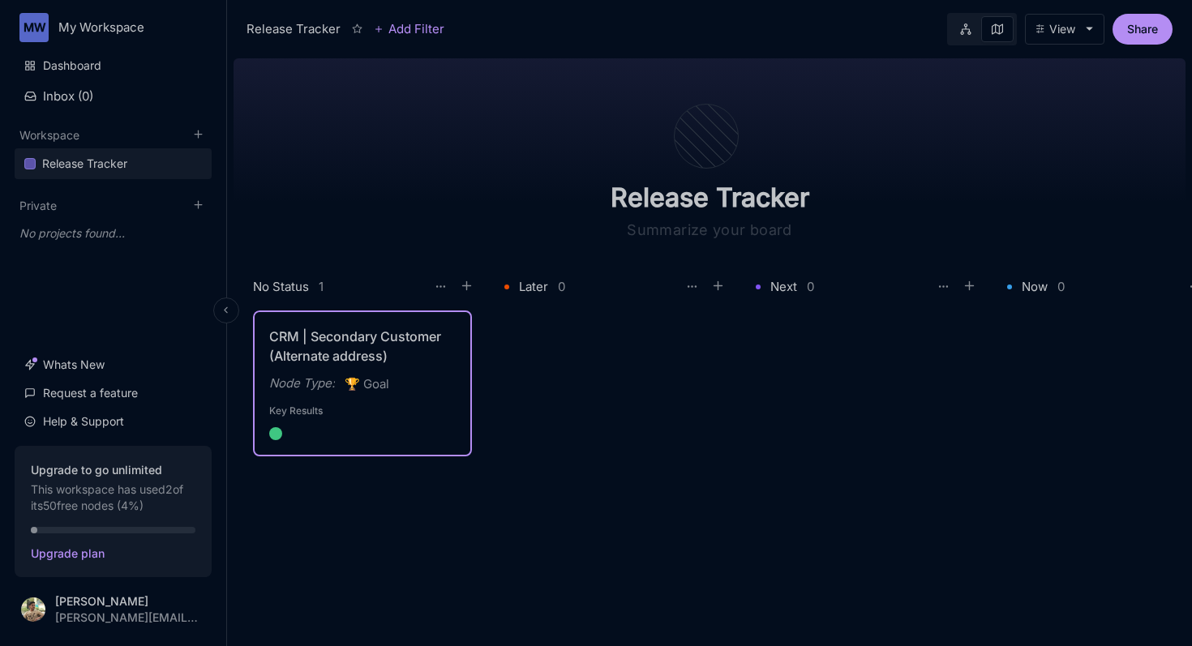
click at [88, 22] on html "MW My Workspace Dashboard Inbox ( 0 ) Workspace Release Tracker To pick up a dr…" at bounding box center [596, 323] width 1192 height 646
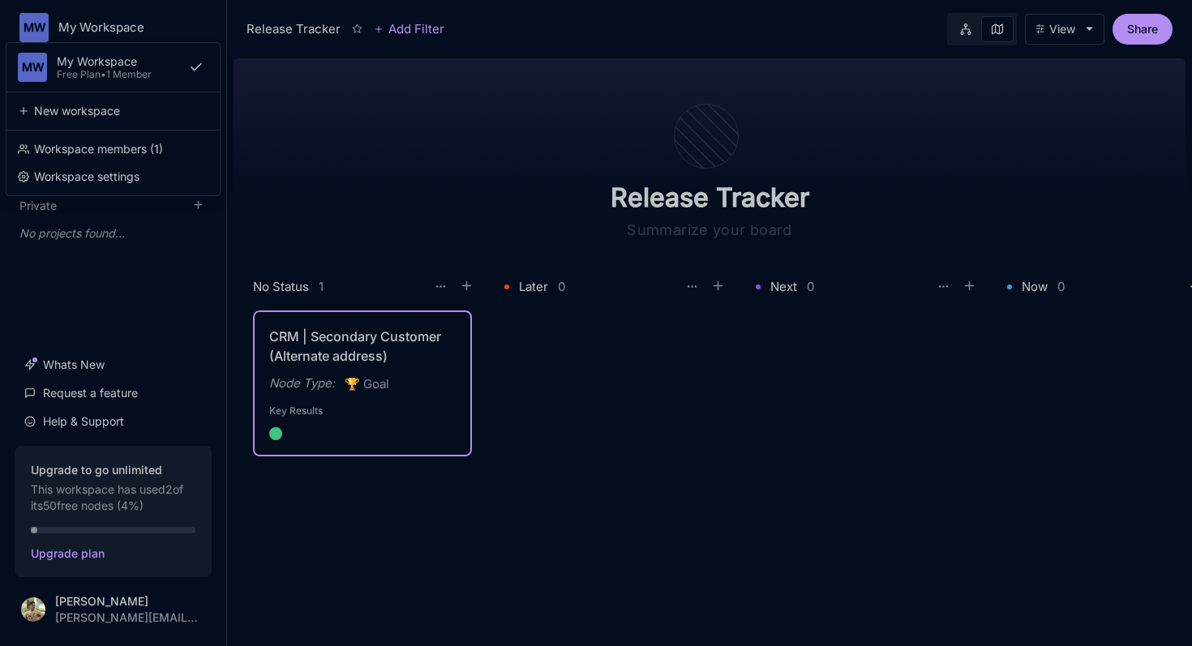
click at [93, 606] on html "MW My Workspace MW My Workspace Free Plan • 1 Member New workspace Workspace me…" at bounding box center [596, 323] width 1192 height 646
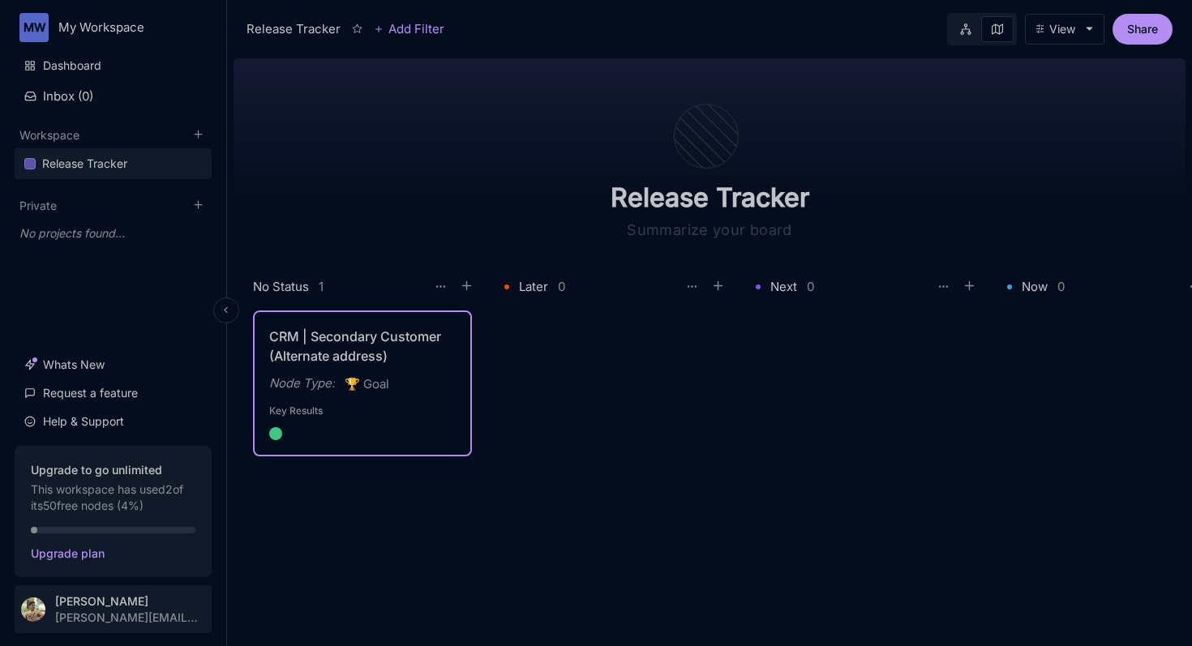
click at [32, 610] on html "MW My Workspace Dashboard Inbox ( 0 ) Workspace Release Tracker To pick up a dr…" at bounding box center [596, 323] width 1192 height 646
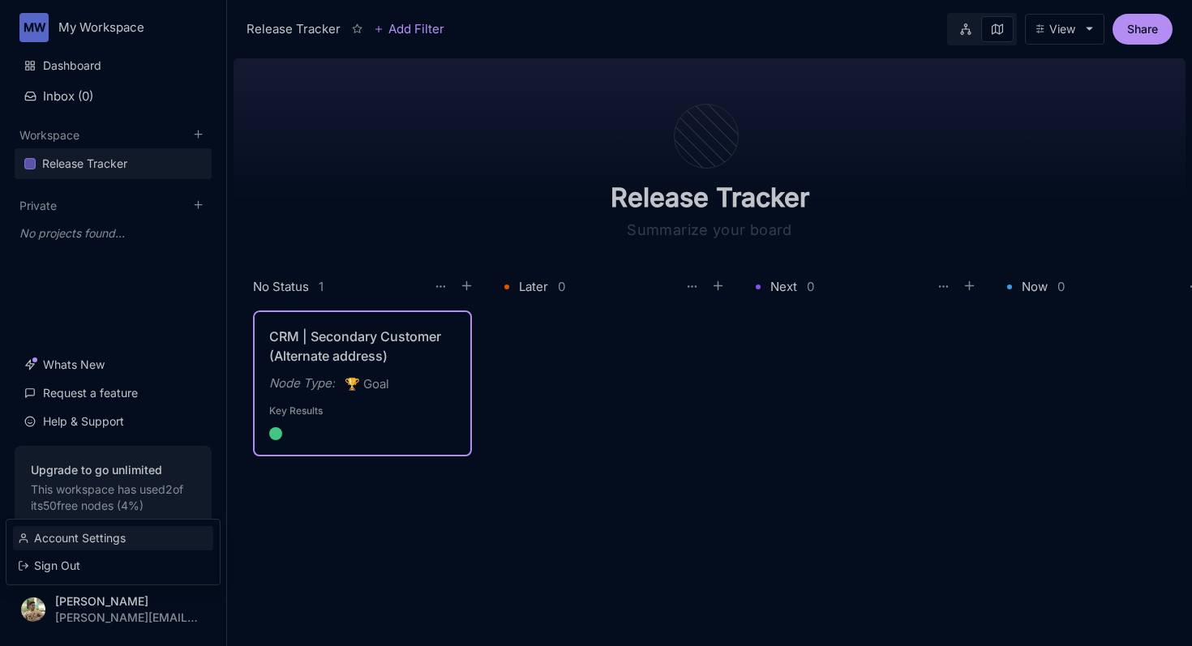
click at [124, 535] on div "Account Settings" at bounding box center [113, 538] width 200 height 24
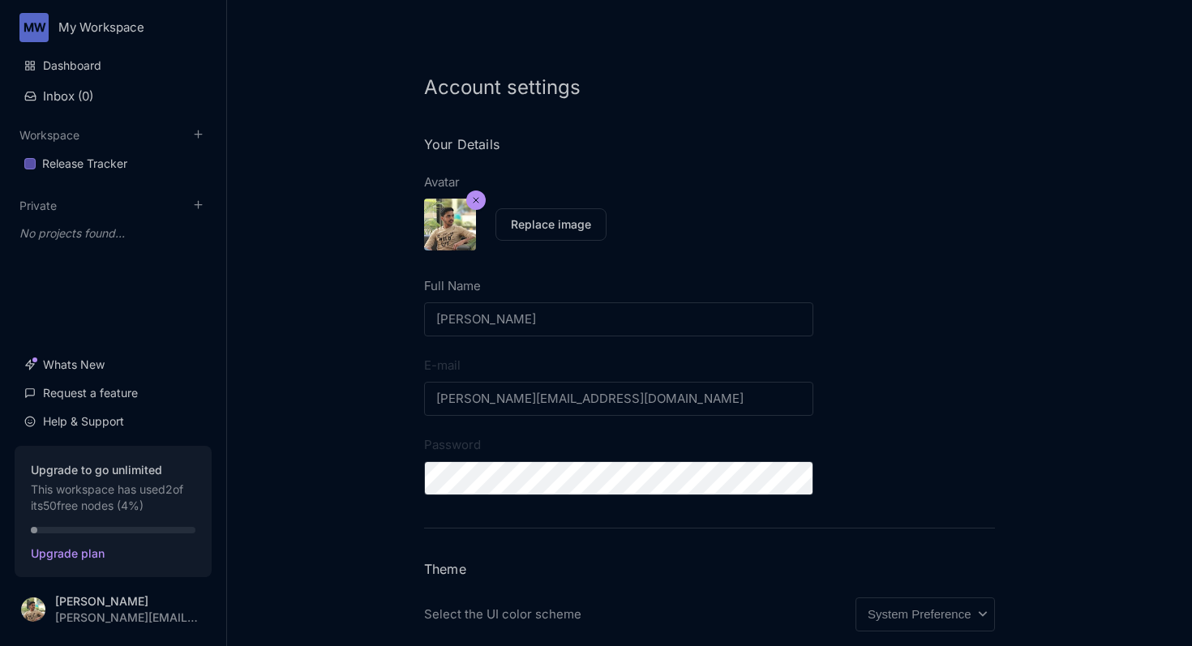
scroll to position [352, 0]
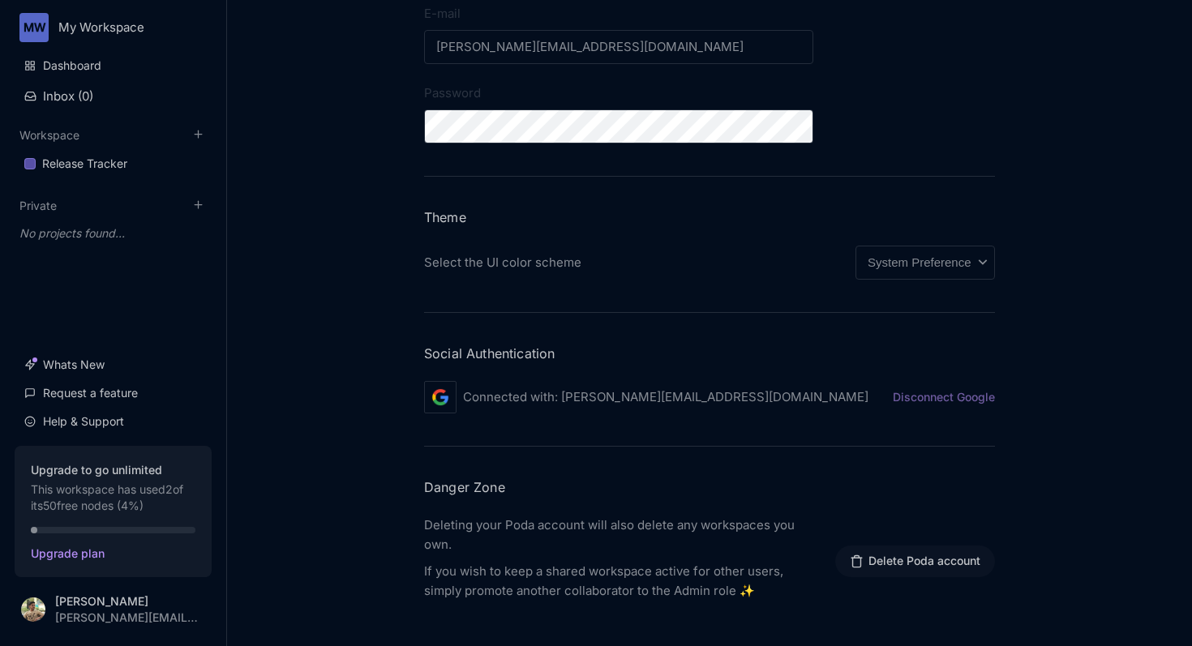
click at [951, 567] on button "Delete Poda account" at bounding box center [915, 562] width 161 height 32
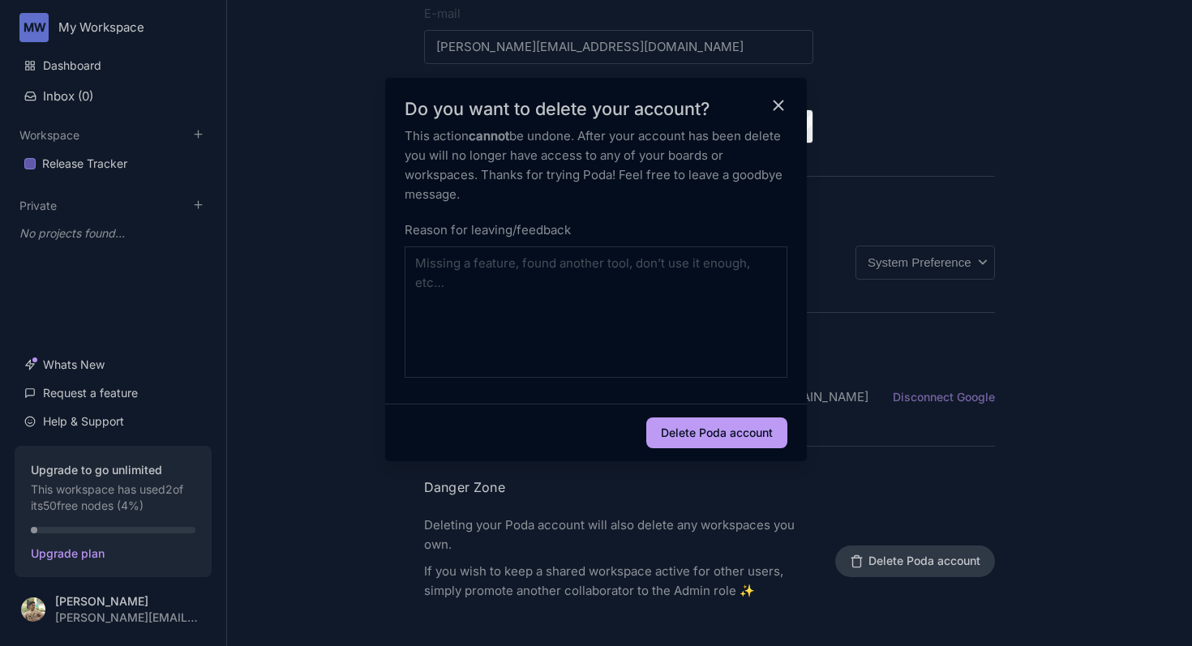
click at [752, 422] on button "Delete Poda account" at bounding box center [716, 432] width 141 height 31
click at [679, 430] on button "Delete Poda account" at bounding box center [716, 432] width 141 height 31
click at [618, 342] on textarea at bounding box center [596, 311] width 383 height 131
type textarea "jkjj"
click at [674, 431] on button "Delete Poda account" at bounding box center [716, 432] width 141 height 31
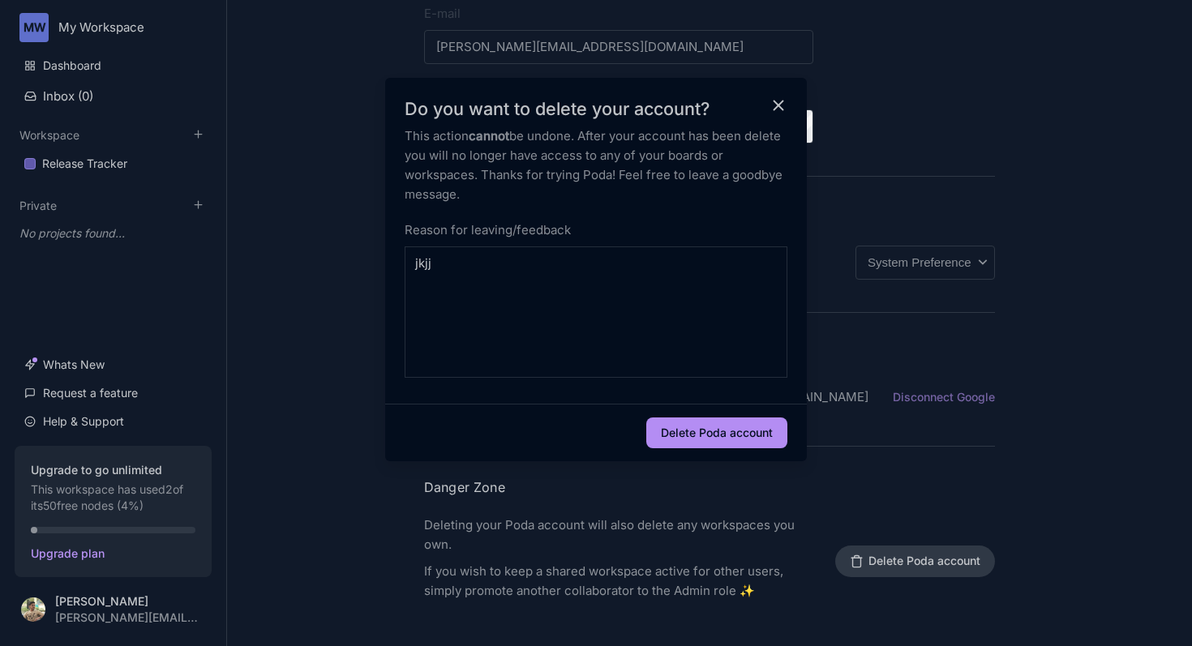
click at [783, 93] on div "Do you want to delete your account? This action cannot be undone. After your ac…" at bounding box center [596, 269] width 422 height 383
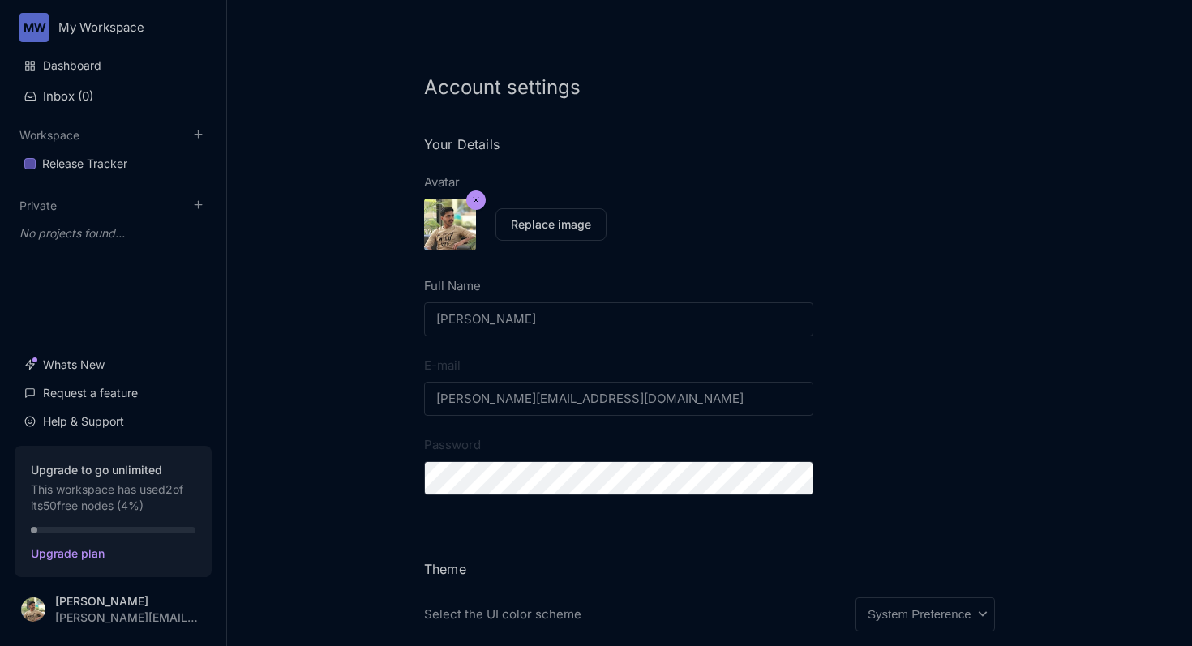
scroll to position [352, 0]
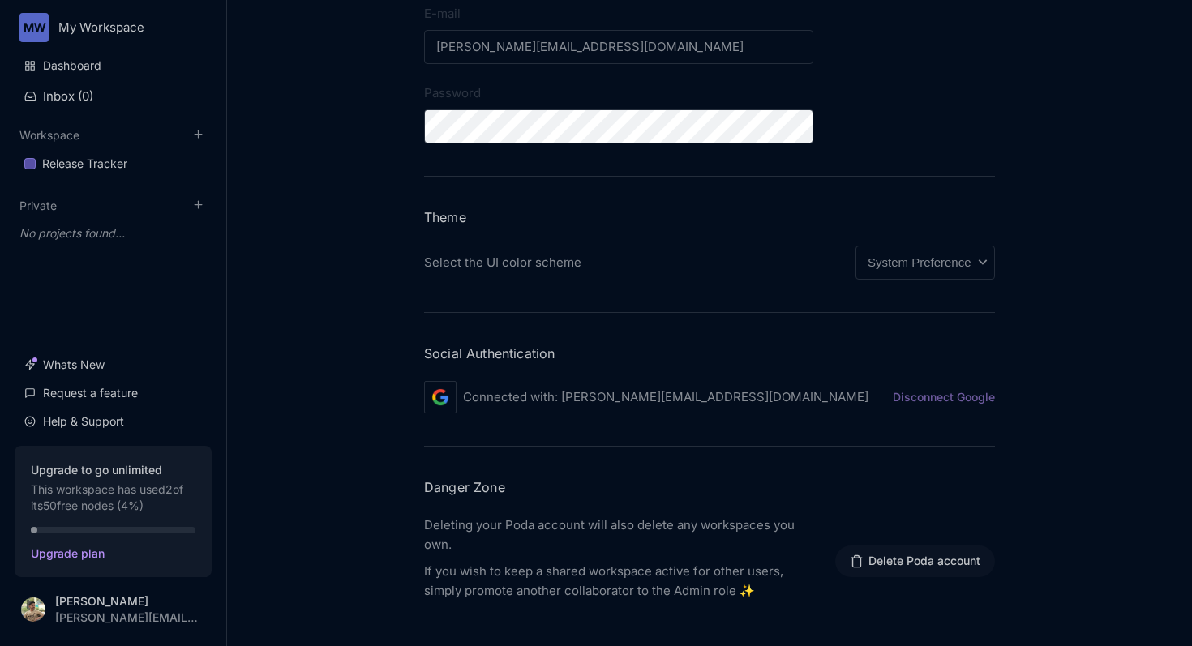
click at [900, 573] on button "Delete Poda account" at bounding box center [915, 562] width 161 height 32
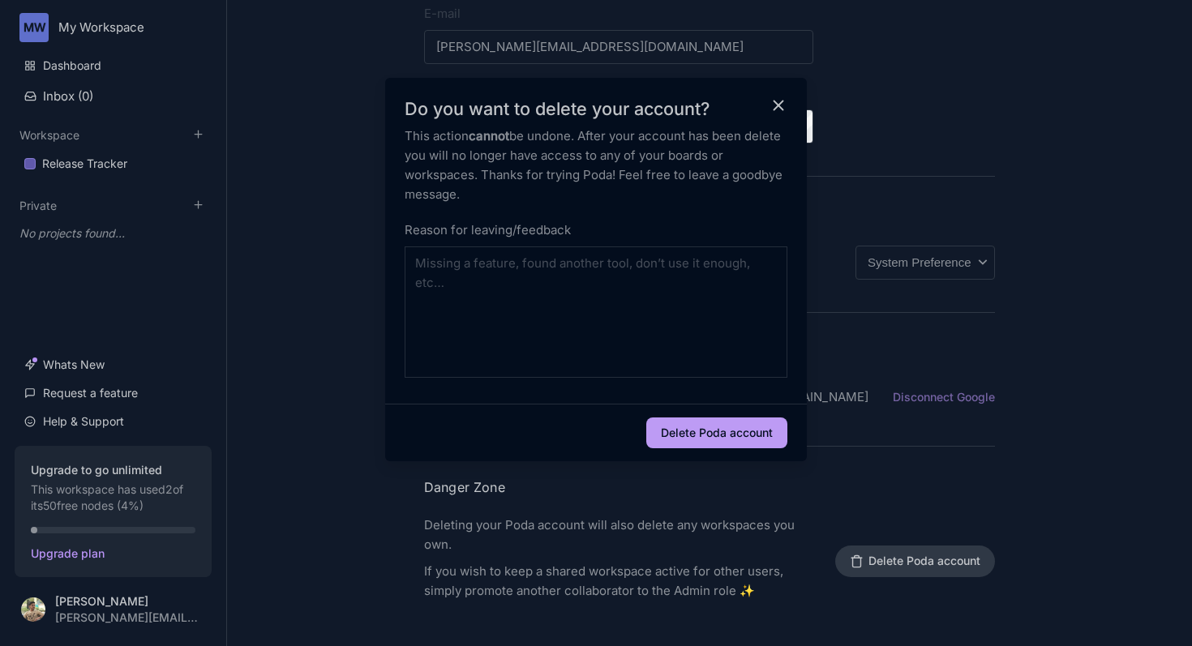
click at [734, 425] on button "Delete Poda account" at bounding box center [716, 432] width 141 height 31
click at [771, 96] on icon "close modal" at bounding box center [778, 105] width 19 height 19
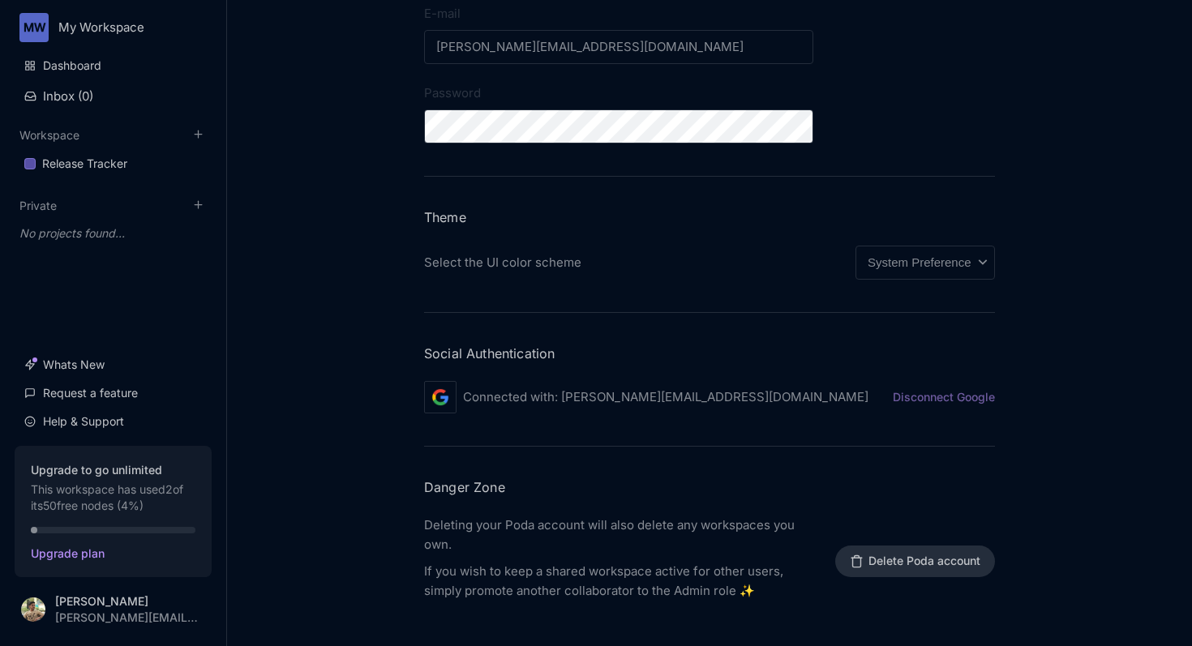
scroll to position [349, 0]
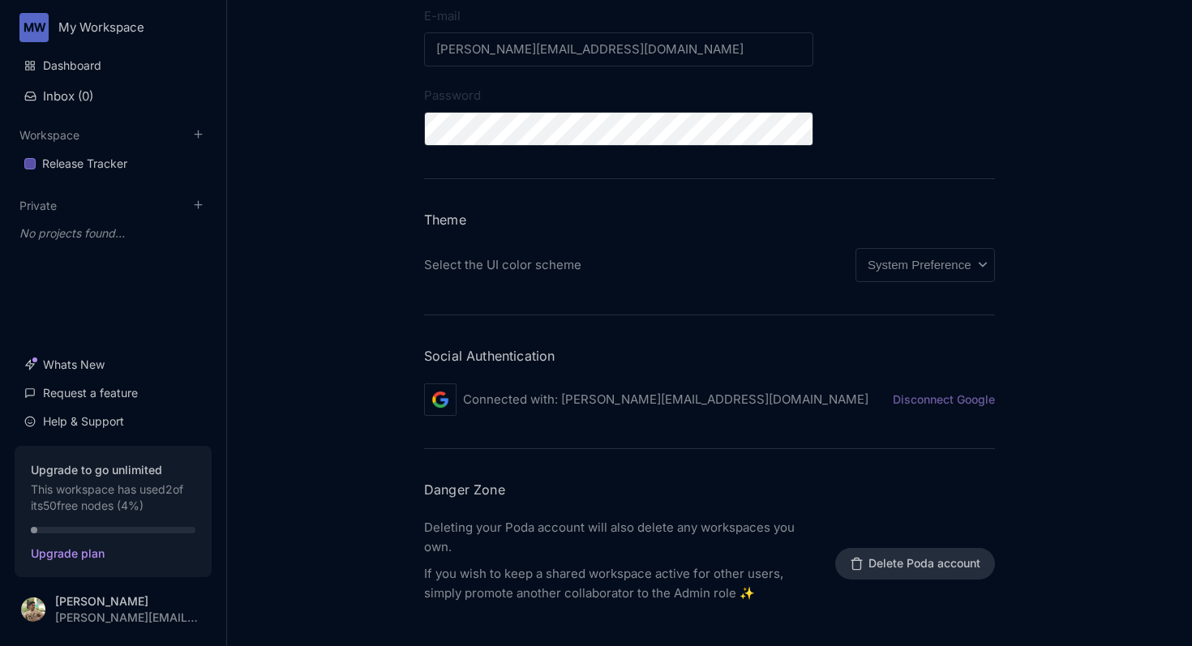
click at [593, 414] on div "Connected with: kalmesh.g@gsl.in" at bounding box center [646, 399] width 444 height 32
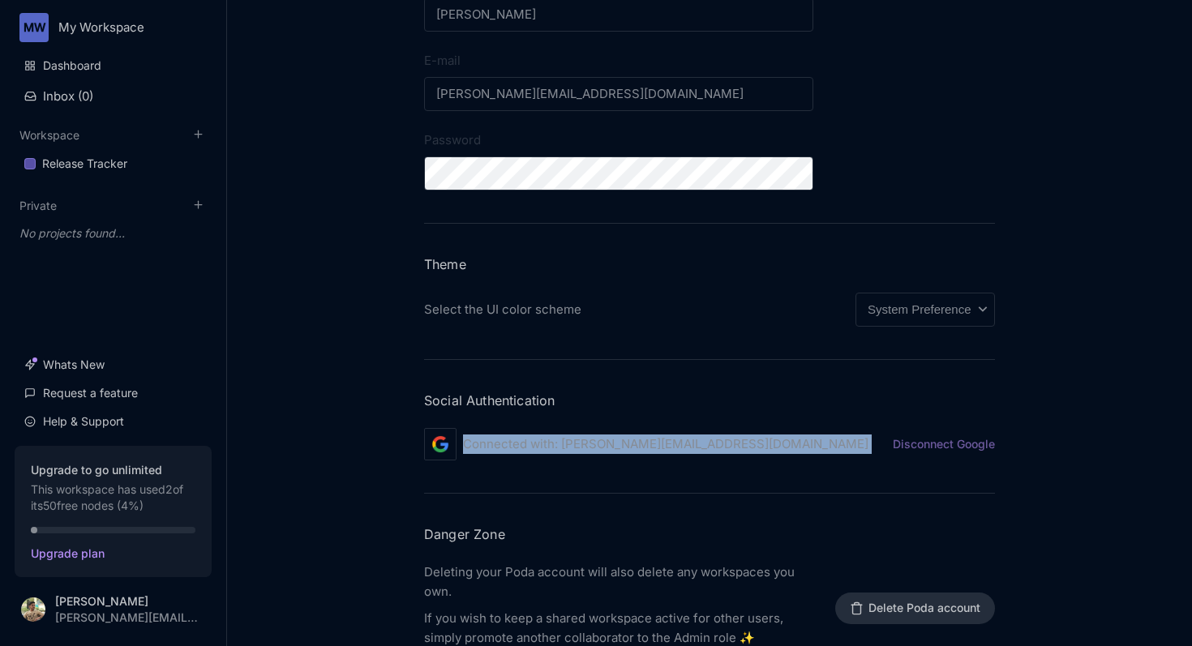
scroll to position [302, 0]
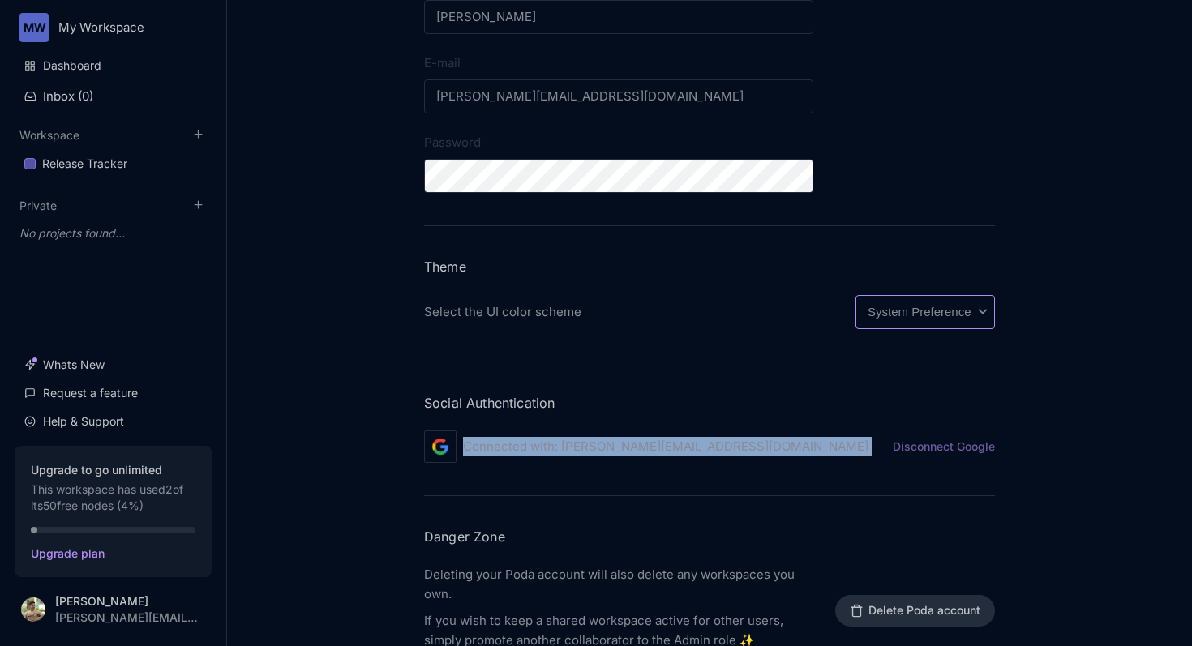
click at [898, 319] on select "System Preference Light Dark" at bounding box center [924, 312] width 139 height 34
click at [855, 295] on select "System Preference Light Dark" at bounding box center [924, 312] width 139 height 34
select select "dark"
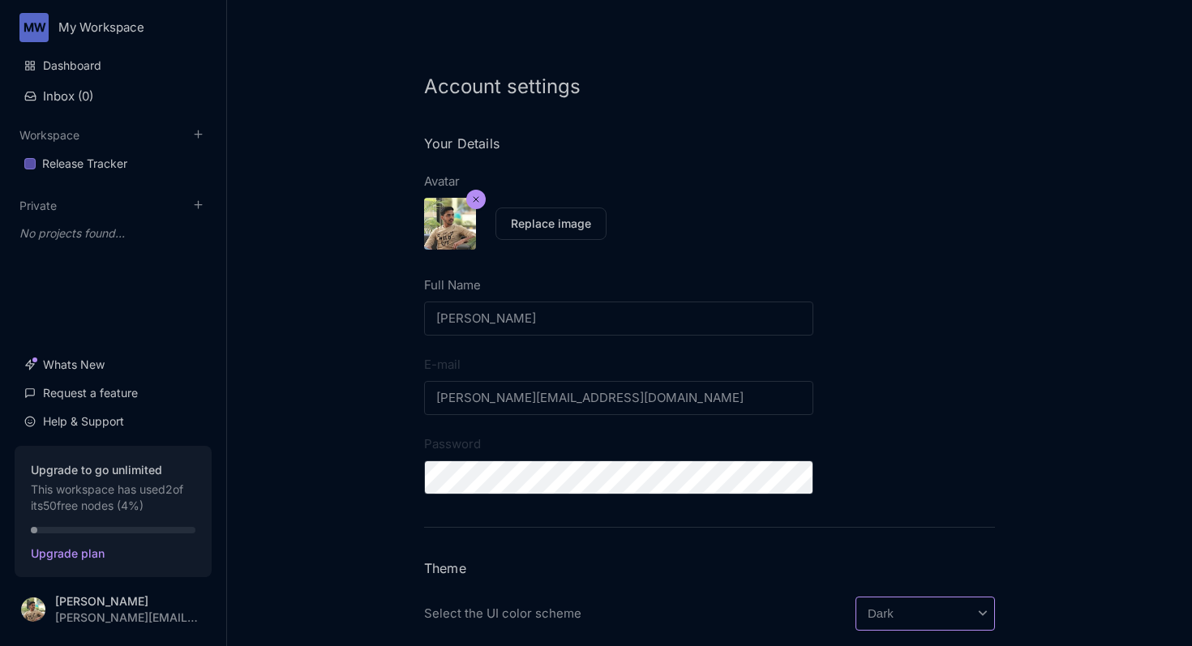
scroll to position [0, 0]
click at [473, 201] on icon at bounding box center [476, 200] width 10 height 13
click at [466, 198] on button at bounding box center [475, 200] width 19 height 19
click at [471, 198] on icon at bounding box center [476, 200] width 10 height 13
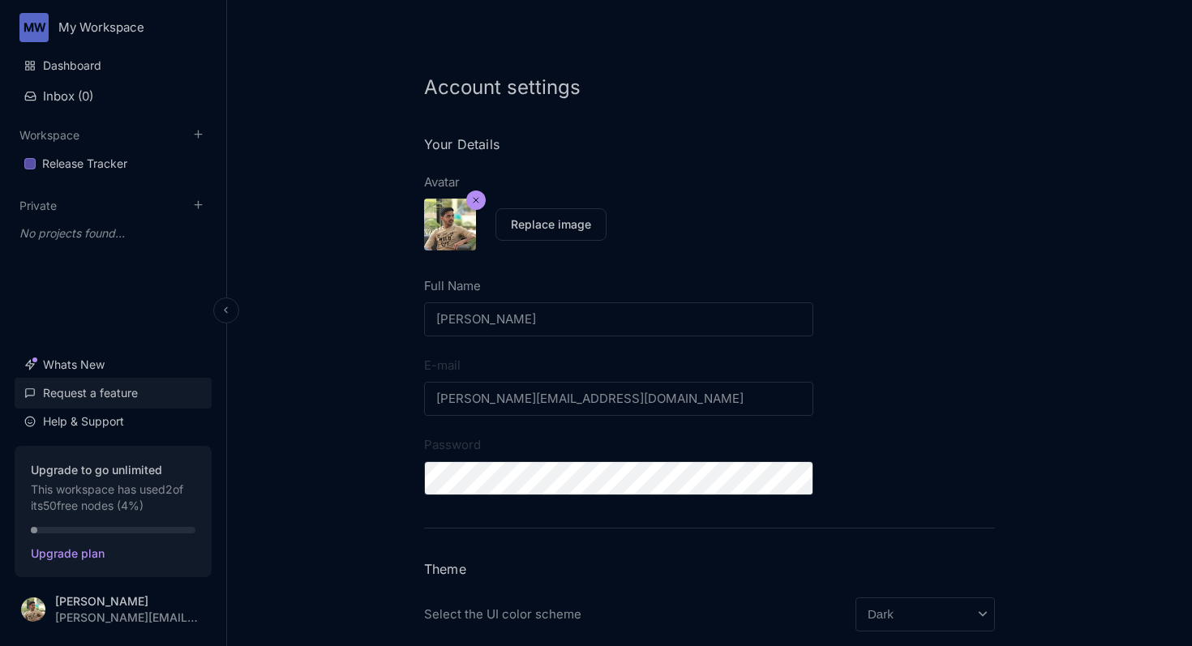
click at [140, 382] on link "Request a feature" at bounding box center [113, 393] width 197 height 31
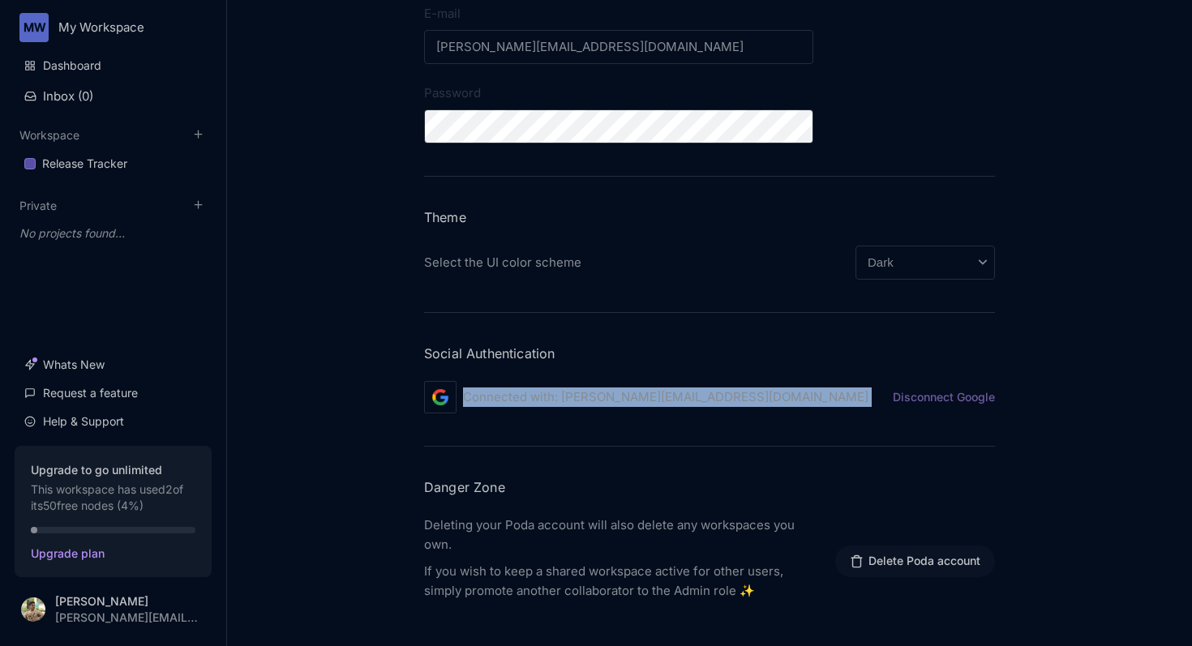
click at [923, 567] on button "Delete Poda account" at bounding box center [915, 562] width 161 height 32
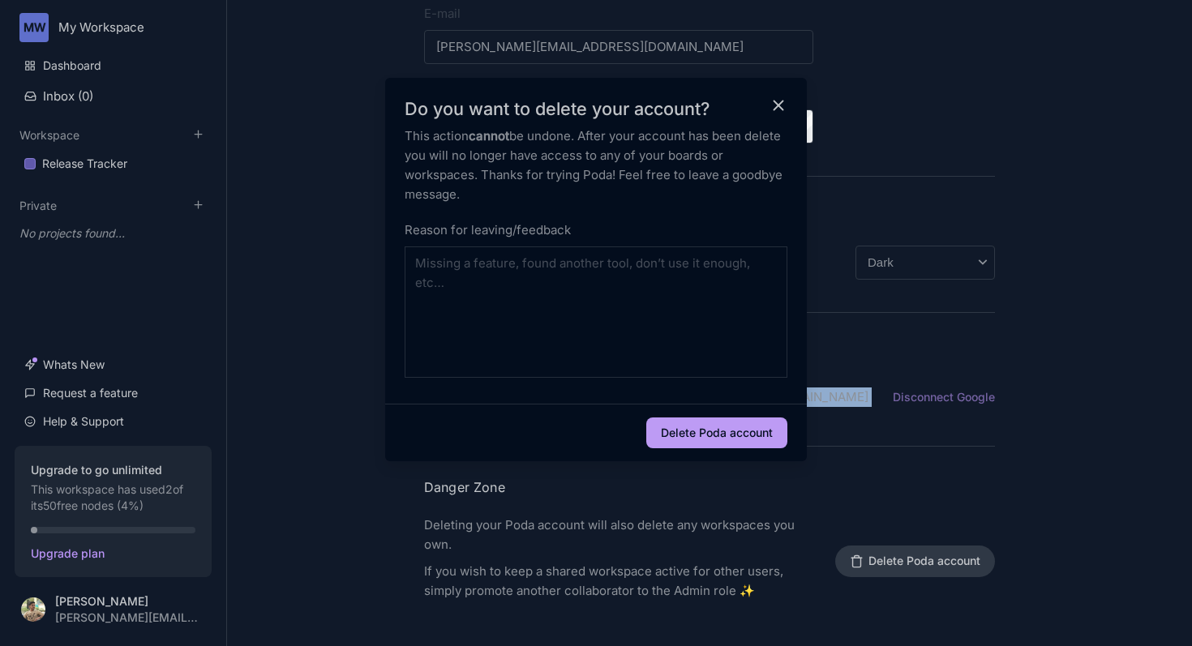
click at [744, 436] on button "Delete Poda account" at bounding box center [716, 432] width 141 height 31
click at [141, 427] on div at bounding box center [596, 323] width 1192 height 646
